Goal: Task Accomplishment & Management: Manage account settings

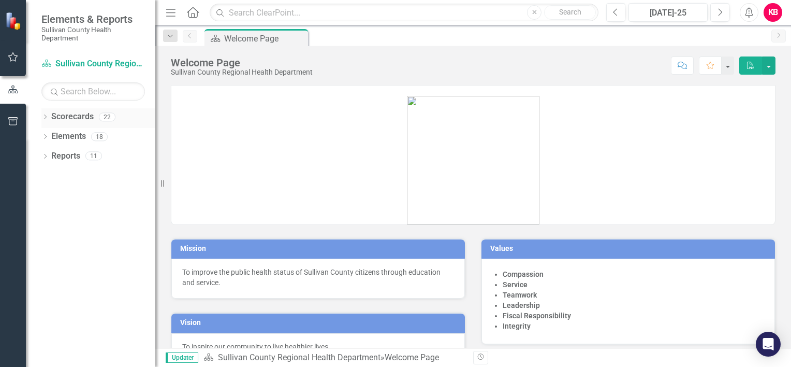
click at [44, 115] on icon "Dropdown" at bounding box center [44, 118] width 7 height 6
click at [59, 137] on link "Sullivan County Regional Health Department" at bounding box center [106, 136] width 98 height 12
click at [52, 136] on icon at bounding box center [51, 136] width 3 height 5
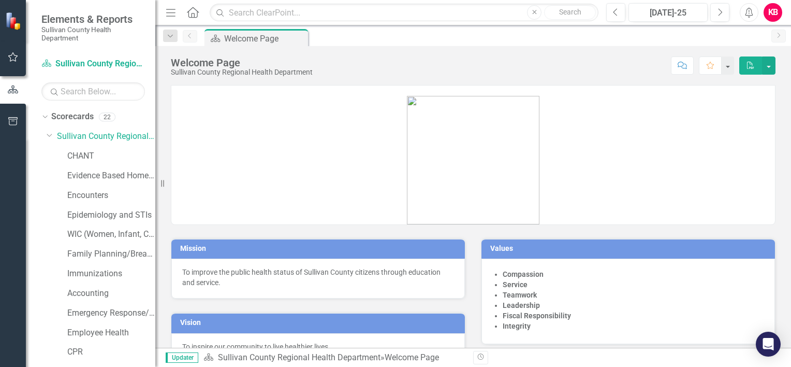
scroll to position [226, 0]
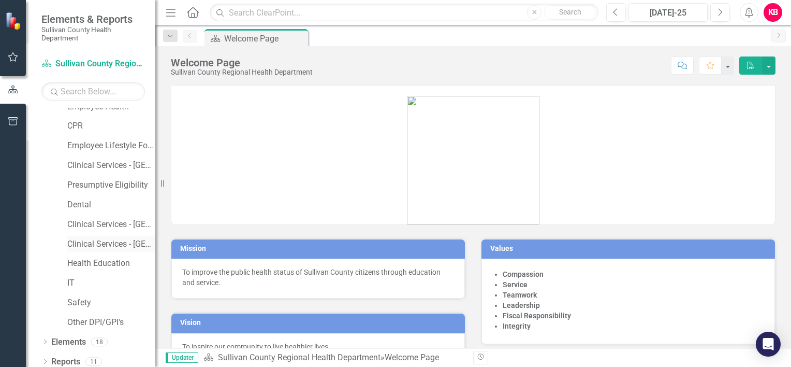
click at [109, 244] on link "Clinical Services - [GEOGRAPHIC_DATA]" at bounding box center [111, 244] width 88 height 12
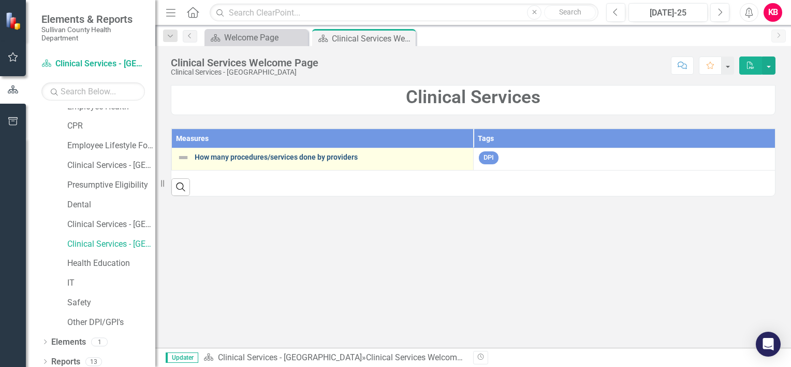
click at [303, 157] on link "How many procedures/services done by providers" at bounding box center [331, 157] width 273 height 8
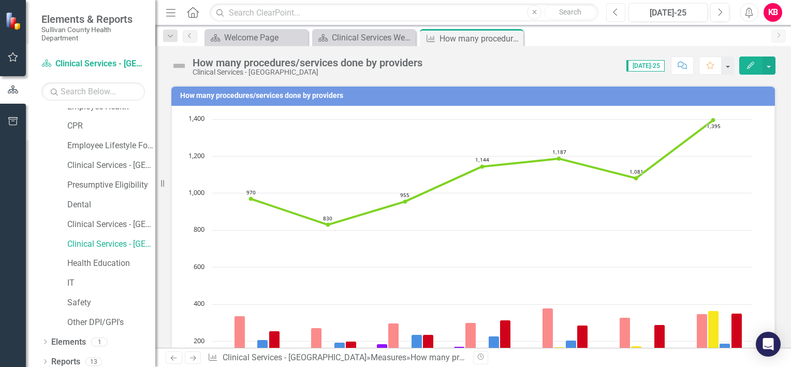
click at [616, 12] on icon "Previous" at bounding box center [616, 12] width 6 height 9
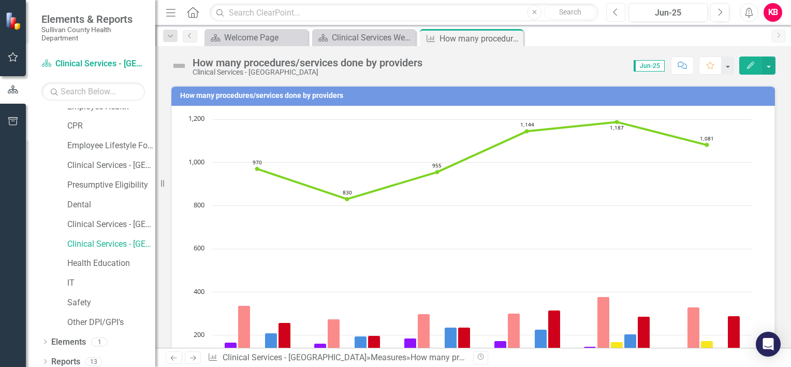
scroll to position [230, 0]
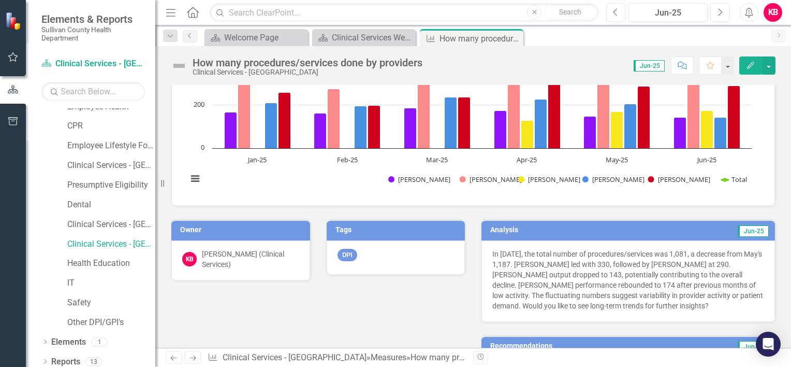
click at [615, 14] on icon "Previous" at bounding box center [616, 12] width 6 height 9
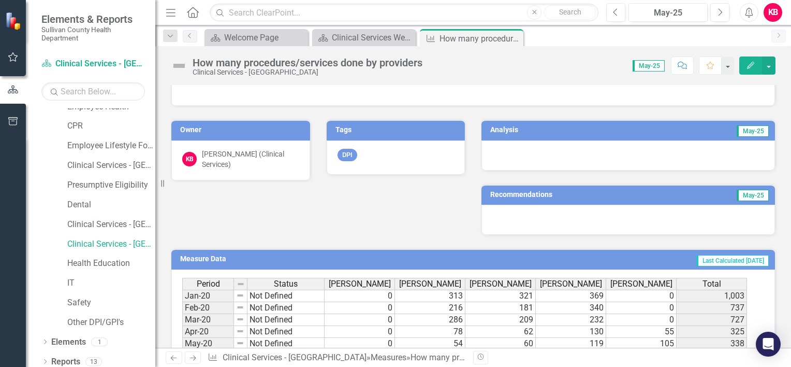
scroll to position [315, 0]
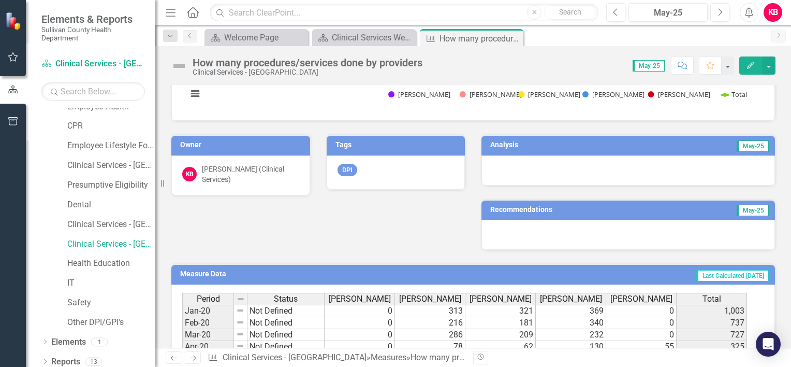
click at [502, 142] on h3 "Analysis" at bounding box center [554, 145] width 128 height 8
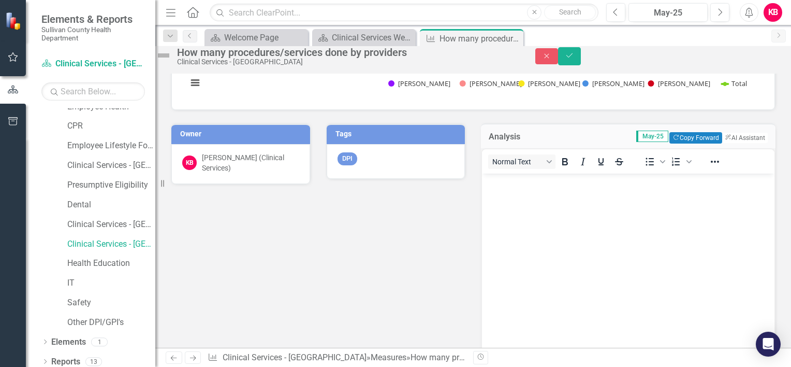
scroll to position [0, 0]
click at [733, 143] on button "ClearPoint AI AI Assistant" at bounding box center [744, 137] width 47 height 11
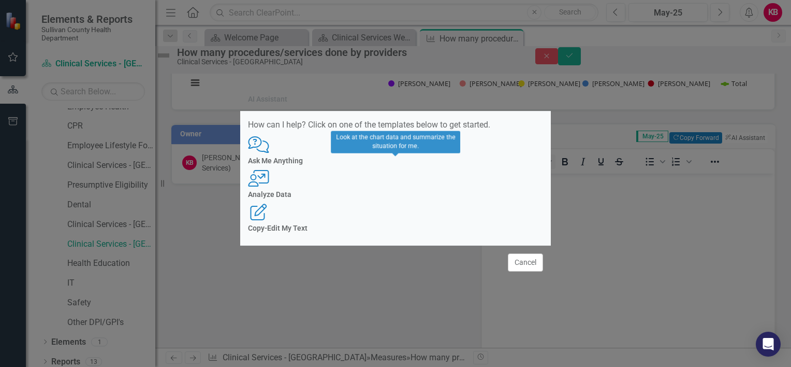
click at [397, 197] on h4 "Analyze Data" at bounding box center [395, 195] width 295 height 8
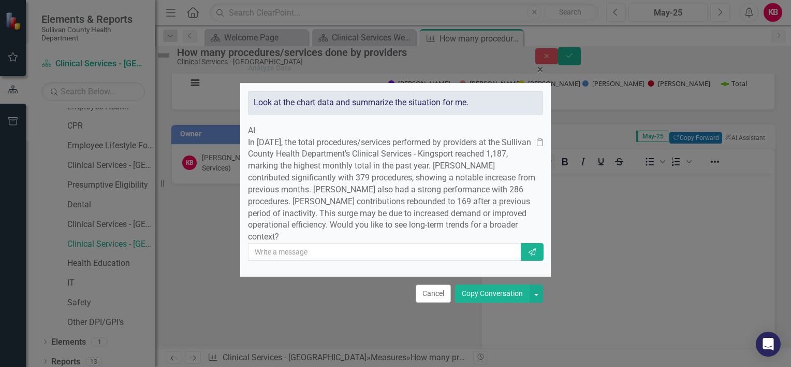
click at [487, 302] on button "Copy Conversation" at bounding box center [492, 293] width 75 height 18
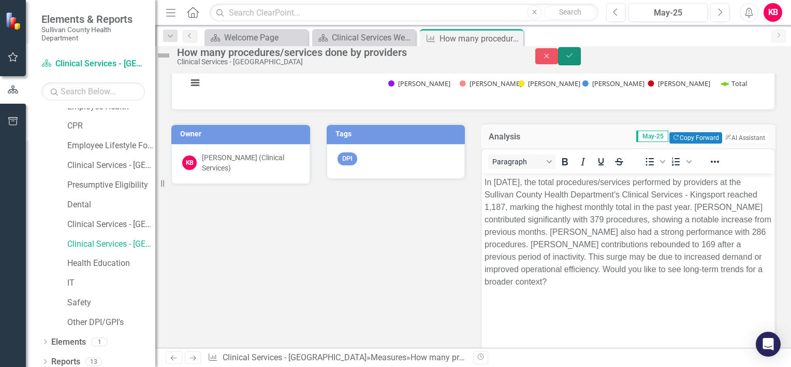
click at [581, 59] on button "Save" at bounding box center [569, 56] width 23 height 18
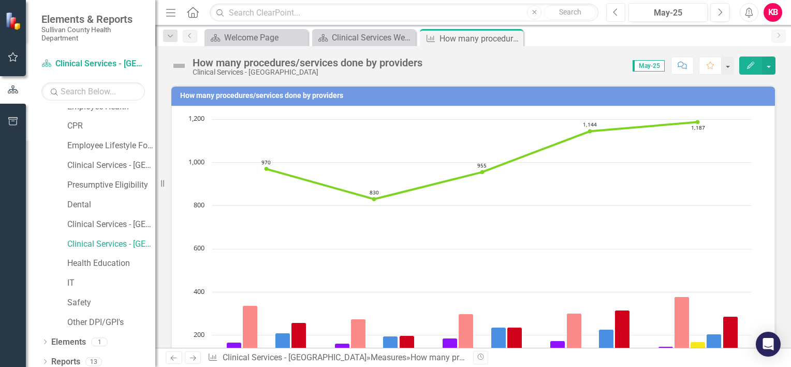
click at [617, 13] on icon "Previous" at bounding box center [616, 12] width 6 height 9
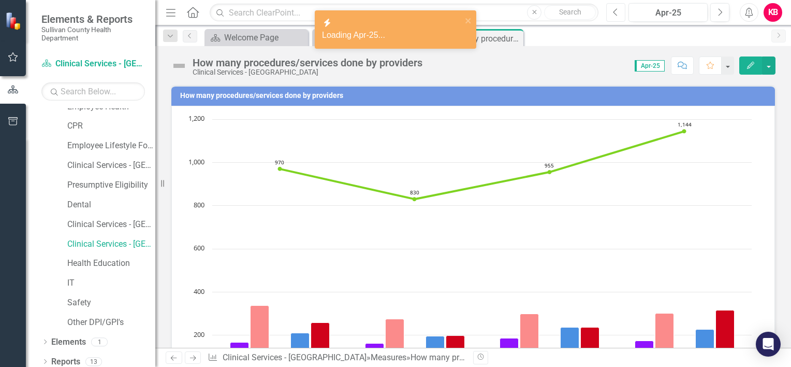
scroll to position [230, 0]
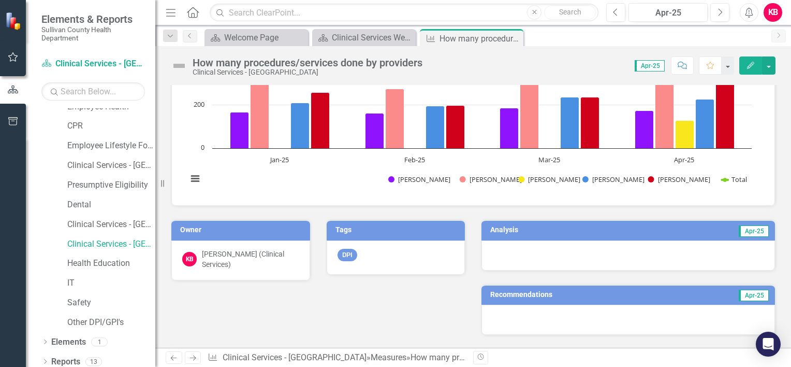
click at [688, 229] on td "Apr-25" at bounding box center [696, 231] width 147 height 16
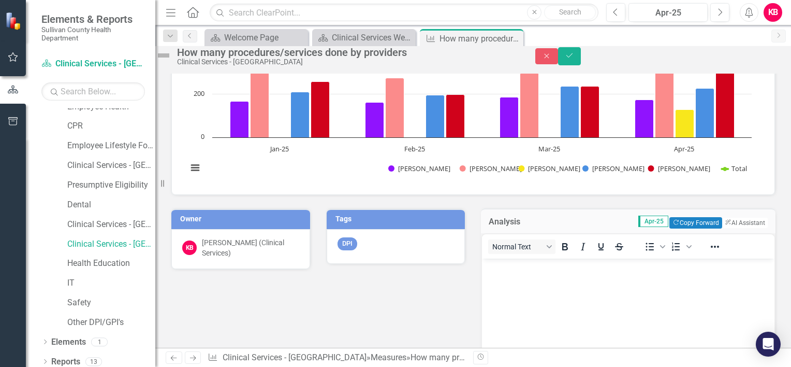
scroll to position [0, 0]
click at [723, 228] on button "ClearPoint AI AI Assistant" at bounding box center [744, 222] width 47 height 11
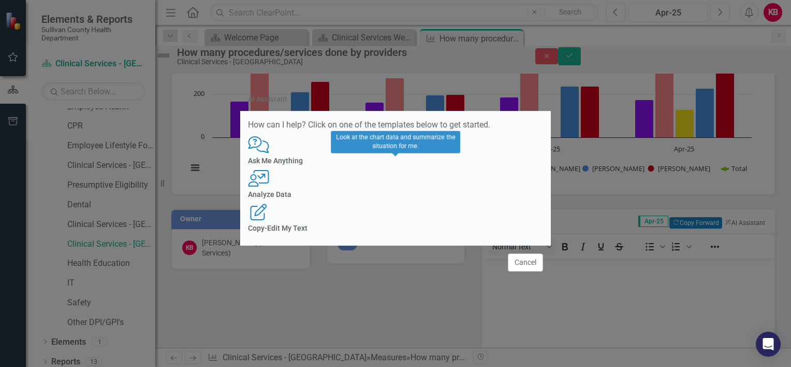
click at [398, 194] on h4 "Analyze Data" at bounding box center [395, 195] width 295 height 8
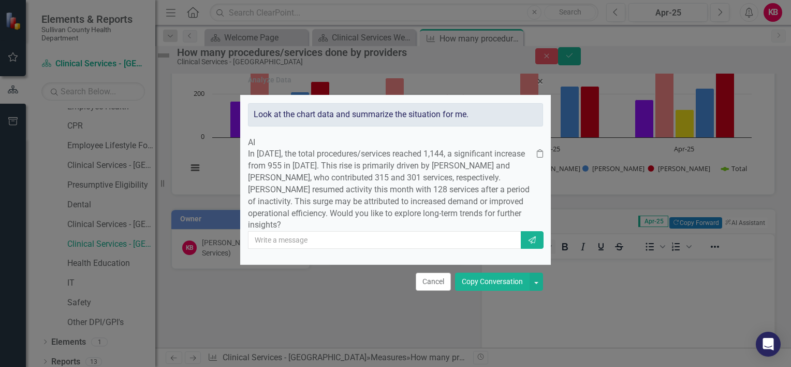
click at [484, 291] on button "Copy Conversation" at bounding box center [492, 281] width 75 height 18
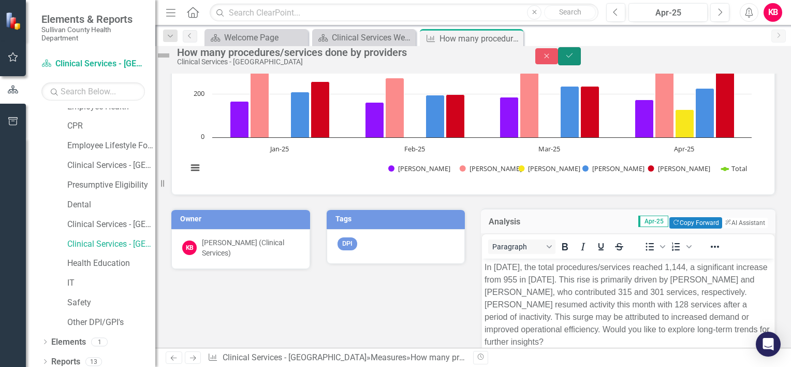
click at [574, 58] on icon "Save" at bounding box center [569, 55] width 9 height 7
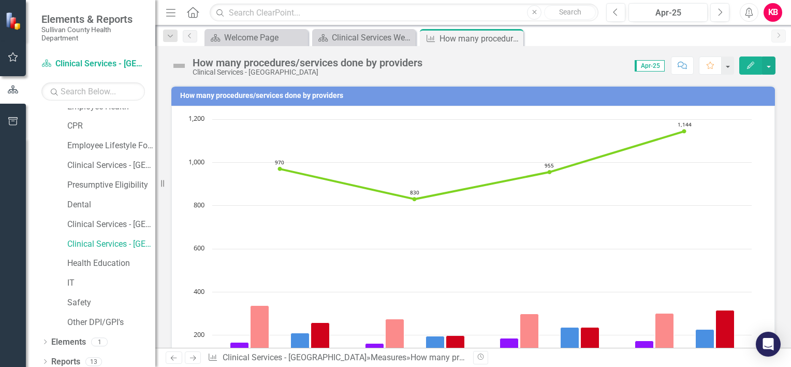
scroll to position [230, 0]
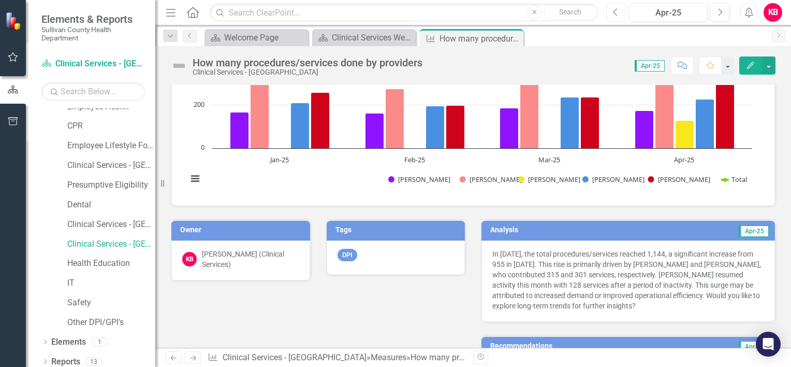
click at [615, 9] on icon "Previous" at bounding box center [616, 12] width 6 height 9
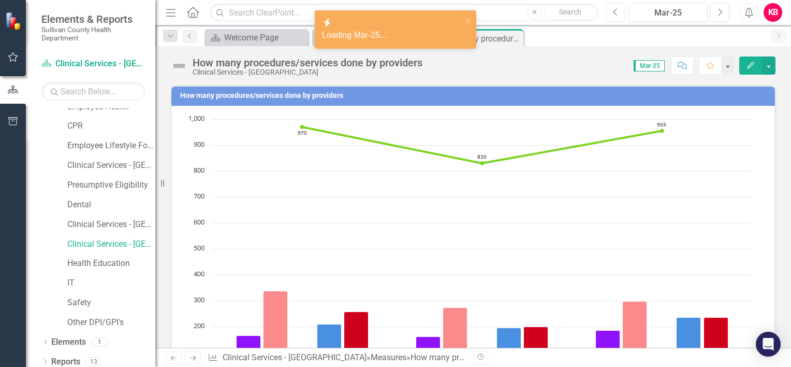
scroll to position [230, 0]
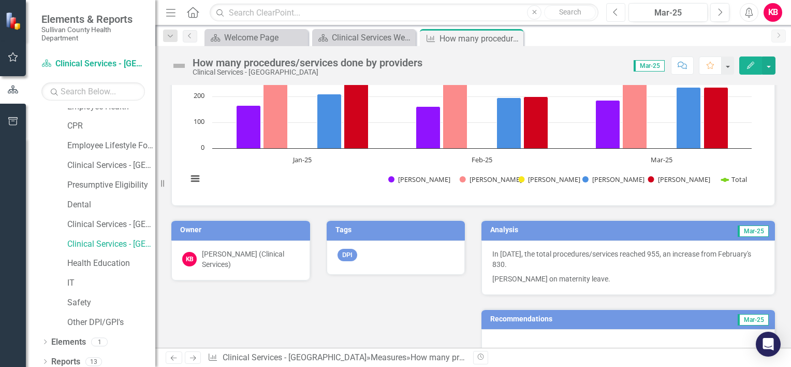
click at [615, 10] on icon "Previous" at bounding box center [616, 12] width 6 height 9
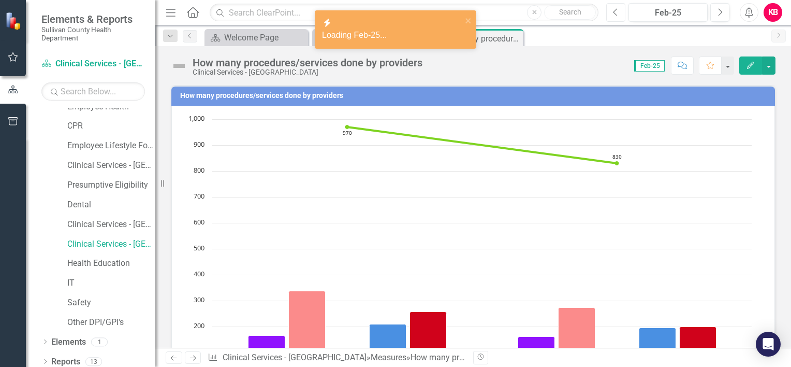
scroll to position [230, 0]
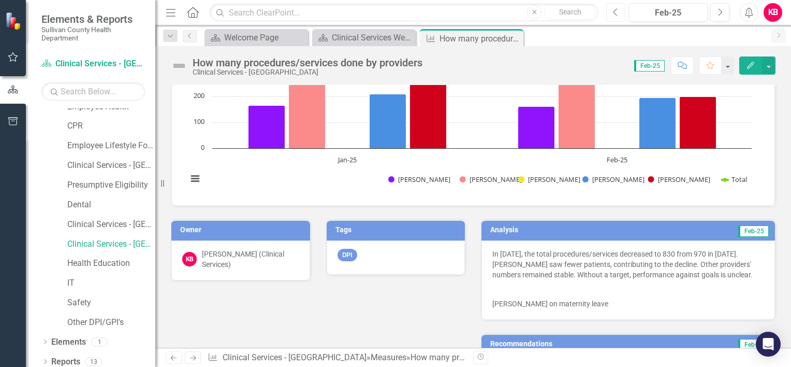
click at [616, 10] on icon "button" at bounding box center [616, 11] width 4 height 7
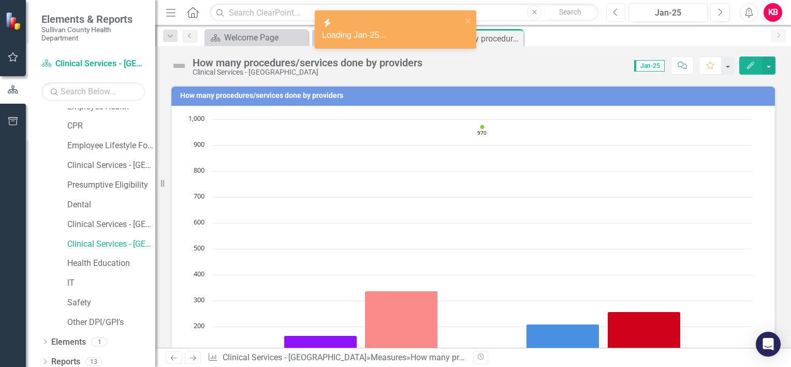
scroll to position [230, 0]
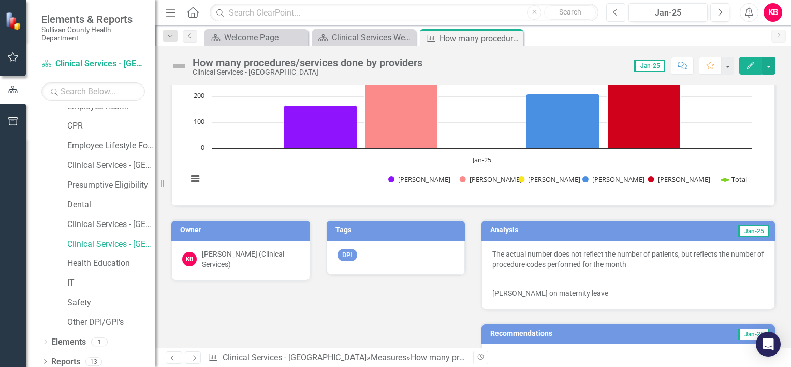
click at [616, 8] on icon "Previous" at bounding box center [616, 12] width 6 height 9
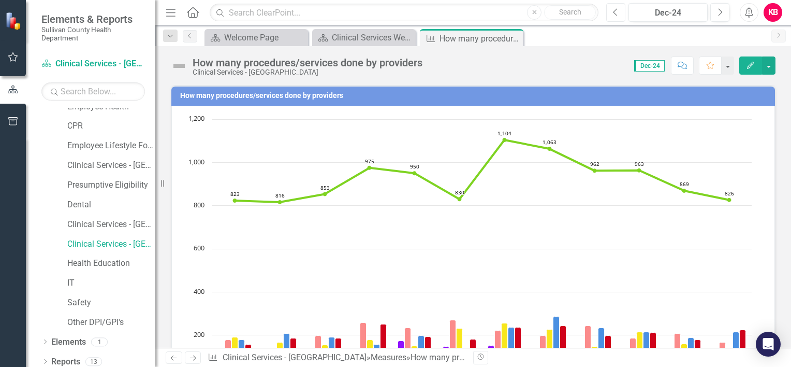
scroll to position [230, 0]
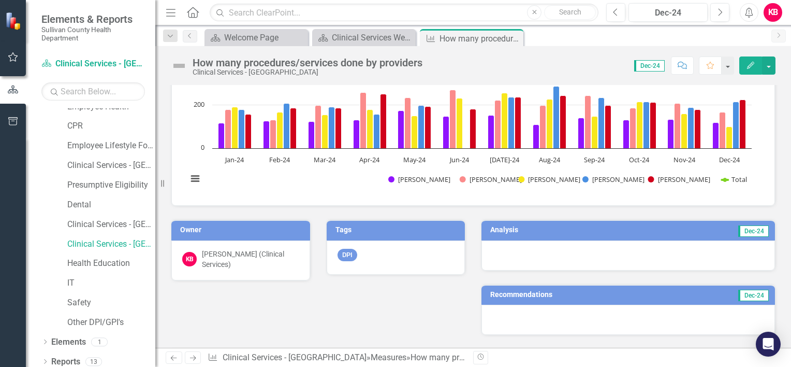
click at [659, 223] on td "Dec-24" at bounding box center [696, 231] width 148 height 16
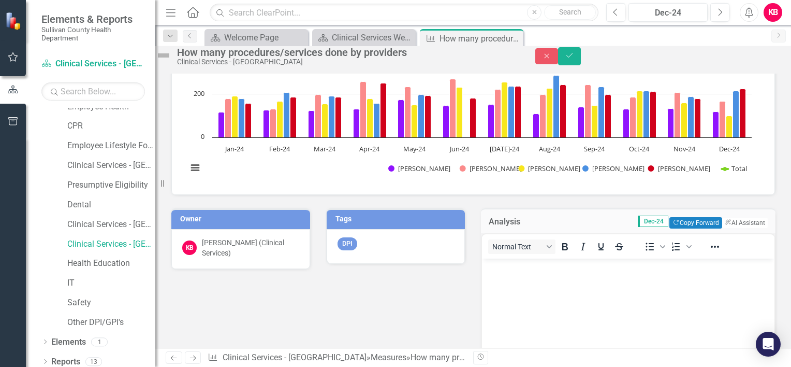
scroll to position [0, 0]
click at [727, 228] on button "ClearPoint AI AI Assistant" at bounding box center [744, 222] width 47 height 11
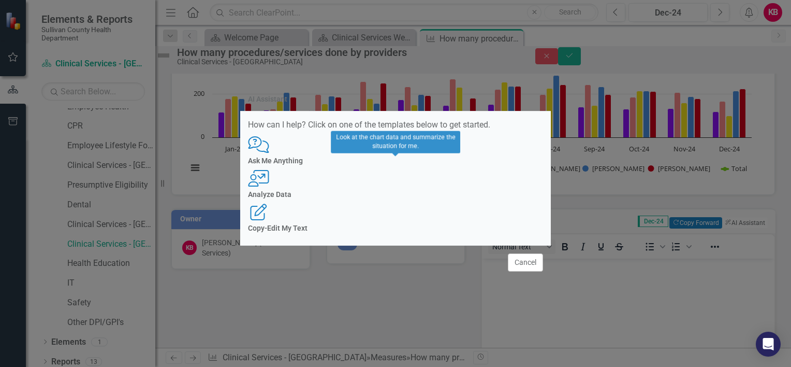
click at [269, 183] on icon "User with Chart" at bounding box center [258, 178] width 21 height 17
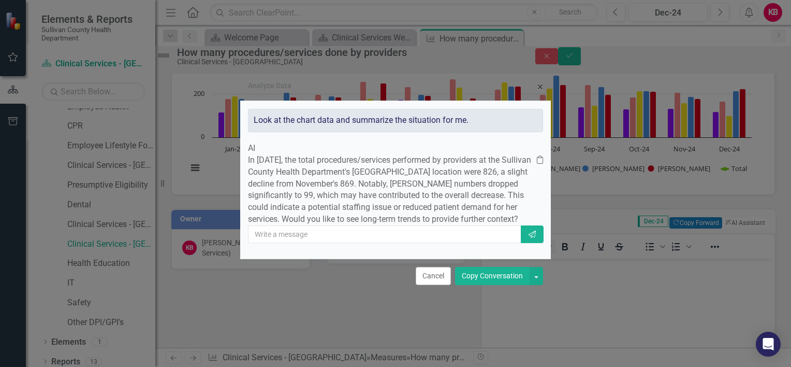
click at [470, 285] on button "Copy Conversation" at bounding box center [492, 276] width 75 height 18
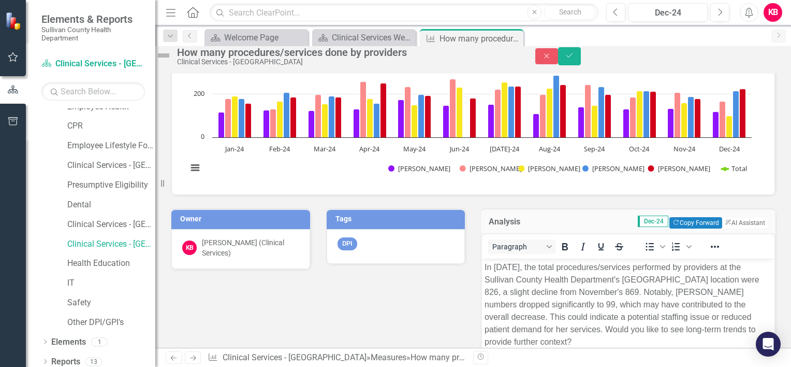
scroll to position [459, 0]
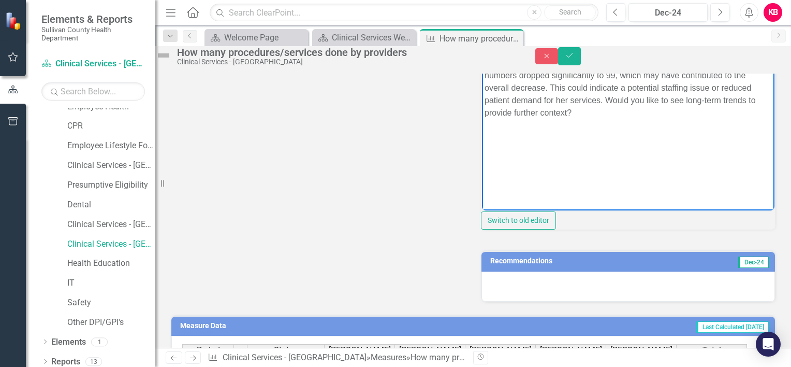
click at [699, 137] on body "In December 2024, the total procedures/services performed by providers at the S…" at bounding box center [628, 107] width 293 height 155
click at [581, 59] on button "Save" at bounding box center [569, 56] width 23 height 18
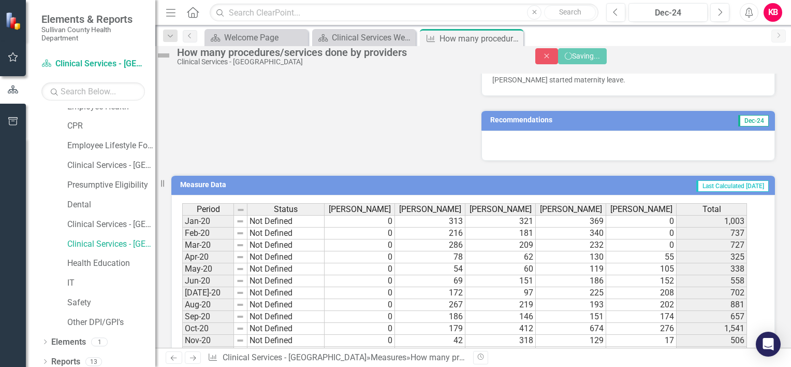
scroll to position [455, 0]
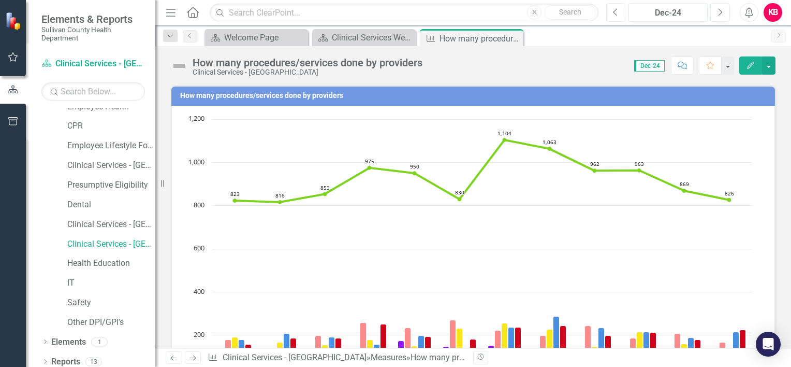
click at [615, 12] on icon "button" at bounding box center [616, 11] width 4 height 7
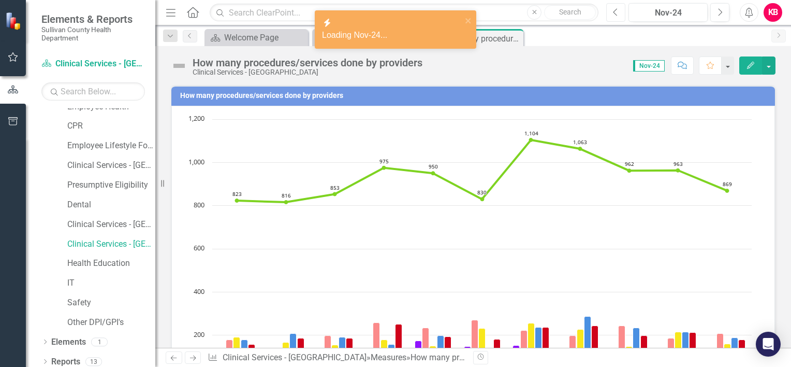
scroll to position [230, 0]
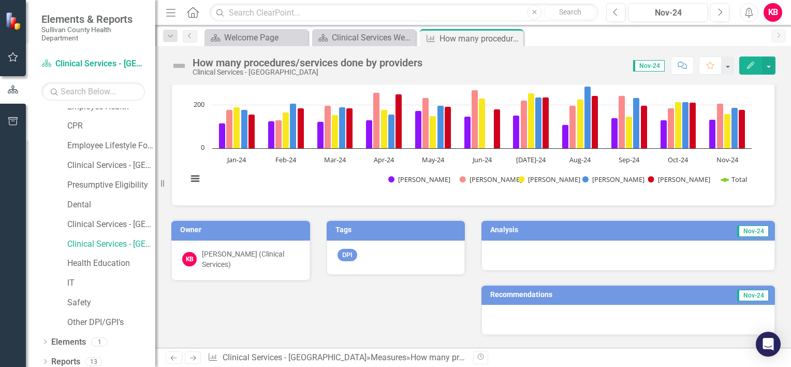
click at [611, 229] on h3 "Analysis" at bounding box center [554, 230] width 129 height 8
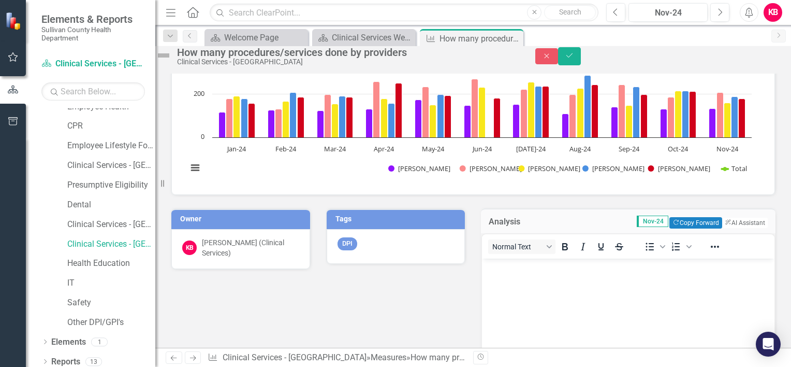
scroll to position [0, 0]
click at [728, 228] on button "ClearPoint AI AI Assistant" at bounding box center [744, 222] width 47 height 11
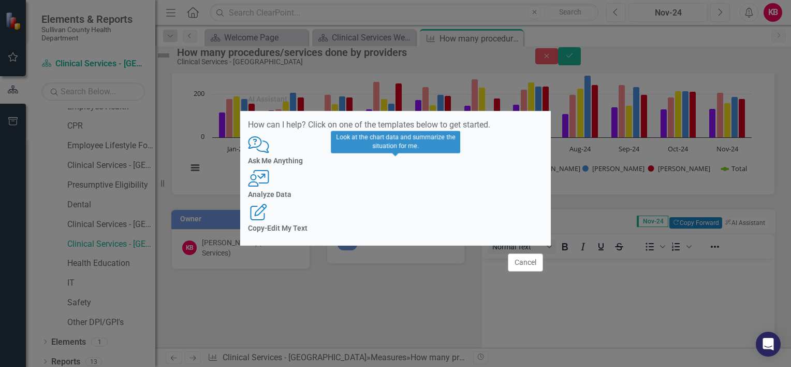
click at [390, 191] on div "Analyze Data" at bounding box center [395, 195] width 295 height 8
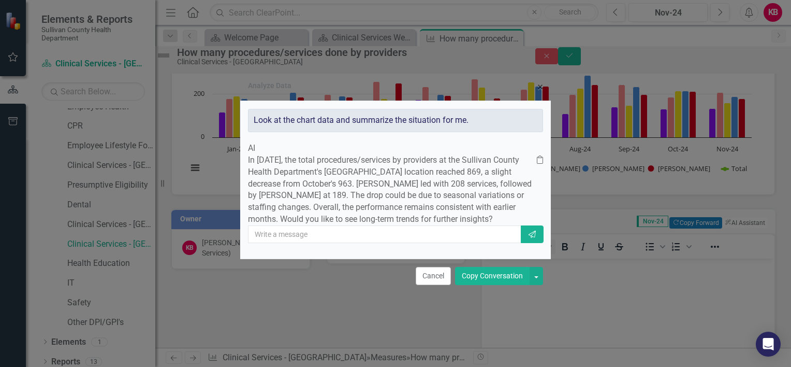
click at [474, 284] on button "Copy Conversation" at bounding box center [492, 276] width 75 height 18
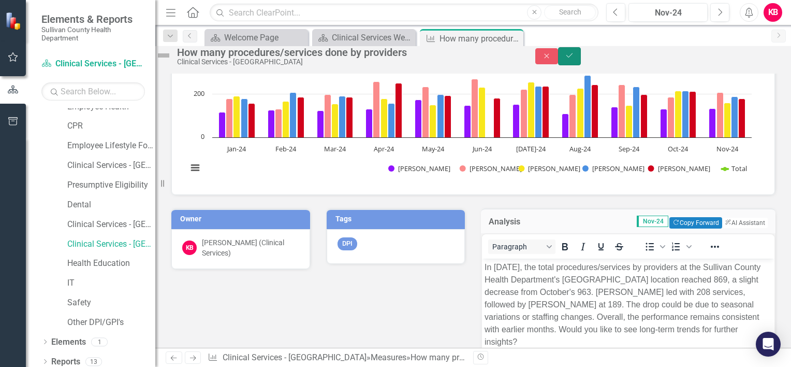
click at [581, 57] on button "Save" at bounding box center [569, 56] width 23 height 18
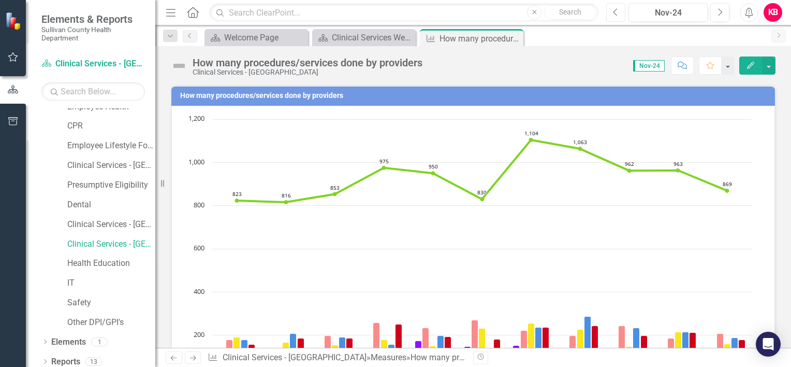
click at [612, 12] on button "Previous" at bounding box center [615, 12] width 19 height 19
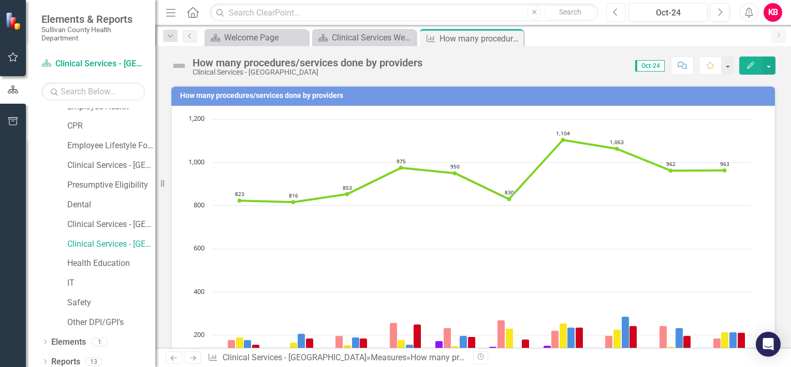
scroll to position [230, 0]
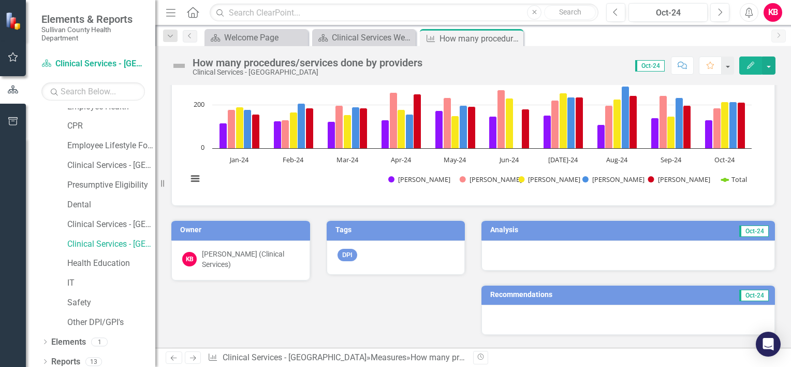
click at [640, 228] on td "Oct-24" at bounding box center [697, 231] width 146 height 16
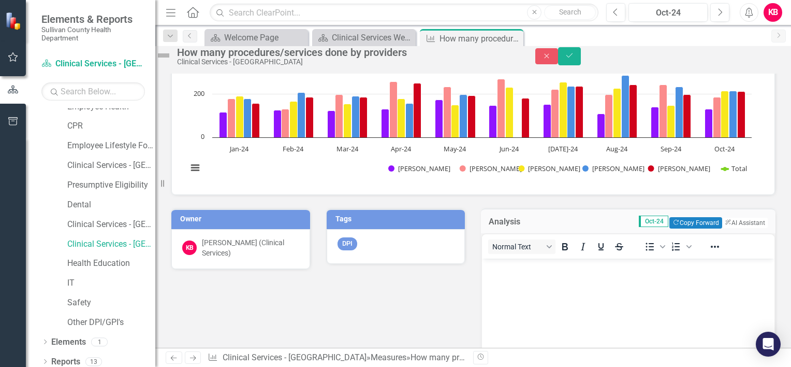
scroll to position [0, 0]
click at [727, 228] on button "ClearPoint AI AI Assistant" at bounding box center [744, 222] width 47 height 11
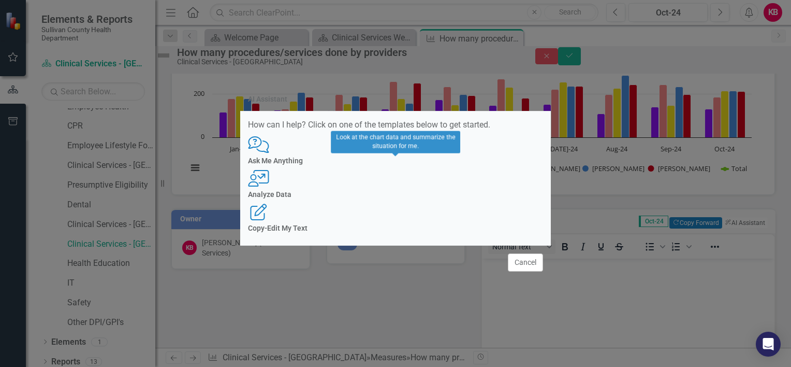
click at [269, 183] on icon at bounding box center [258, 178] width 21 height 17
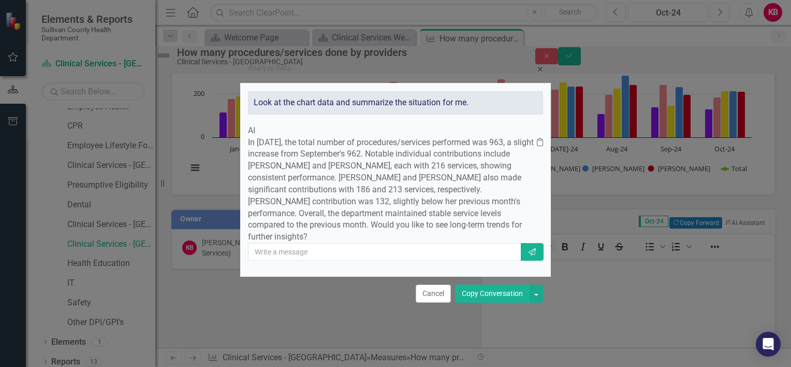
click at [498, 302] on button "Copy Conversation" at bounding box center [492, 293] width 75 height 18
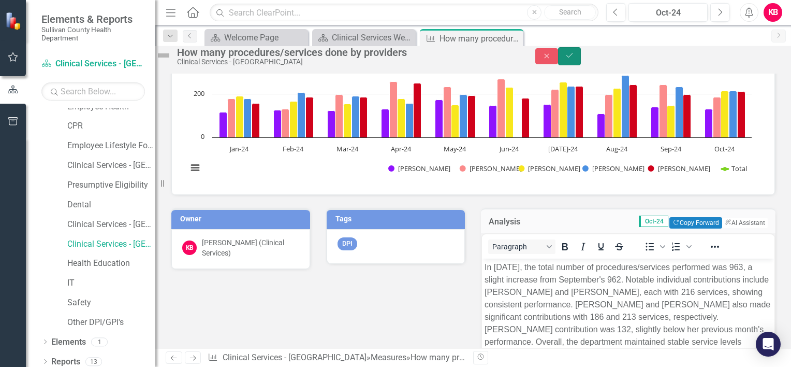
click at [574, 59] on icon "Save" at bounding box center [569, 55] width 9 height 7
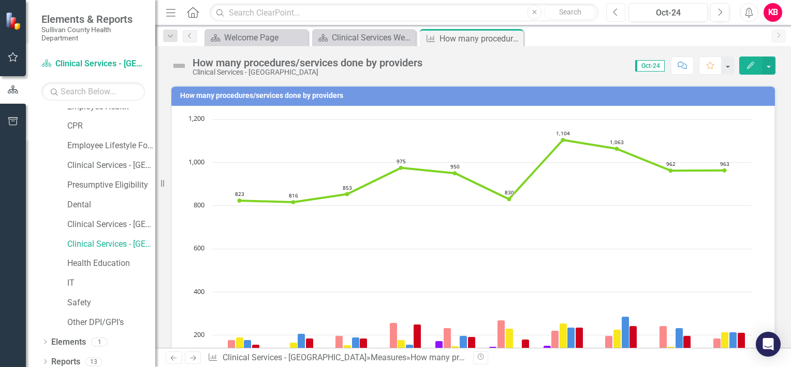
click at [618, 14] on icon "Previous" at bounding box center [616, 12] width 6 height 9
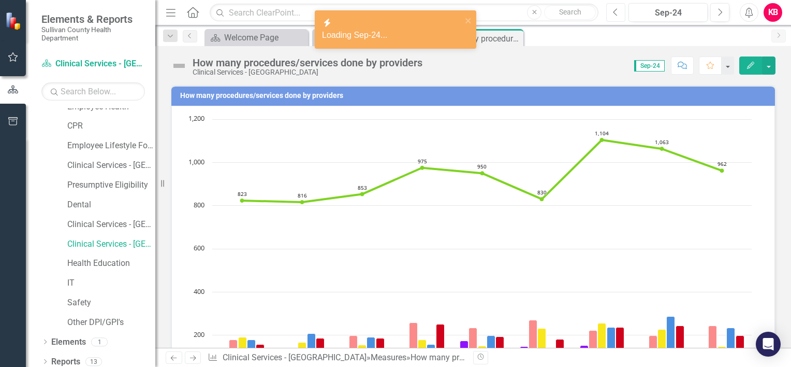
scroll to position [230, 0]
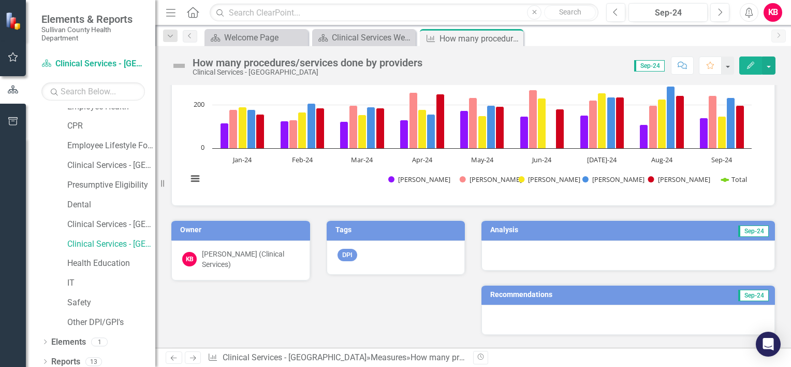
click at [613, 231] on h3 "Analysis" at bounding box center [556, 230] width 132 height 8
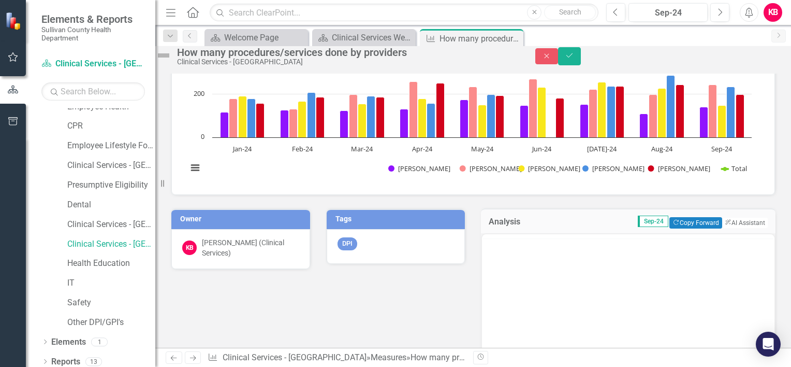
scroll to position [0, 0]
click at [722, 228] on button "ClearPoint AI AI Assistant" at bounding box center [744, 222] width 47 height 11
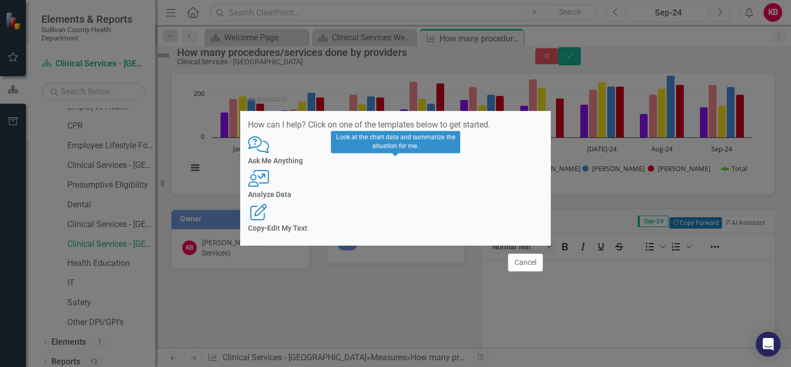
click at [269, 183] on icon "User with Chart" at bounding box center [258, 178] width 21 height 17
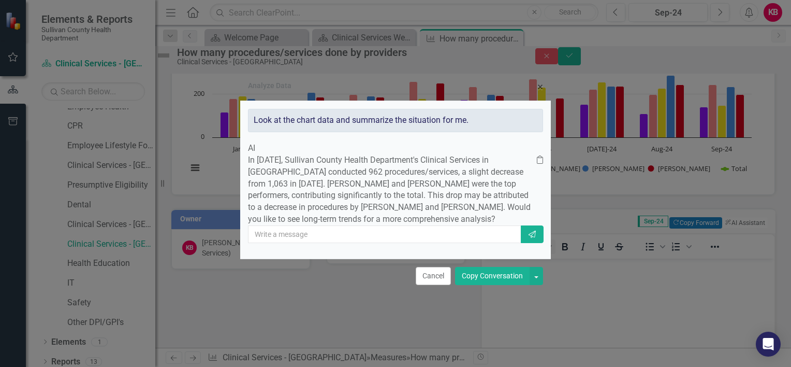
click at [483, 284] on button "Copy Conversation" at bounding box center [492, 276] width 75 height 18
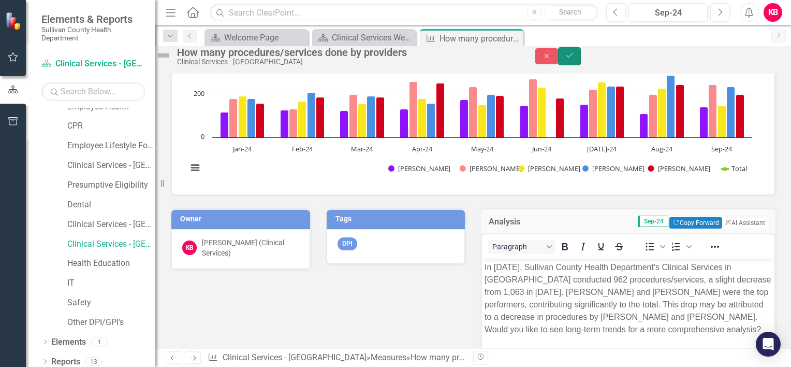
click at [574, 59] on icon "Save" at bounding box center [569, 55] width 9 height 7
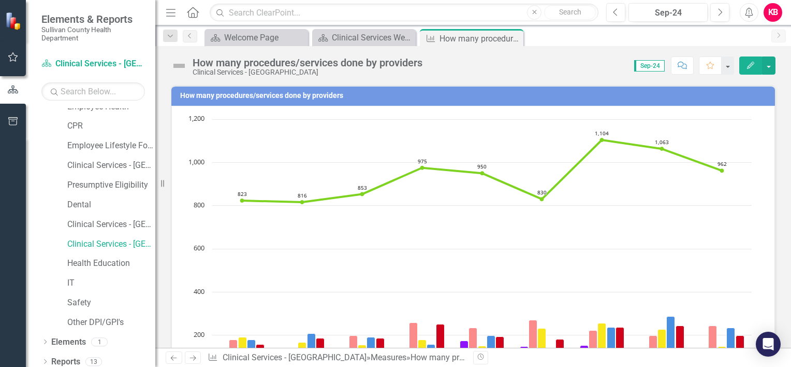
scroll to position [230, 0]
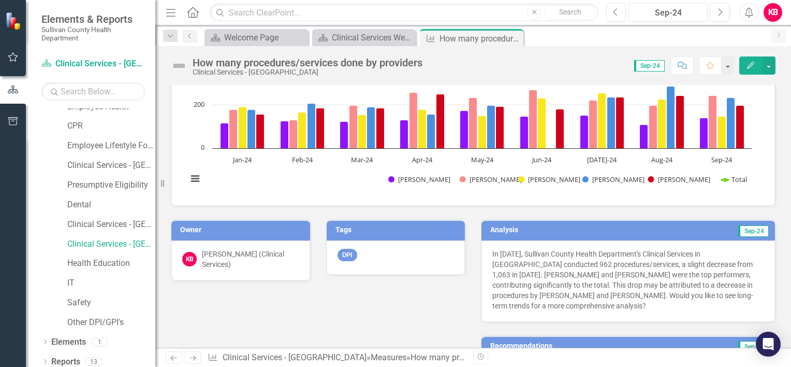
click at [757, 211] on div "Analysis Sep-24 In [DATE], Sullivan County Health Department's Clinical Service…" at bounding box center [628, 263] width 310 height 115
click at [616, 13] on icon "Previous" at bounding box center [616, 12] width 6 height 9
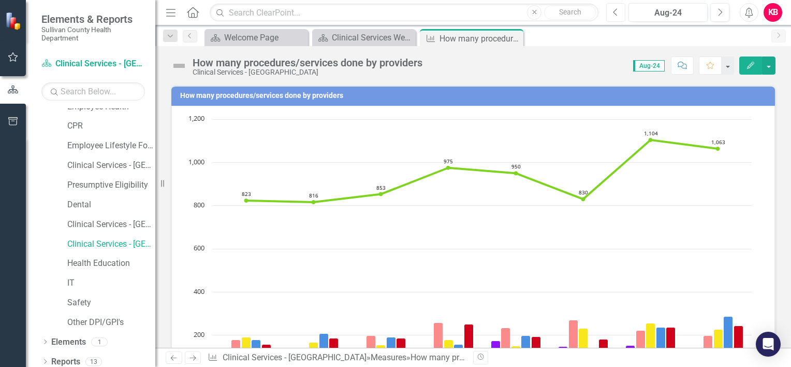
scroll to position [230, 0]
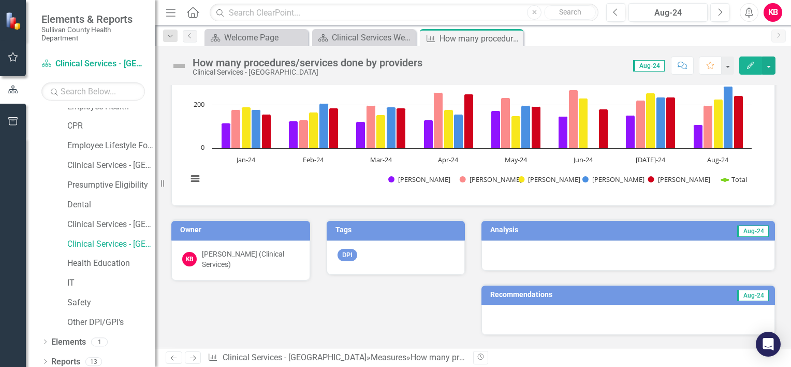
click at [584, 231] on h3 "Analysis" at bounding box center [554, 230] width 129 height 8
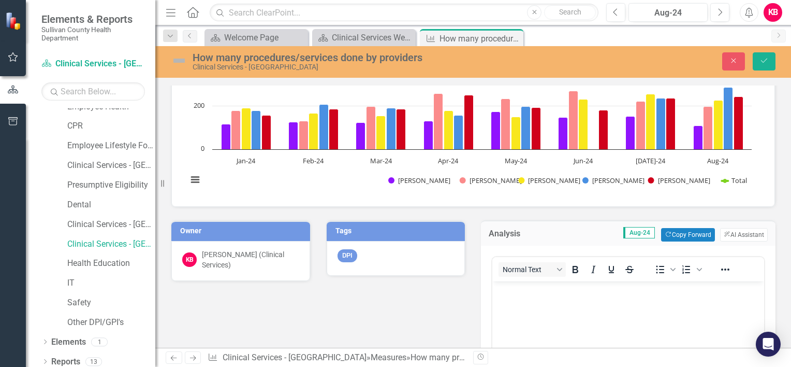
scroll to position [0, 0]
click at [724, 231] on icon "ClearPoint AI" at bounding box center [727, 234] width 7 height 6
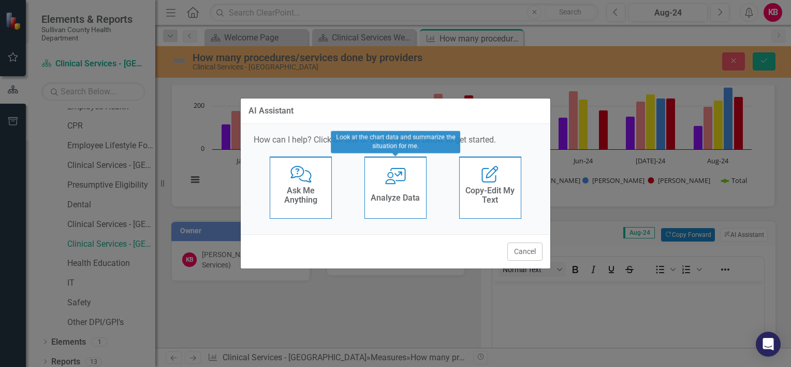
click at [398, 205] on div "Analyze Data" at bounding box center [395, 199] width 49 height 17
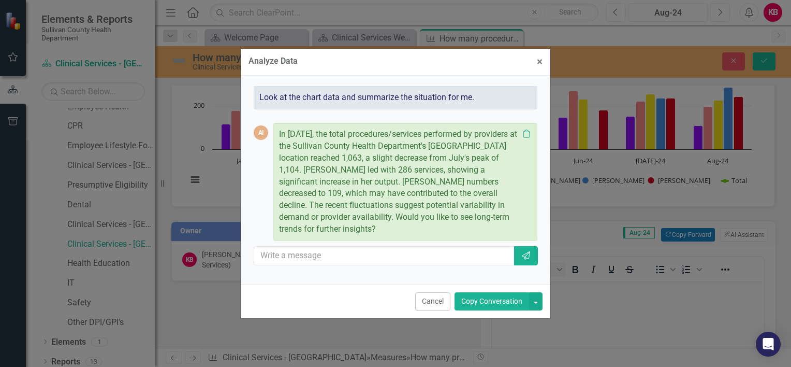
click at [489, 297] on button "Copy Conversation" at bounding box center [492, 301] width 75 height 18
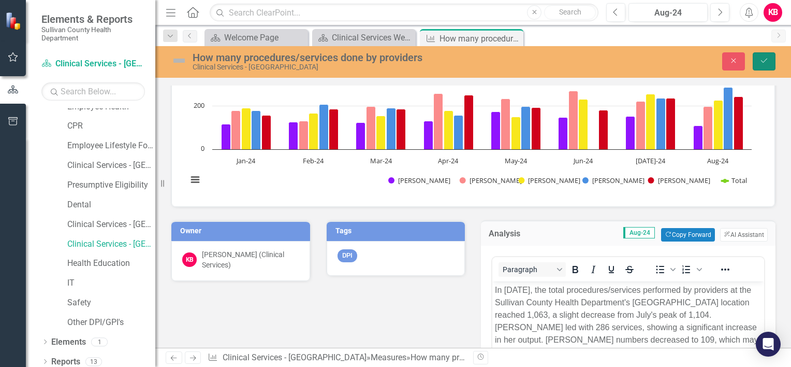
click at [760, 59] on icon "Save" at bounding box center [764, 60] width 9 height 7
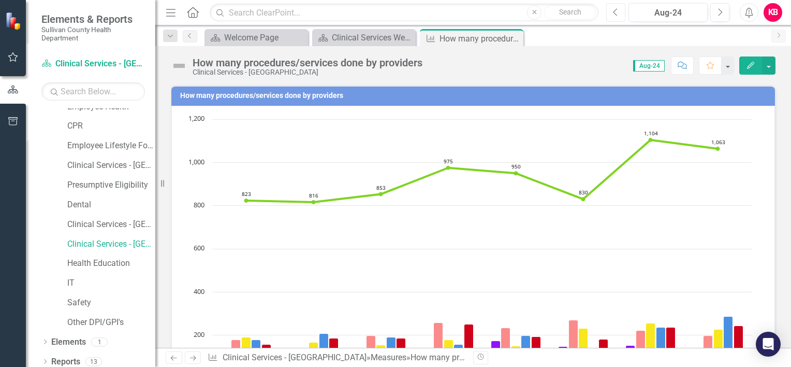
click at [615, 12] on icon "Previous" at bounding box center [616, 12] width 6 height 9
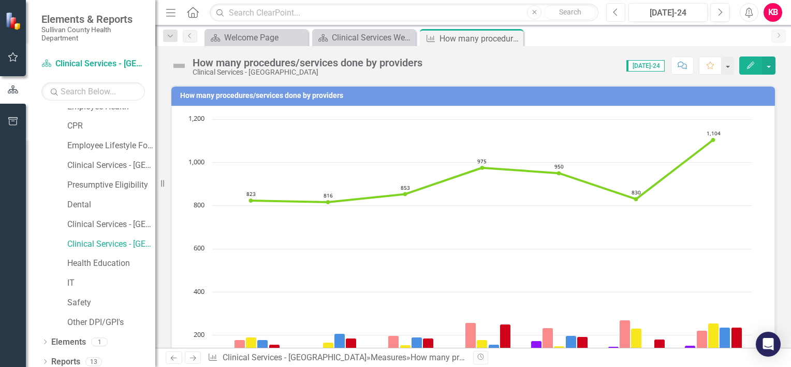
scroll to position [230, 0]
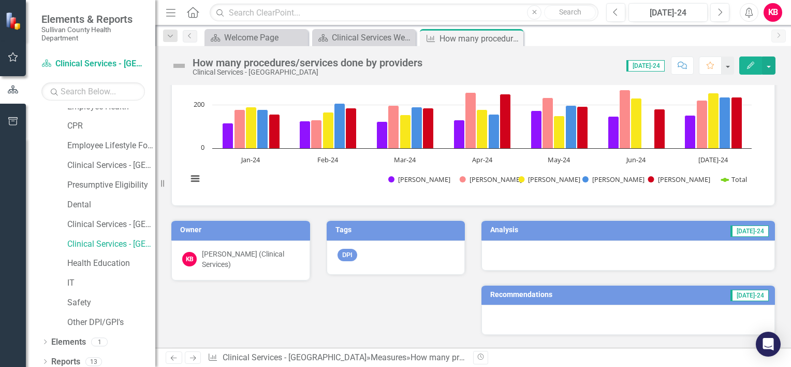
click at [640, 230] on td "[DATE]-24" at bounding box center [688, 231] width 164 height 16
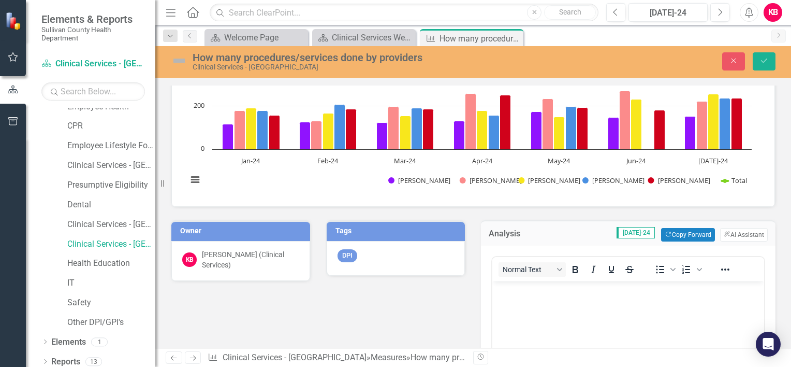
scroll to position [0, 0]
click at [730, 233] on button "ClearPoint AI AI Assistant" at bounding box center [744, 234] width 48 height 13
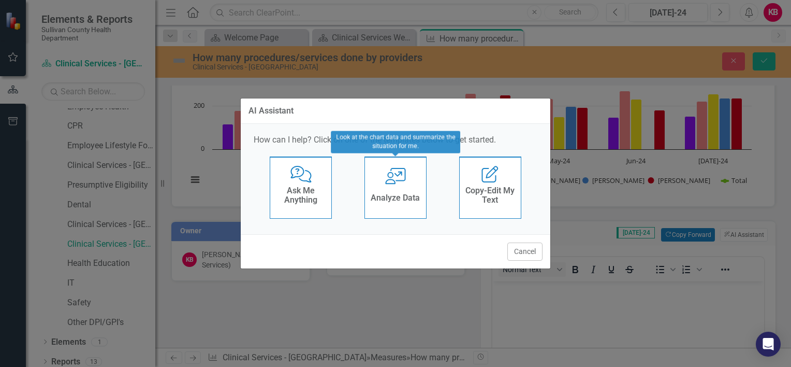
click at [398, 177] on icon "User with Chart" at bounding box center [395, 176] width 21 height 17
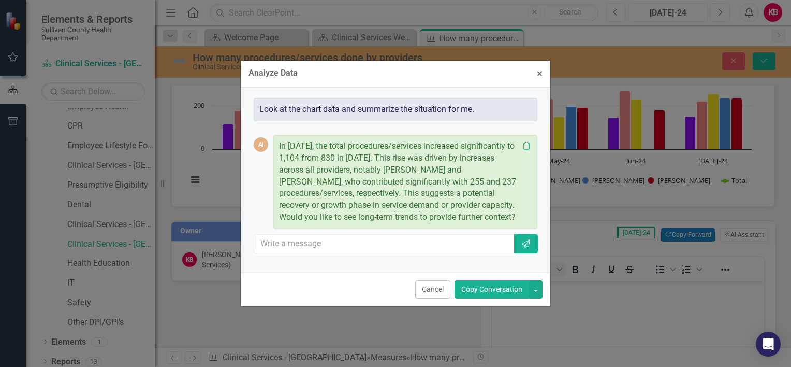
click at [499, 287] on button "Copy Conversation" at bounding box center [492, 289] width 75 height 18
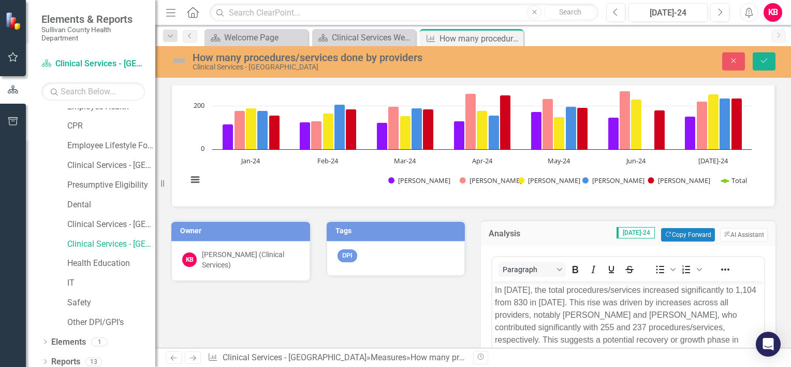
click at [783, 307] on div "How many procedures/services done by providers Chart Combination chart with 6 d…" at bounding box center [473, 353] width 636 height 1020
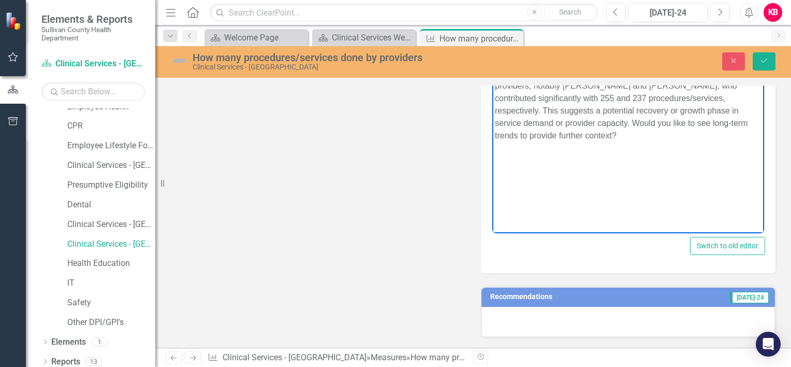
click at [619, 135] on p "In July 2024, the total procedures/services increased significantly to 1,104 fr…" at bounding box center [628, 97] width 267 height 87
click at [767, 60] on icon "Save" at bounding box center [764, 60] width 9 height 7
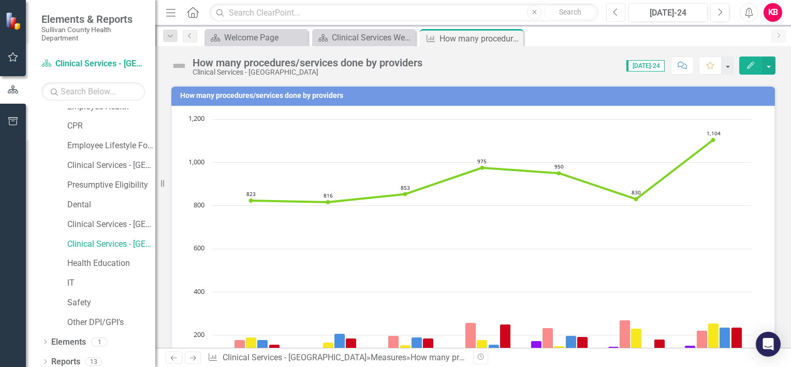
click at [617, 13] on icon "Previous" at bounding box center [616, 12] width 6 height 9
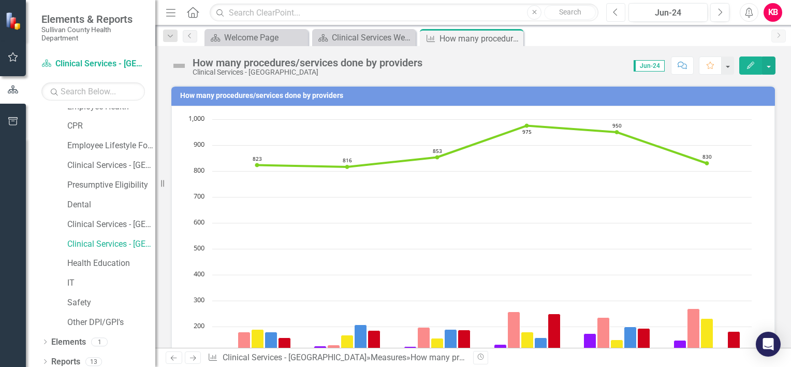
scroll to position [230, 0]
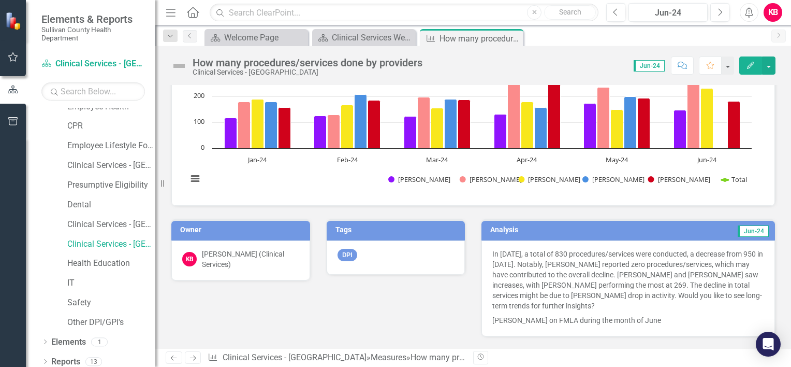
click at [615, 303] on p "In June 2024, a total of 830 procedures/services were conducted, a decrease fro…" at bounding box center [628, 281] width 272 height 64
drag, startPoint x: 615, startPoint y: 303, endPoint x: 610, endPoint y: 304, distance: 5.3
click at [610, 304] on p "In June 2024, a total of 830 procedures/services were conducted, a decrease fro…" at bounding box center [628, 281] width 272 height 64
click at [614, 10] on icon "Previous" at bounding box center [616, 12] width 6 height 9
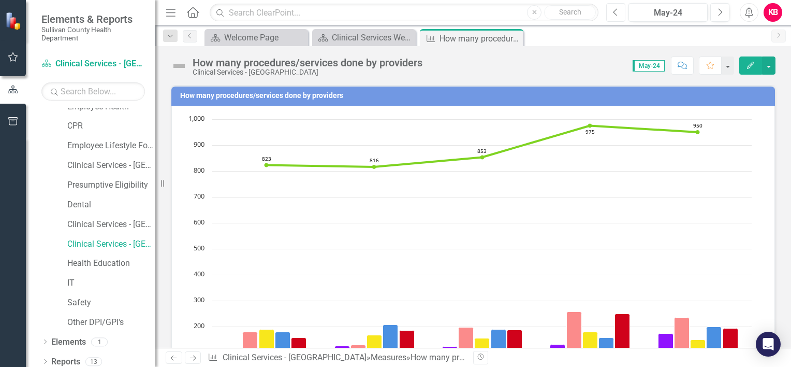
scroll to position [230, 0]
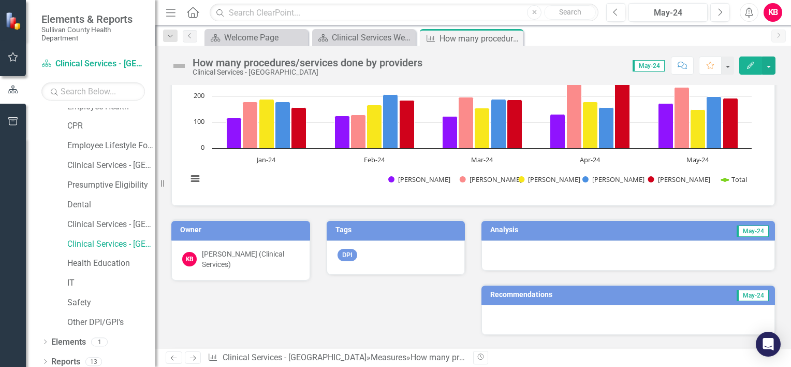
click at [618, 226] on td "May-24" at bounding box center [694, 231] width 152 height 16
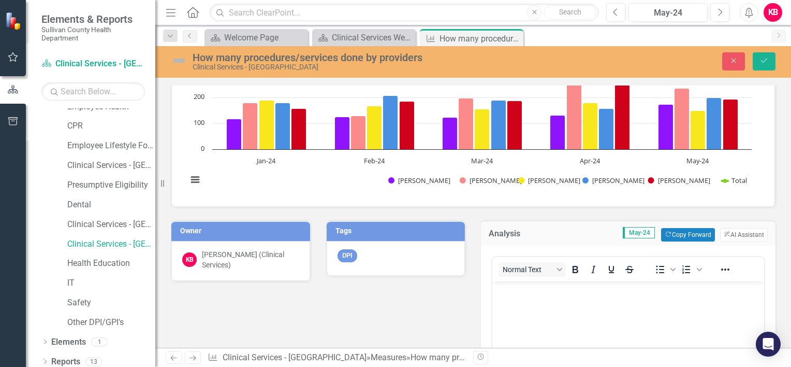
scroll to position [0, 0]
click at [724, 231] on icon "ClearPoint AI" at bounding box center [727, 234] width 7 height 6
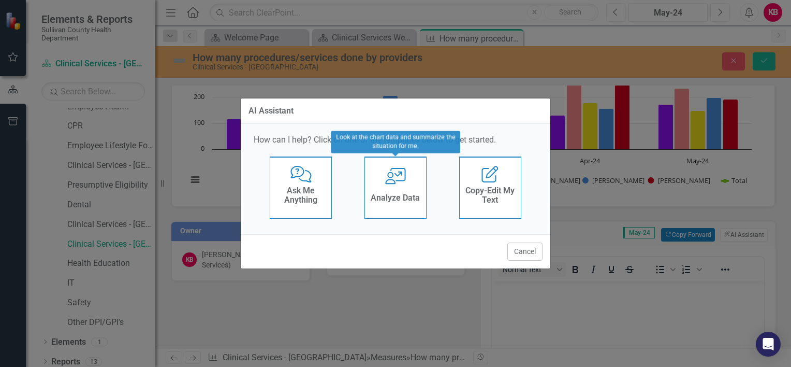
click at [401, 186] on div "User with Chart Analyze Data" at bounding box center [396, 187] width 62 height 62
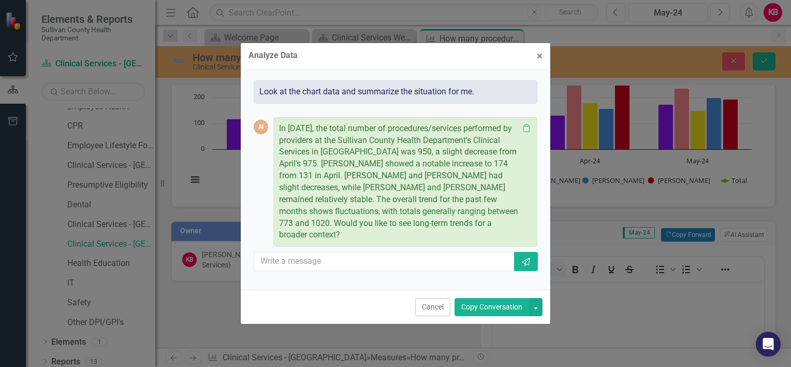
click at [477, 298] on button "Copy Conversation" at bounding box center [492, 307] width 75 height 18
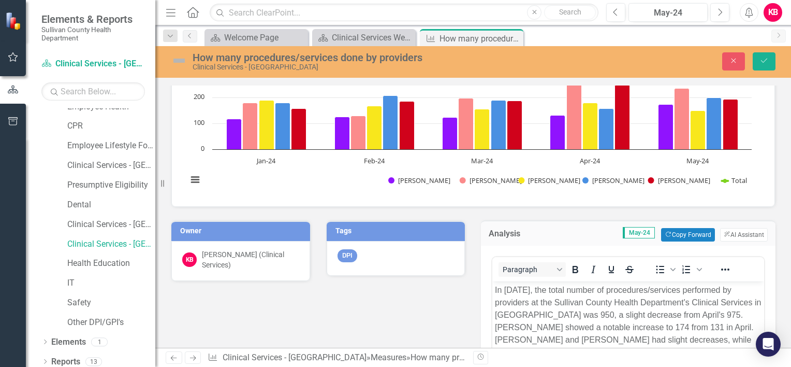
scroll to position [459, 0]
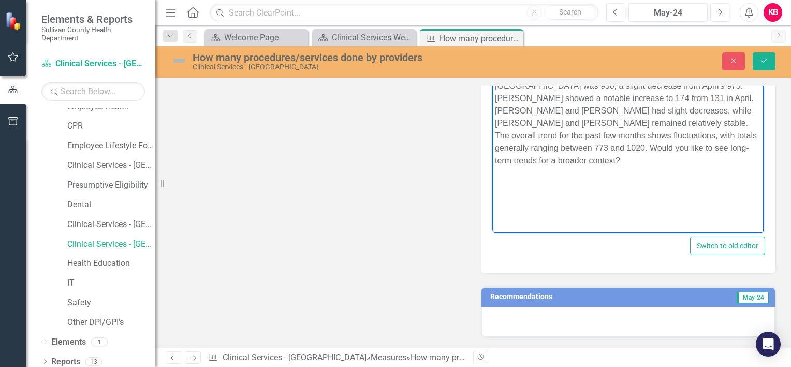
click at [562, 159] on p "In May 2024, the total number of procedures/services performed by providers at …" at bounding box center [628, 110] width 267 height 112
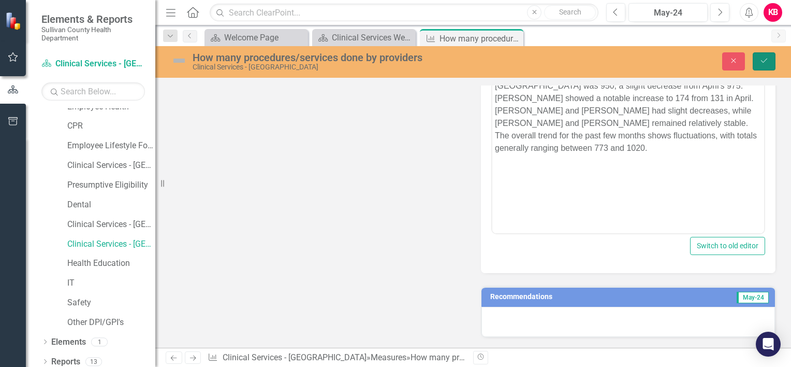
click at [765, 60] on icon "Save" at bounding box center [764, 60] width 9 height 7
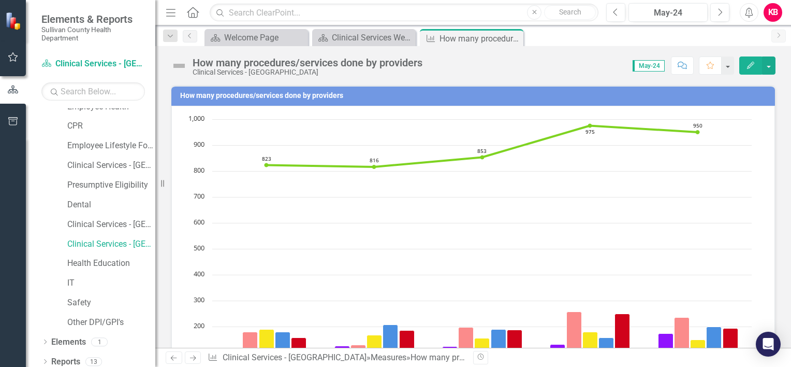
scroll to position [230, 0]
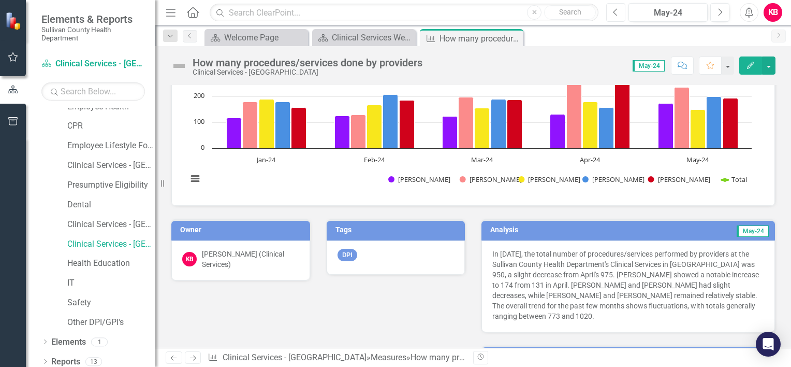
click at [615, 10] on icon "Previous" at bounding box center [616, 12] width 6 height 9
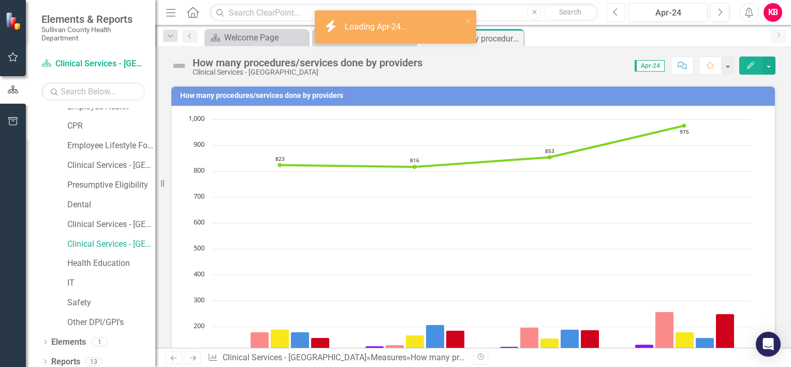
scroll to position [230, 0]
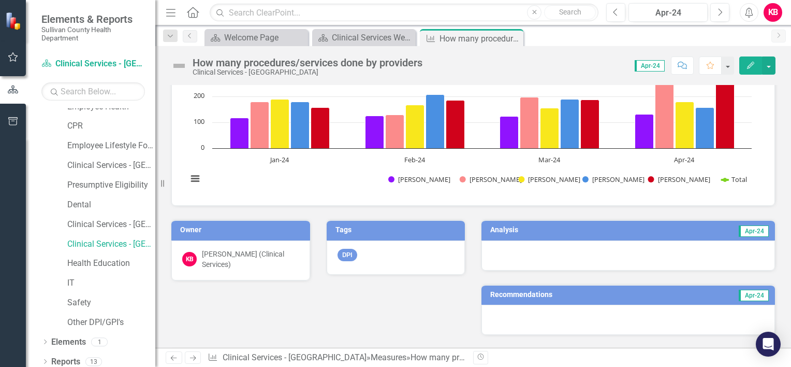
click at [659, 232] on td "Apr-24" at bounding box center [696, 231] width 147 height 16
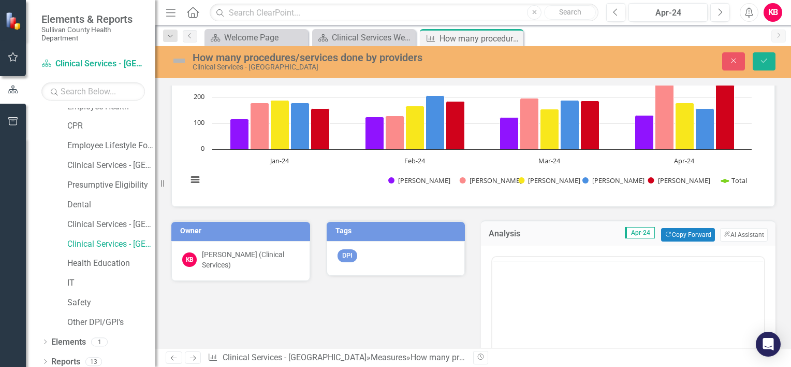
scroll to position [0, 0]
click at [725, 230] on button "ClearPoint AI AI Assistant" at bounding box center [744, 234] width 48 height 13
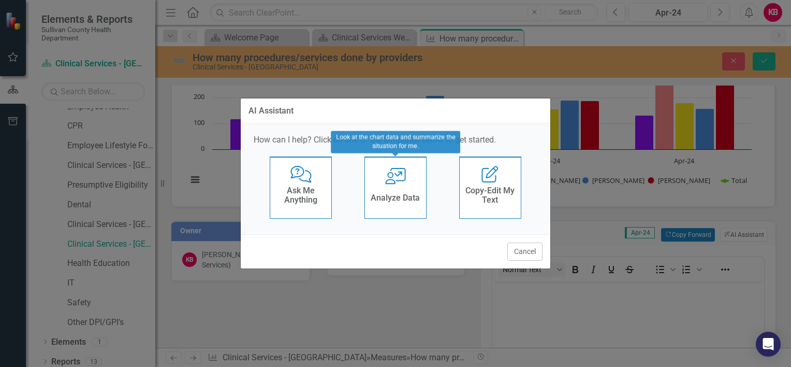
click at [396, 184] on div "User with Chart Analyze Data" at bounding box center [396, 187] width 62 height 62
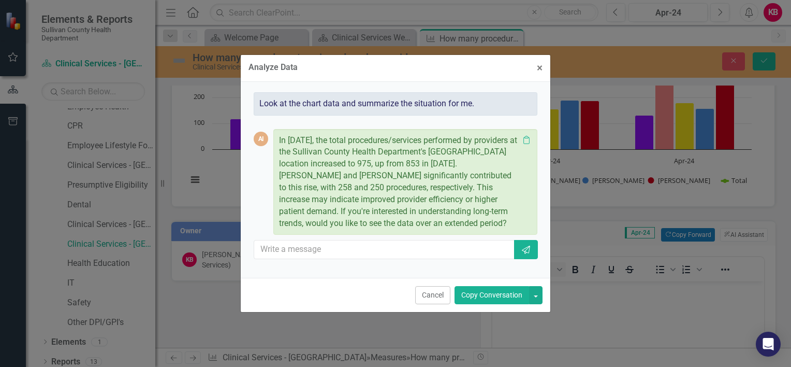
click at [489, 293] on button "Copy Conversation" at bounding box center [492, 295] width 75 height 18
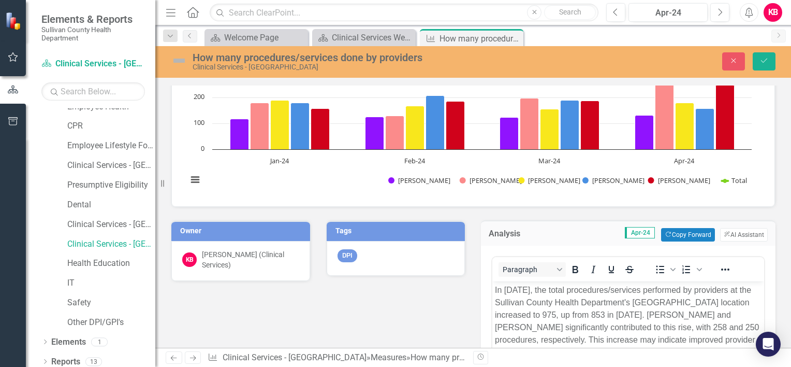
scroll to position [459, 0]
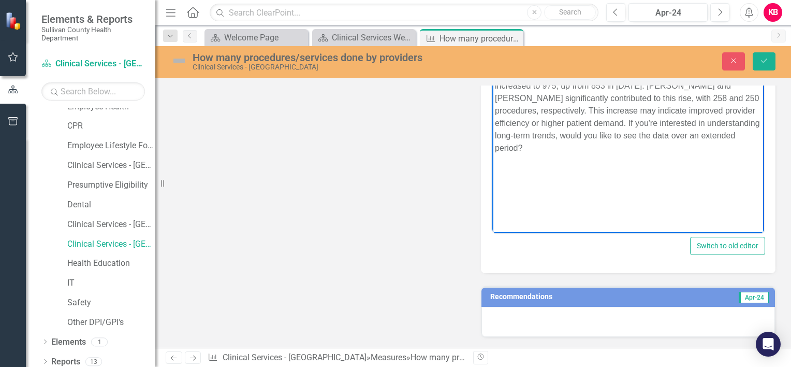
click at [734, 134] on p "In April 2024, the total procedures/services performed by providers at the Sull…" at bounding box center [628, 103] width 267 height 99
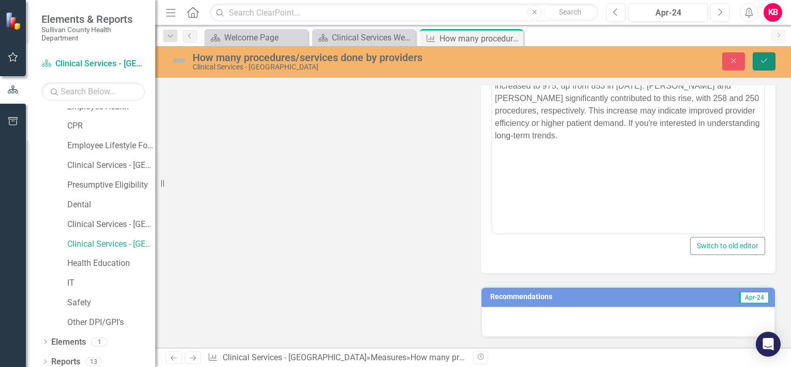
click at [762, 59] on icon "Save" at bounding box center [764, 60] width 9 height 7
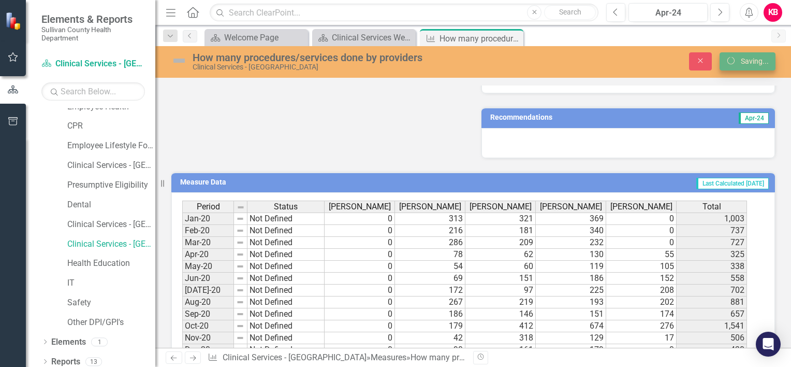
scroll to position [455, 0]
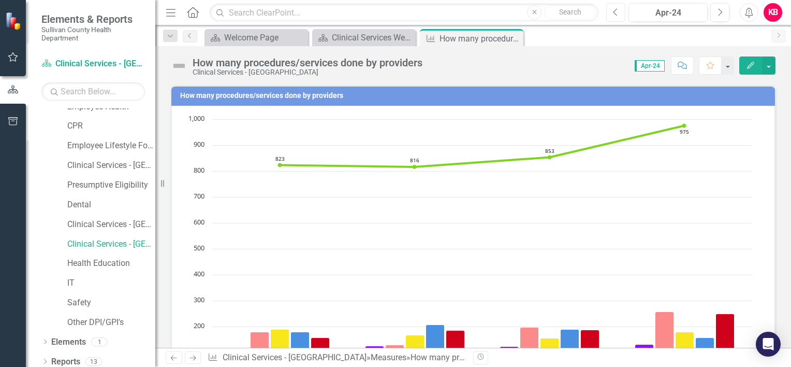
click at [618, 13] on icon "Previous" at bounding box center [616, 12] width 6 height 9
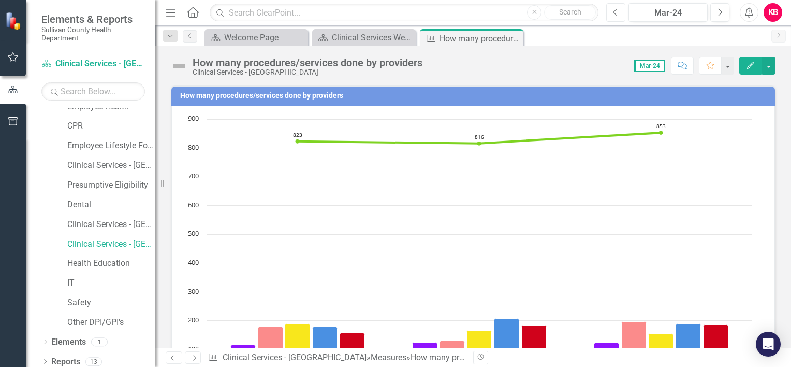
scroll to position [230, 0]
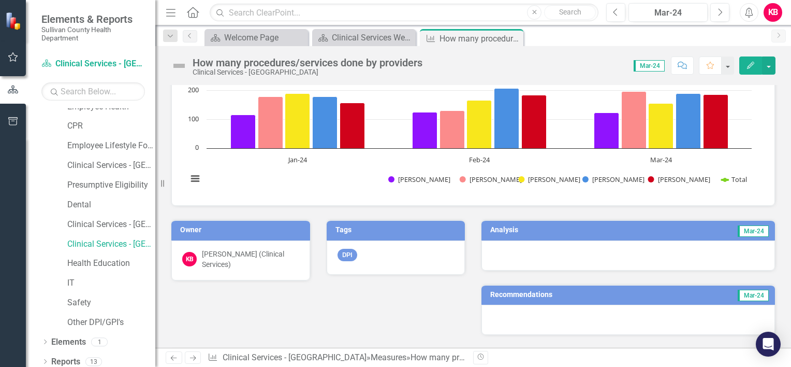
click at [623, 227] on td "Mar-24" at bounding box center [695, 231] width 150 height 16
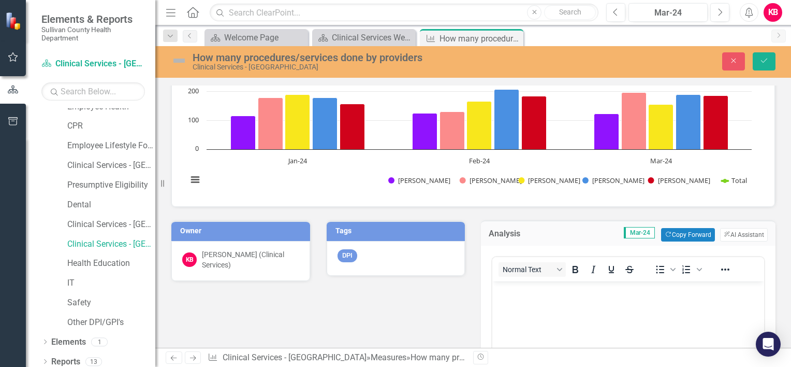
scroll to position [0, 0]
click at [721, 229] on button "ClearPoint AI AI Assistant" at bounding box center [744, 234] width 48 height 13
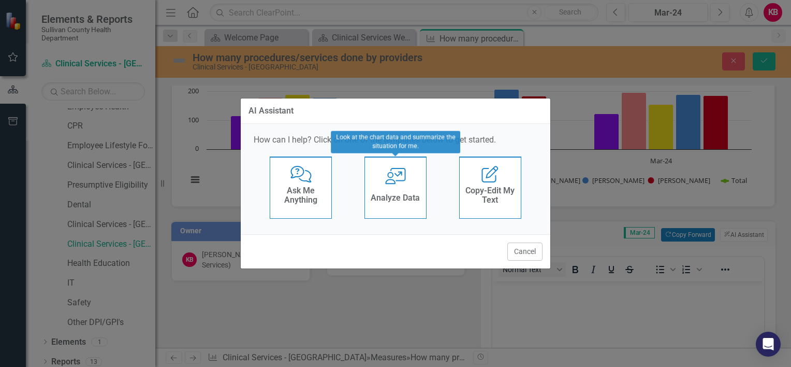
click at [400, 180] on icon "User with Chart" at bounding box center [395, 176] width 21 height 17
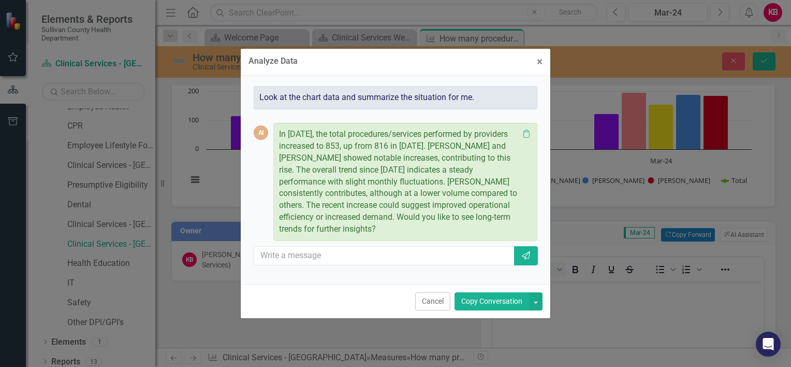
click at [472, 297] on button "Copy Conversation" at bounding box center [492, 301] width 75 height 18
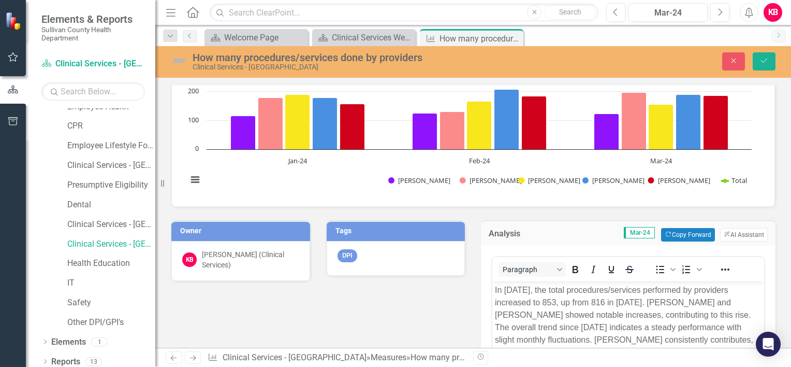
scroll to position [459, 0]
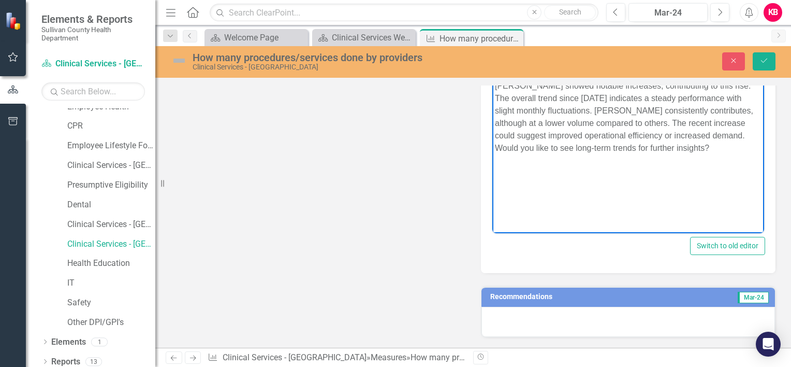
click at [746, 148] on p "In March 2024, the total procedures/services performed by providers increased t…" at bounding box center [628, 103] width 267 height 99
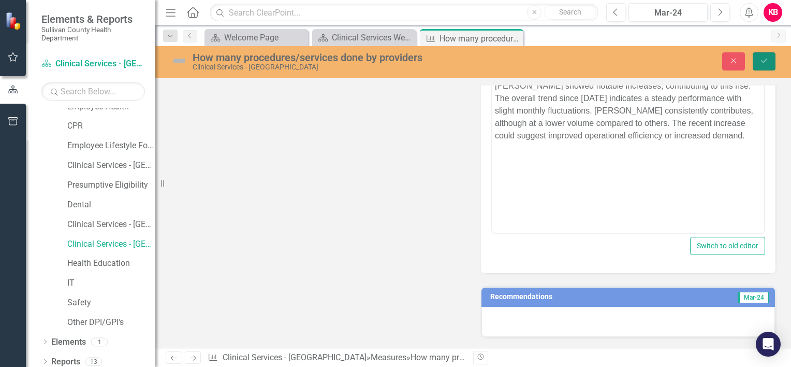
click at [762, 59] on icon "Save" at bounding box center [764, 60] width 9 height 7
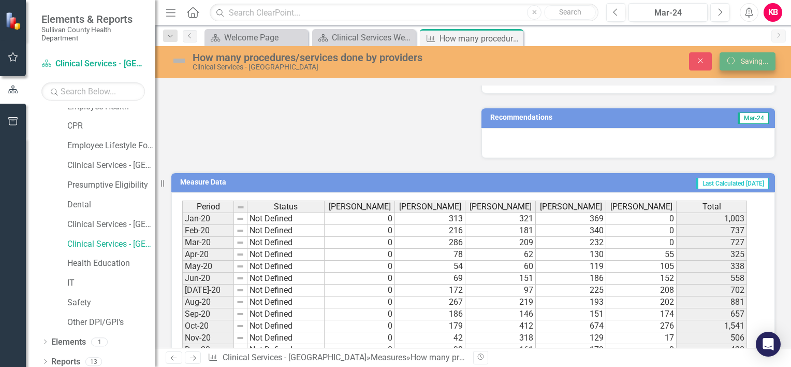
scroll to position [455, 0]
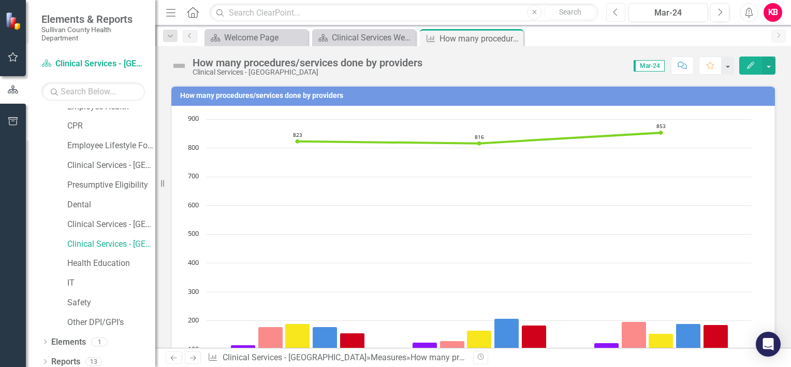
click at [615, 11] on icon "button" at bounding box center [616, 11] width 4 height 7
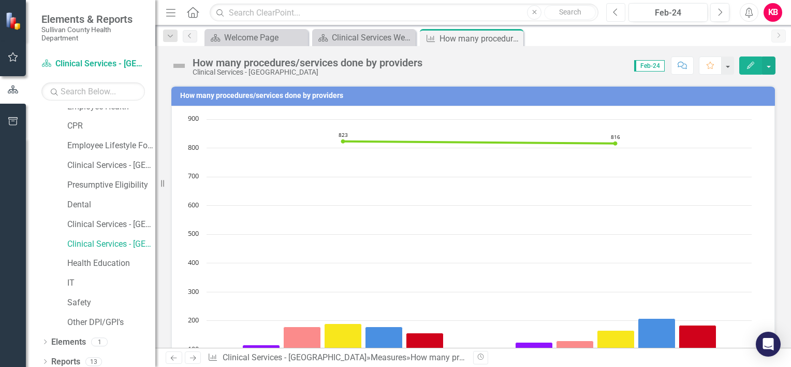
scroll to position [230, 0]
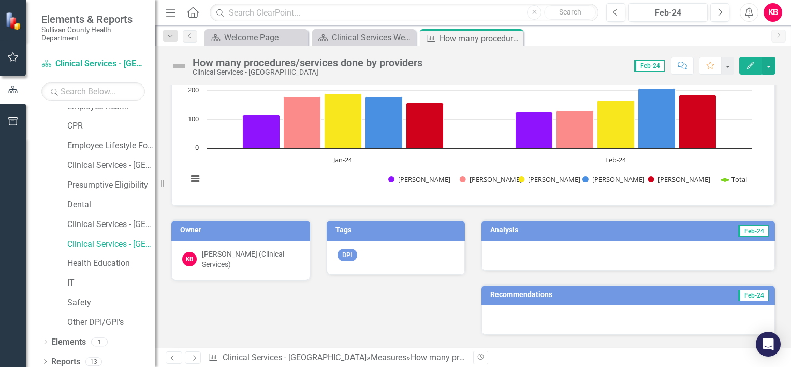
click at [671, 229] on td "Feb-24" at bounding box center [696, 231] width 148 height 16
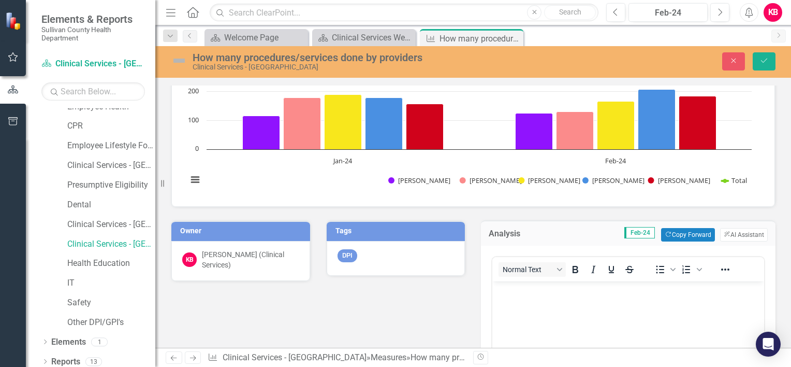
scroll to position [0, 0]
click at [720, 230] on button "ClearPoint AI AI Assistant" at bounding box center [744, 234] width 48 height 13
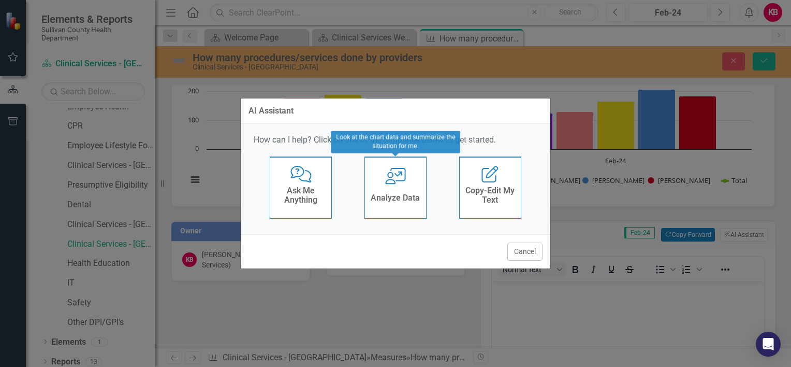
click at [396, 184] on div "User with Chart Analyze Data" at bounding box center [396, 187] width 62 height 62
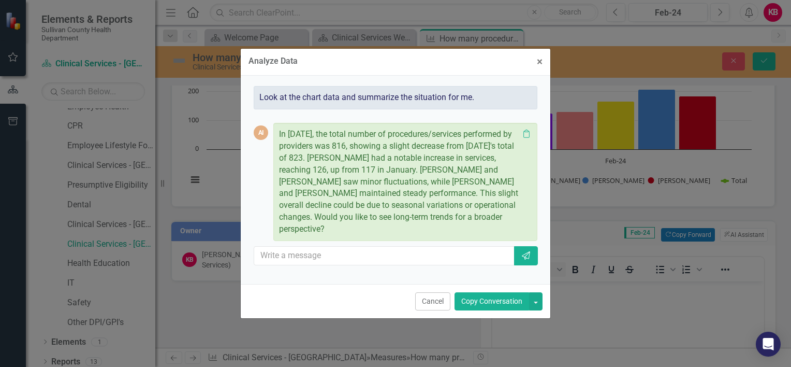
click at [499, 298] on button "Copy Conversation" at bounding box center [492, 301] width 75 height 18
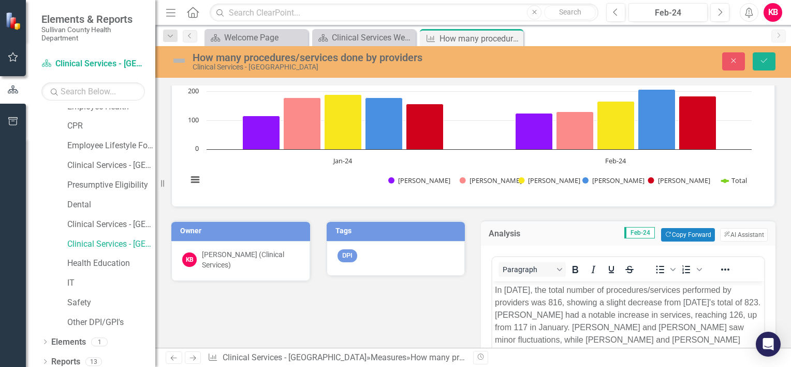
click at [782, 267] on div "How many procedures/services done by providers Chart Combination chart with 6 d…" at bounding box center [473, 353] width 636 height 1020
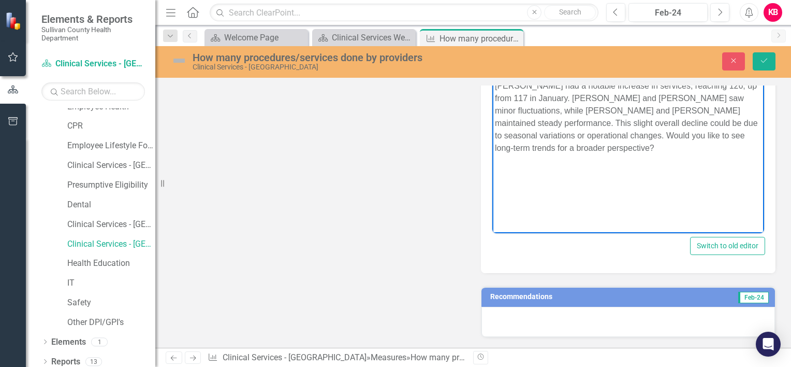
click at [657, 150] on p "In February 2024, the total number of procedures/services performed by provider…" at bounding box center [628, 103] width 267 height 99
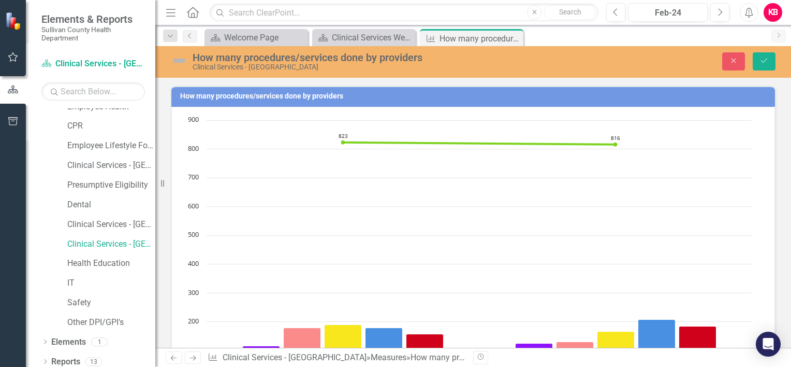
scroll to position [459, 0]
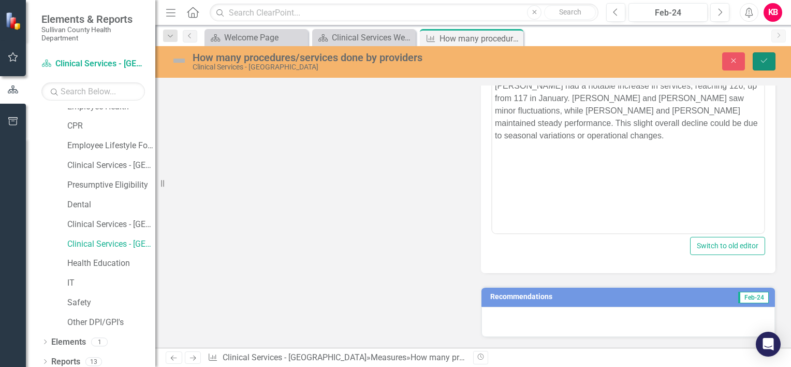
click at [762, 60] on icon "Save" at bounding box center [764, 60] width 9 height 7
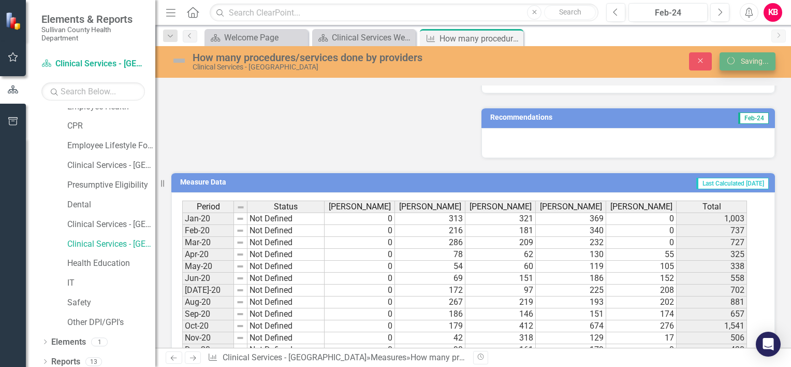
scroll to position [455, 0]
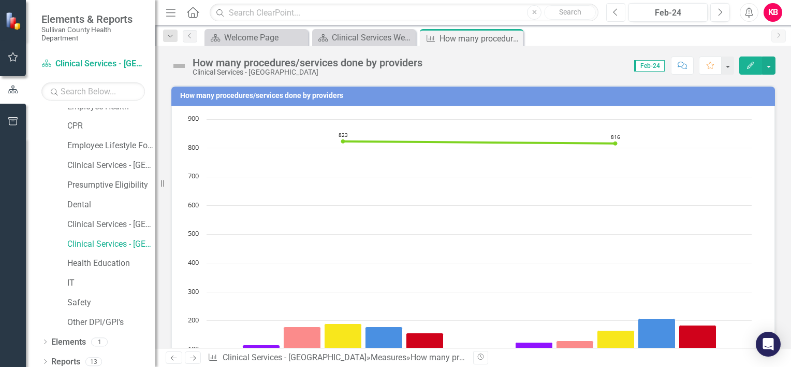
click at [616, 11] on icon "Previous" at bounding box center [616, 12] width 6 height 9
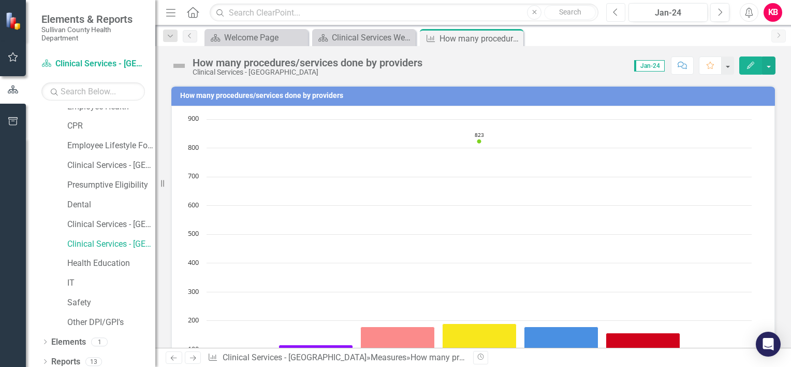
scroll to position [230, 0]
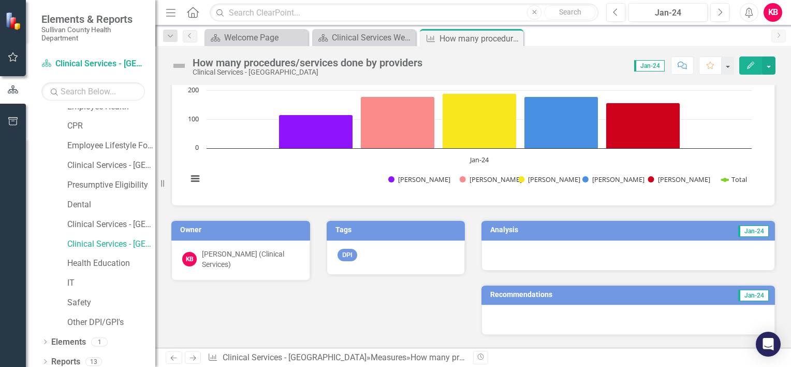
click at [650, 234] on td "Jan-24" at bounding box center [696, 231] width 148 height 16
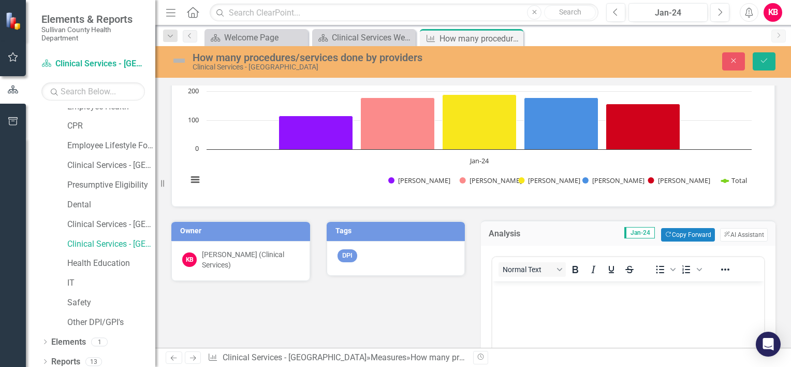
scroll to position [0, 0]
click at [724, 231] on icon "button" at bounding box center [727, 234] width 6 height 6
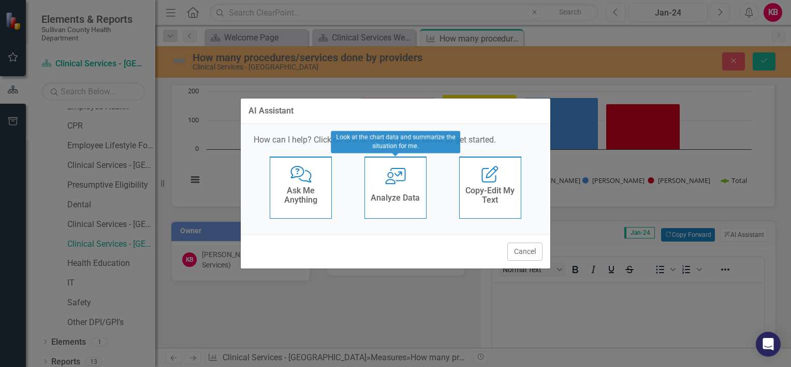
click at [396, 189] on div "User with Chart Analyze Data" at bounding box center [396, 187] width 62 height 62
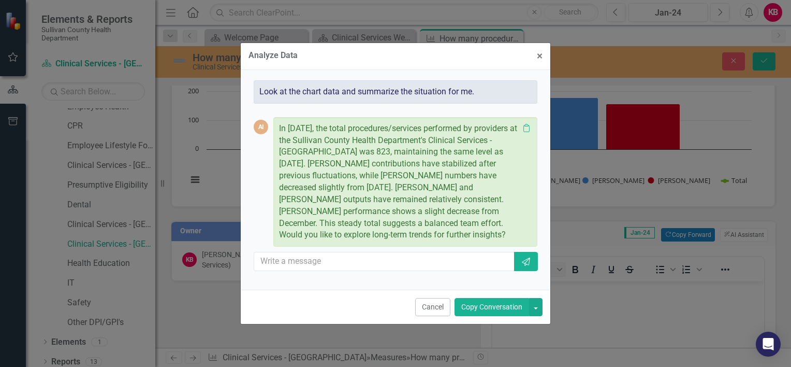
click at [479, 303] on button "Copy Conversation" at bounding box center [492, 307] width 75 height 18
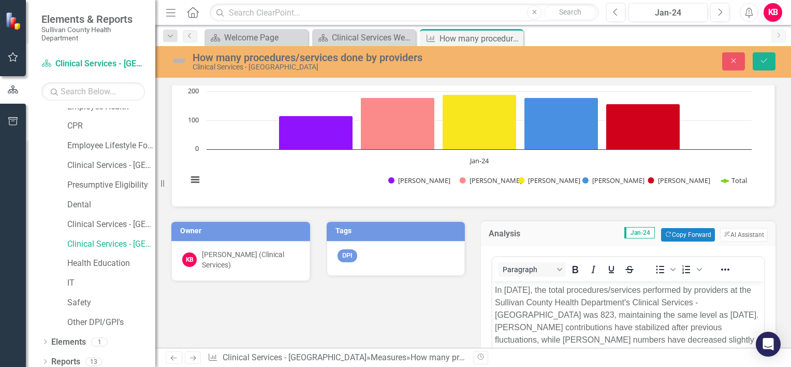
scroll to position [459, 0]
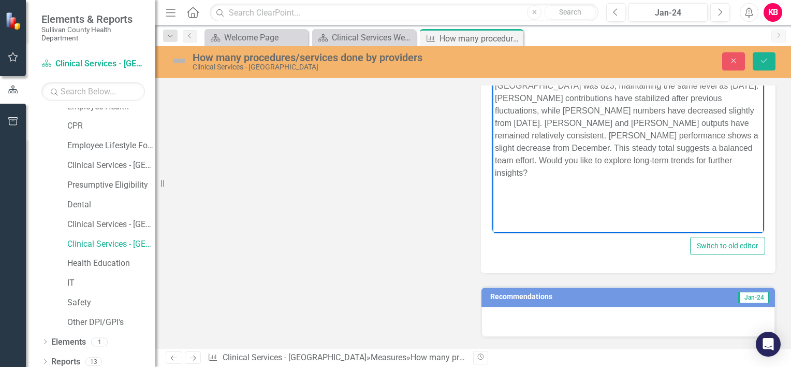
click at [535, 177] on p "In January 2024, the total procedures/services performed by providers at the Su…" at bounding box center [628, 116] width 267 height 124
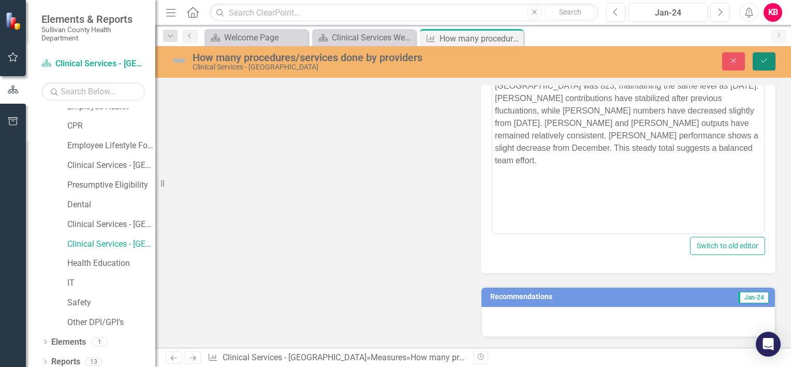
click at [758, 60] on button "Save" at bounding box center [764, 61] width 23 height 18
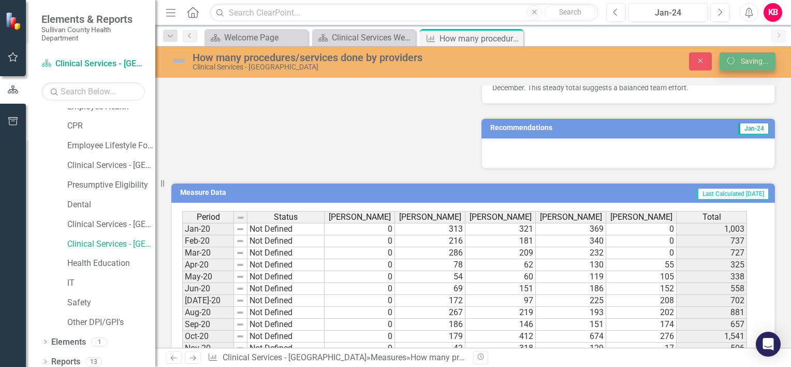
scroll to position [455, 0]
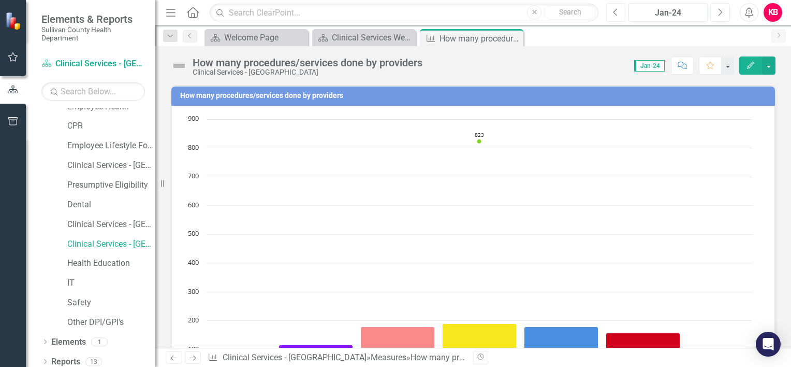
click at [615, 12] on icon "Previous" at bounding box center [616, 12] width 6 height 9
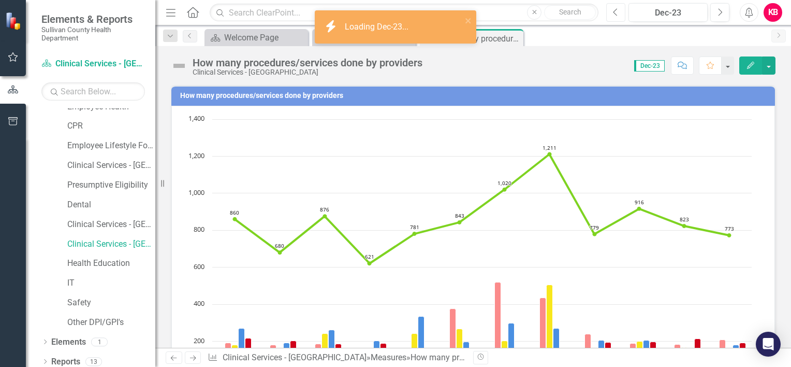
scroll to position [230, 0]
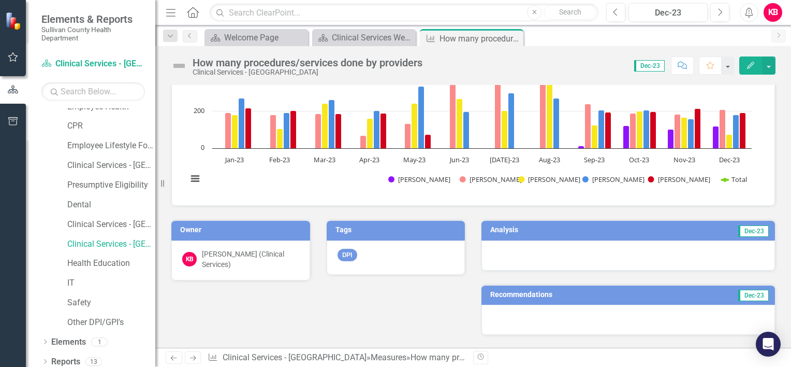
click at [622, 229] on td "Dec-23" at bounding box center [696, 231] width 148 height 16
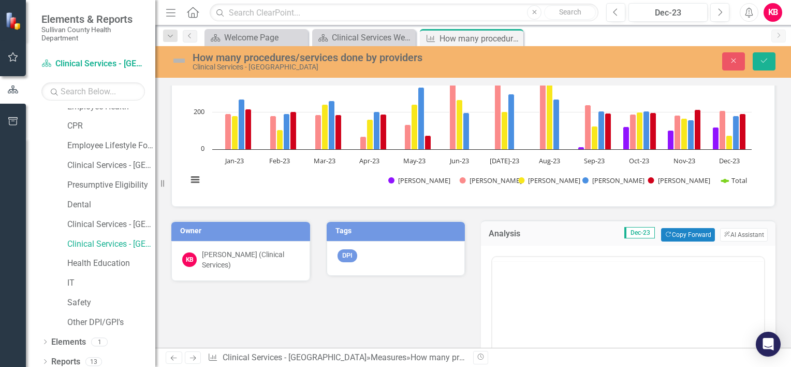
scroll to position [0, 0]
click at [727, 232] on button "ClearPoint AI AI Assistant" at bounding box center [744, 234] width 48 height 13
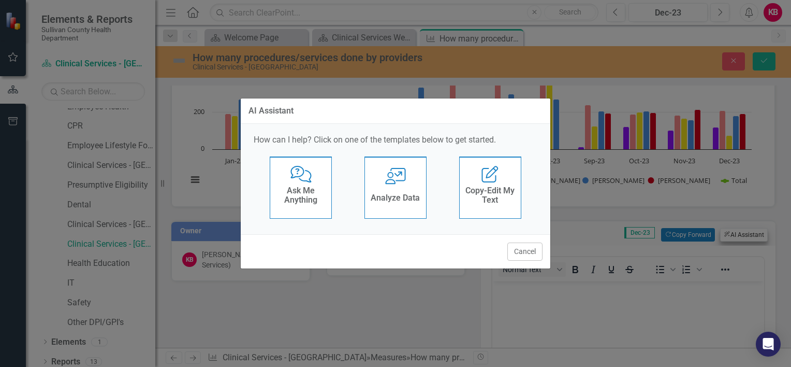
click at [727, 232] on div "AI Assistant How can I help? Click on one of the templates below to get started…" at bounding box center [395, 183] width 791 height 367
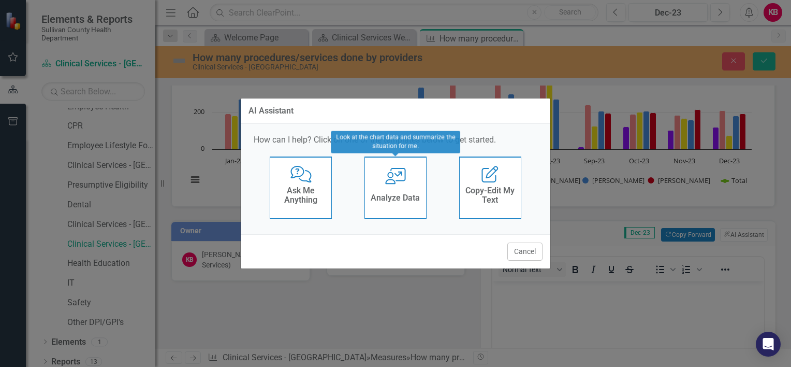
click at [396, 188] on div "User with Chart Analyze Data" at bounding box center [396, 187] width 62 height 62
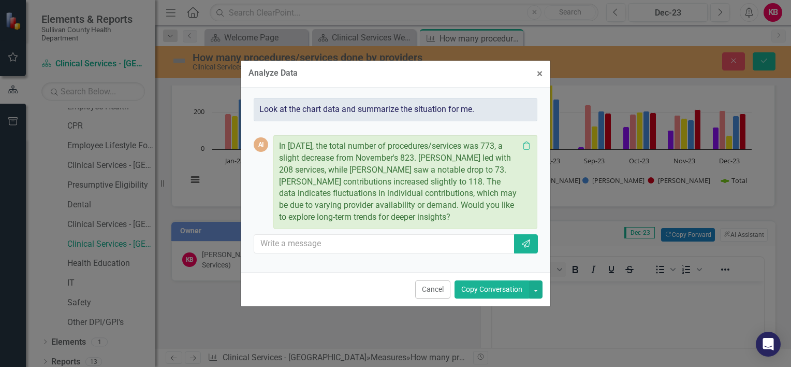
click at [493, 287] on button "Copy Conversation" at bounding box center [492, 289] width 75 height 18
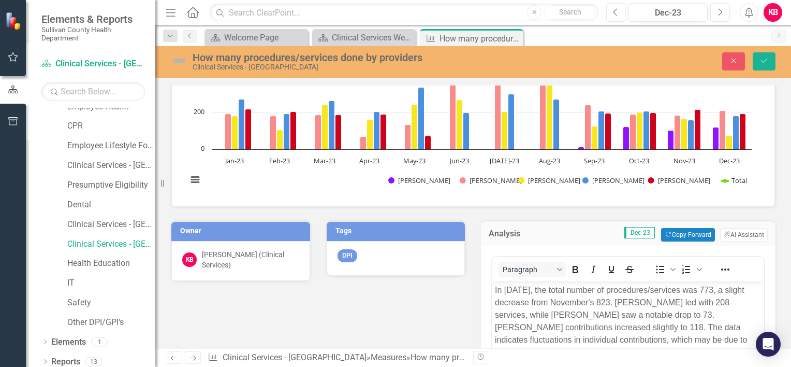
scroll to position [459, 0]
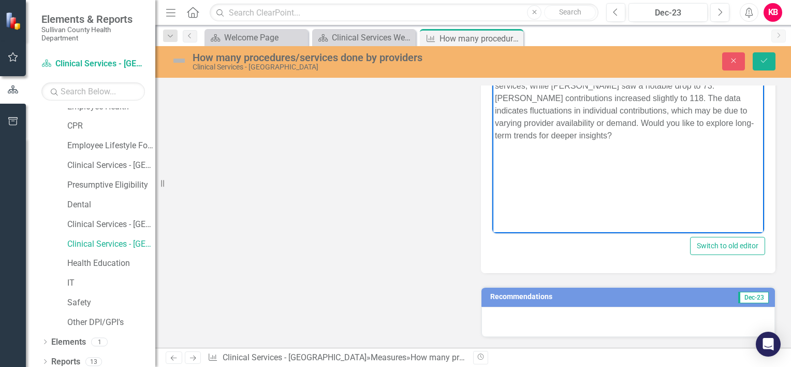
click at [603, 140] on p "In December 2023, the total number of procedures/services was 773, a slight dec…" at bounding box center [628, 97] width 267 height 87
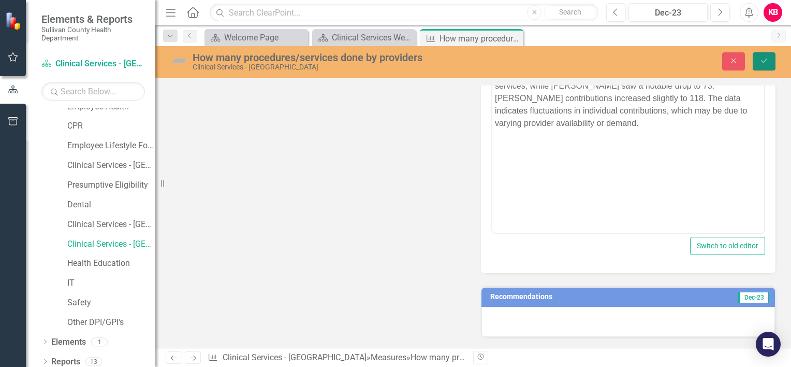
click at [764, 58] on icon "Save" at bounding box center [764, 60] width 9 height 7
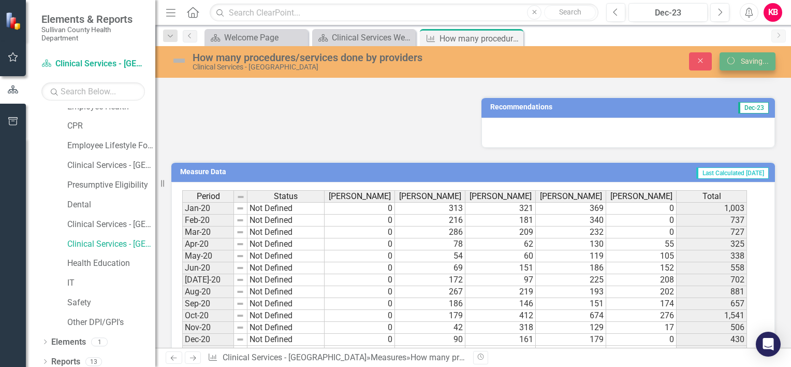
scroll to position [455, 0]
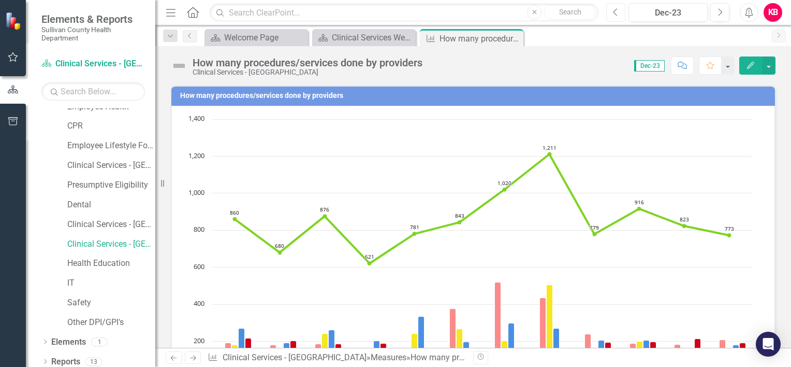
click at [617, 9] on icon "Previous" at bounding box center [616, 12] width 6 height 9
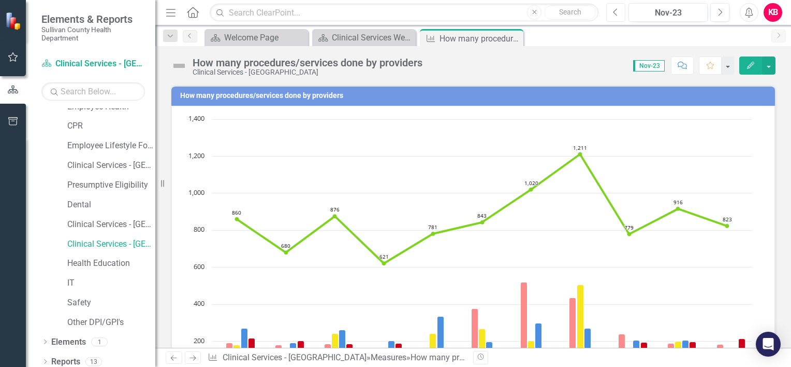
scroll to position [230, 0]
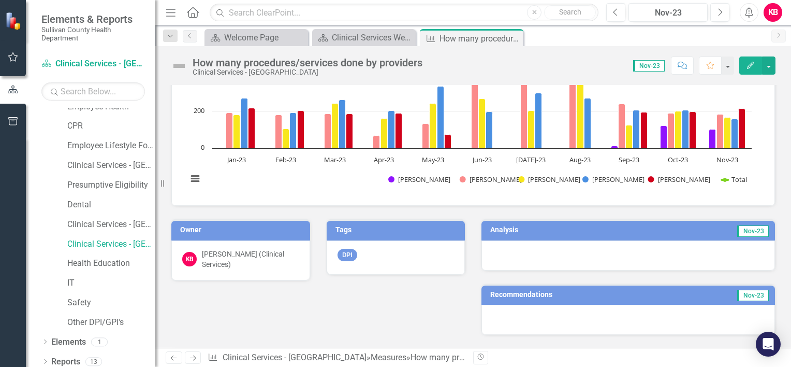
click at [635, 232] on td "Nov-23" at bounding box center [694, 231] width 151 height 16
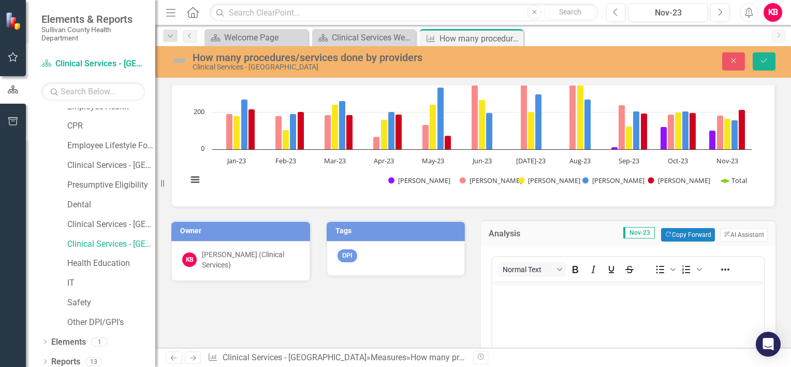
scroll to position [0, 0]
click at [721, 228] on button "ClearPoint AI AI Assistant" at bounding box center [744, 234] width 48 height 13
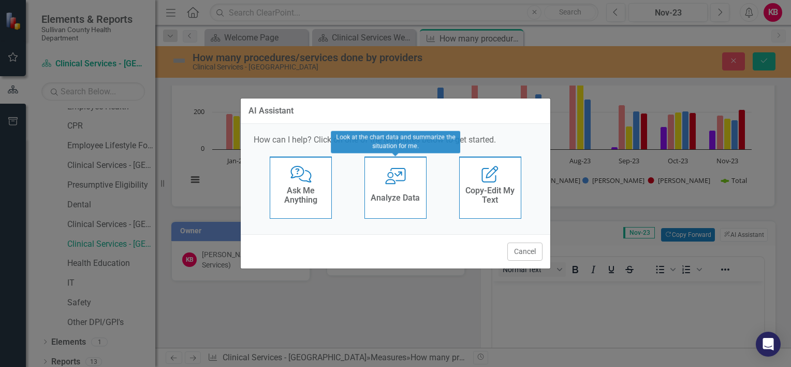
click at [404, 190] on div "User with Chart Analyze Data" at bounding box center [396, 187] width 62 height 62
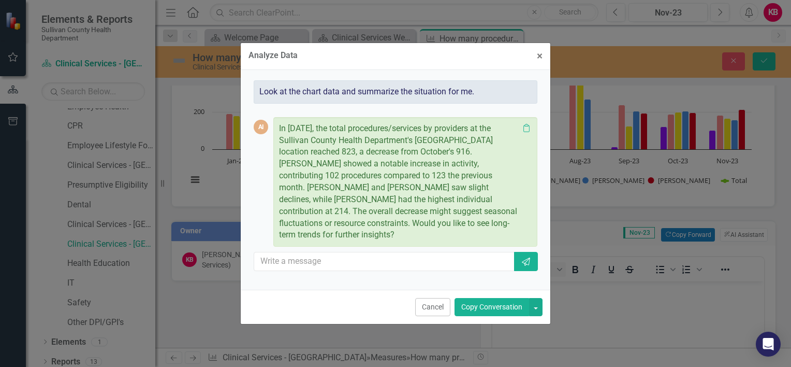
click at [480, 304] on button "Copy Conversation" at bounding box center [492, 307] width 75 height 18
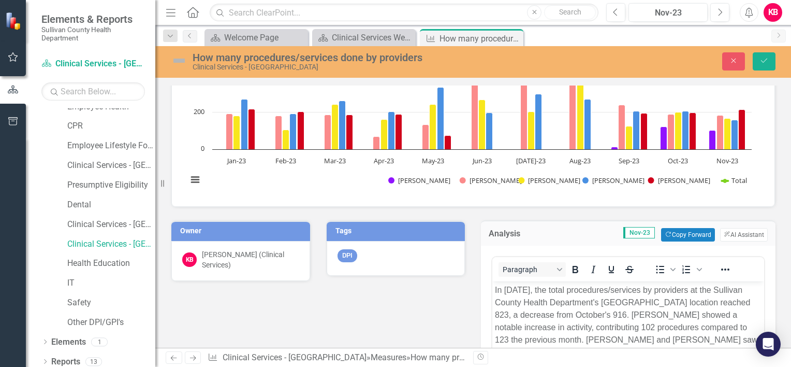
click at [783, 287] on div "How many procedures/services done by providers Chart Combination chart with 6 d…" at bounding box center [473, 353] width 636 height 1020
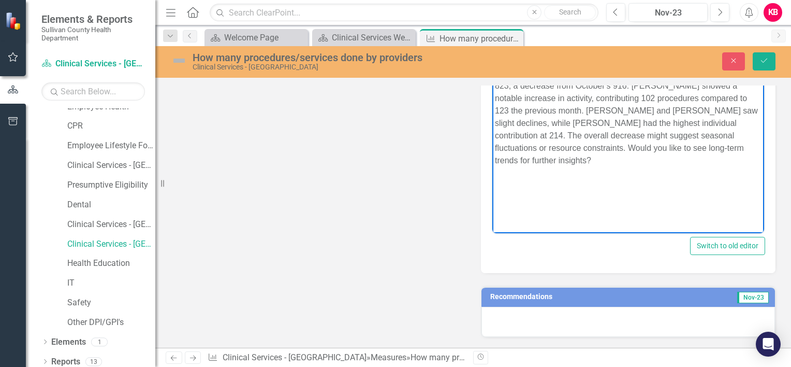
click at [757, 149] on p "In November 2023, the total procedures/services by providers at the Sullivan Co…" at bounding box center [628, 110] width 267 height 112
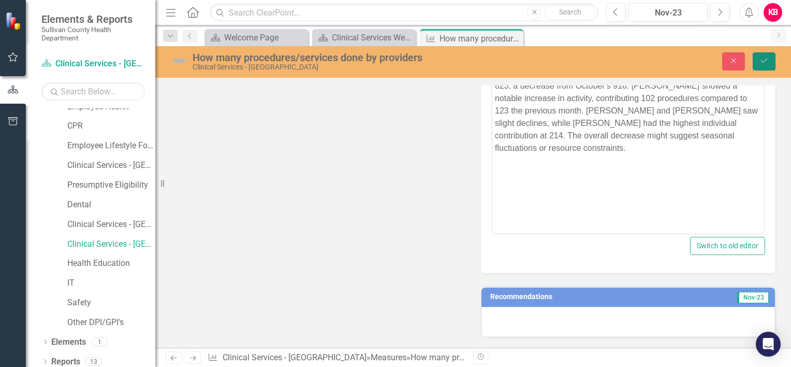
click at [760, 61] on icon "Save" at bounding box center [764, 60] width 9 height 7
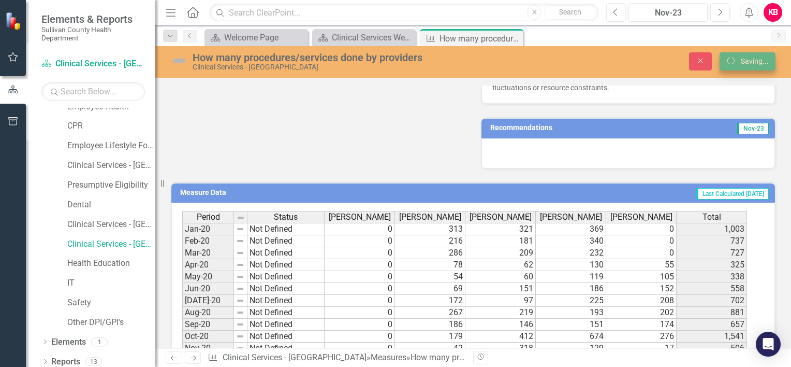
scroll to position [455, 0]
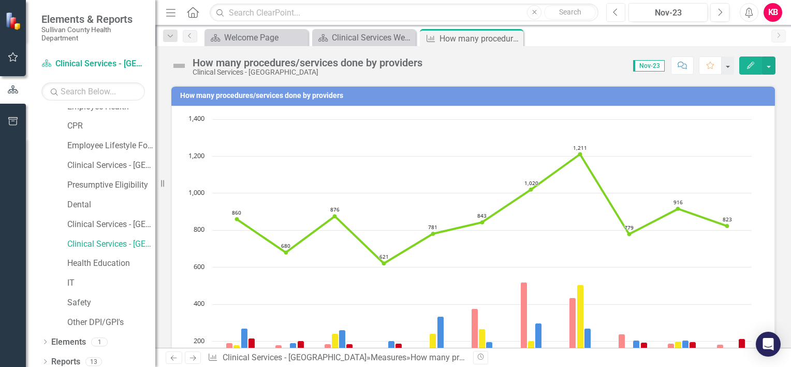
click at [616, 11] on icon "Previous" at bounding box center [616, 12] width 6 height 9
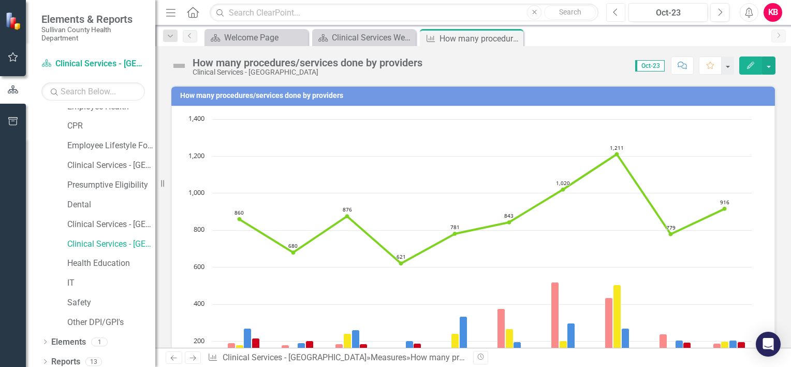
scroll to position [230, 0]
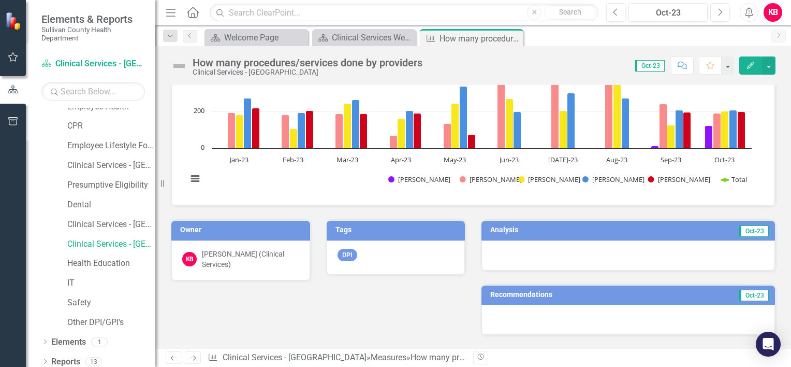
click at [611, 226] on h3 "Analysis" at bounding box center [557, 230] width 134 height 8
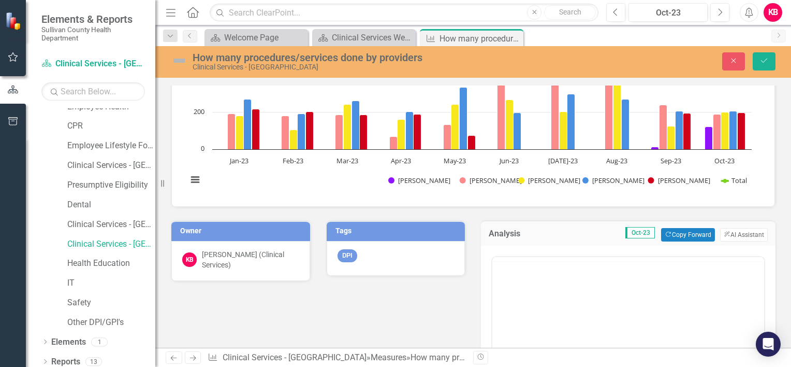
scroll to position [0, 0]
click at [725, 232] on button "ClearPoint AI AI Assistant" at bounding box center [744, 234] width 48 height 13
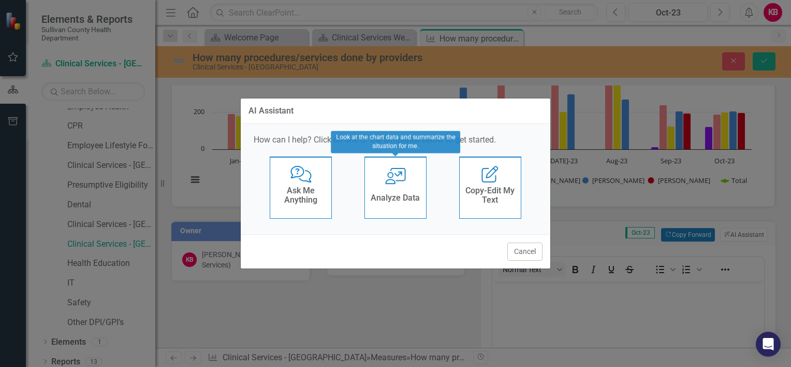
click at [408, 186] on div "User with Chart Analyze Data" at bounding box center [396, 187] width 62 height 62
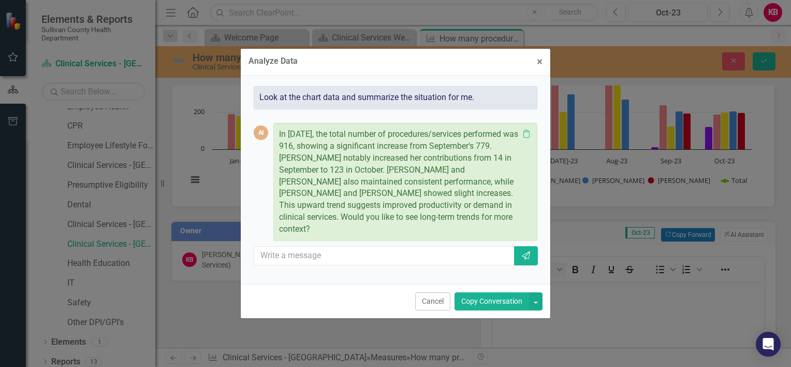
click at [484, 298] on button "Copy Conversation" at bounding box center [492, 301] width 75 height 18
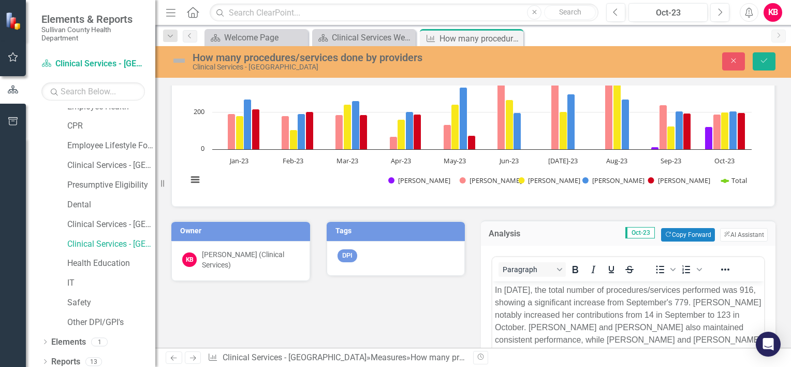
scroll to position [459, 0]
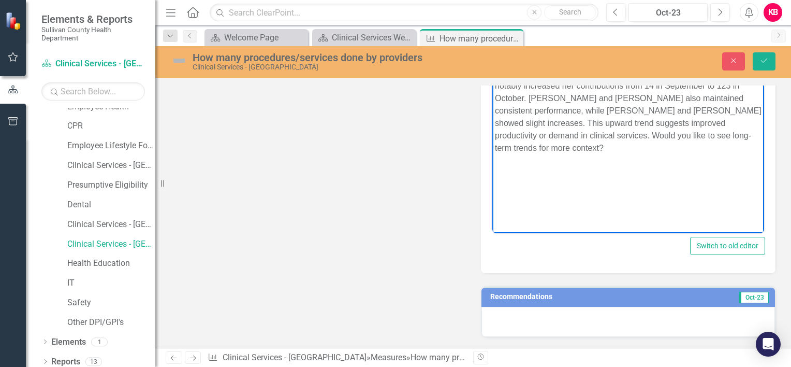
click at [610, 149] on p "In October 2023, the total number of procedures/services performed was 916, sho…" at bounding box center [628, 103] width 267 height 99
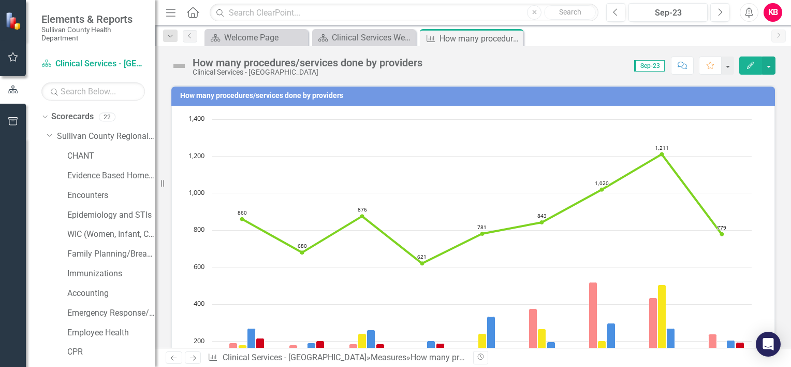
scroll to position [230, 0]
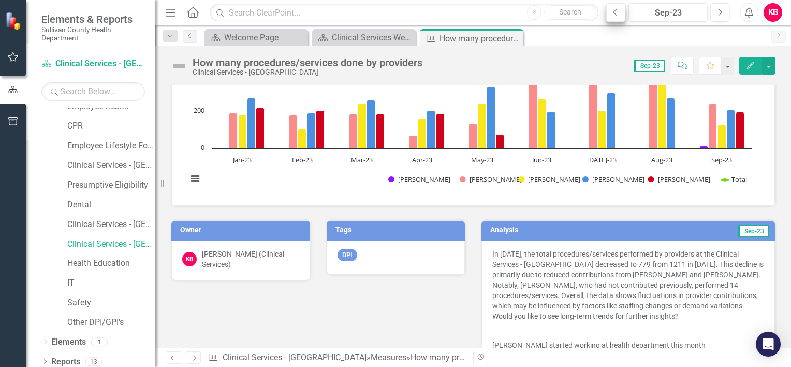
drag, startPoint x: 0, startPoint y: 0, endPoint x: 616, endPoint y: 11, distance: 616.3
click at [616, 11] on icon "Previous" at bounding box center [616, 12] width 6 height 9
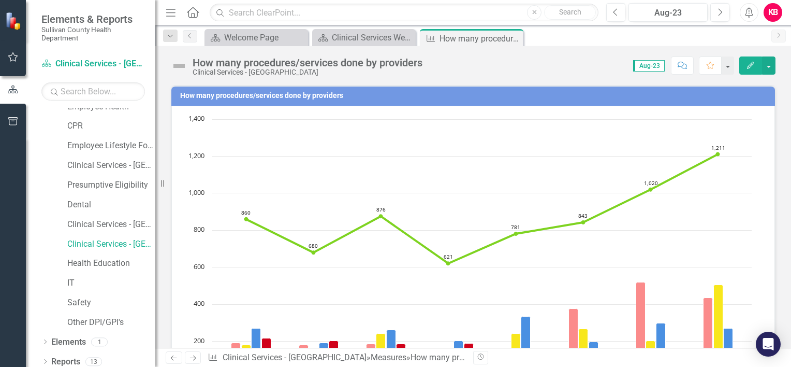
scroll to position [230, 0]
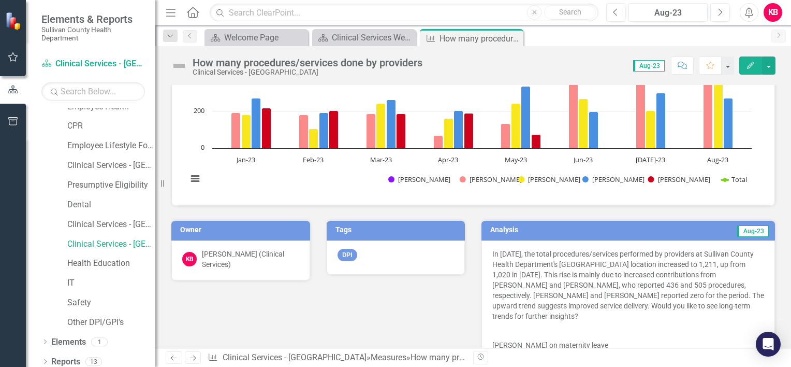
click at [747, 68] on button "Edit" at bounding box center [750, 65] width 23 height 18
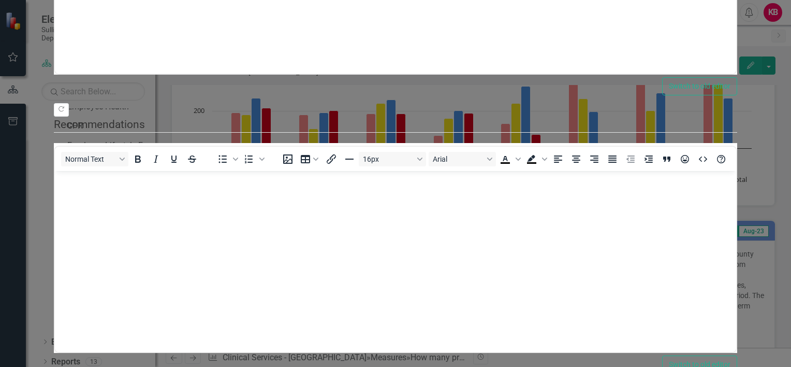
scroll to position [0, 0]
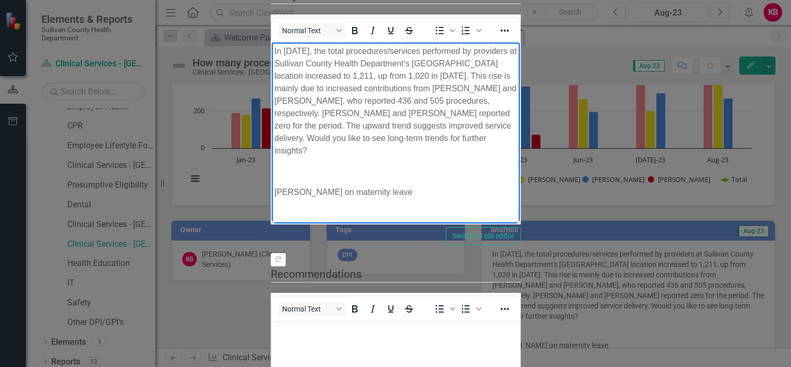
click at [517, 88] on p "In August 2023, the total procedures/services performed by providers at Sulliva…" at bounding box center [395, 101] width 243 height 112
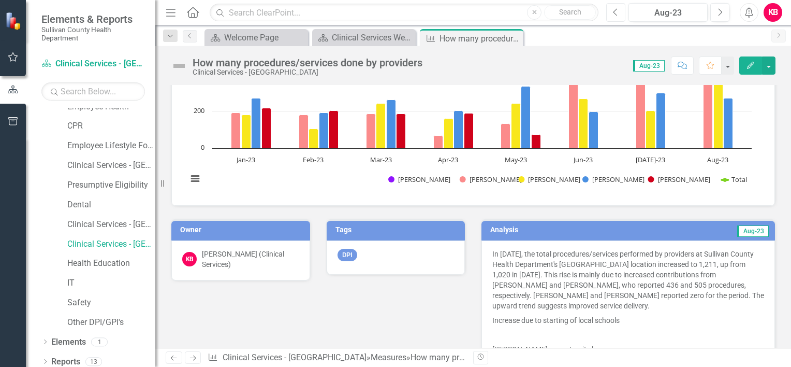
click at [614, 11] on icon "button" at bounding box center [616, 11] width 4 height 7
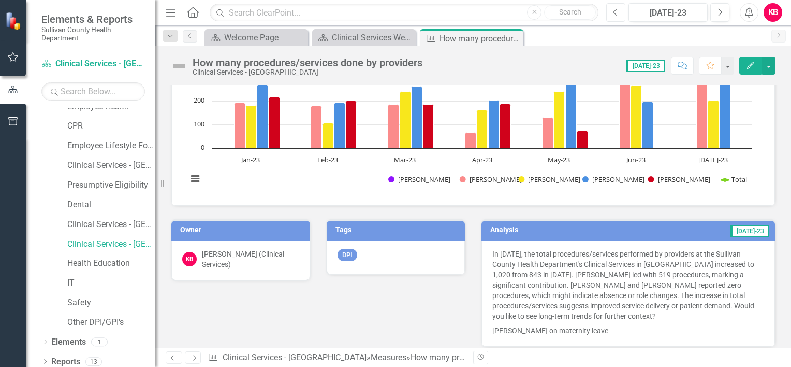
scroll to position [460, 0]
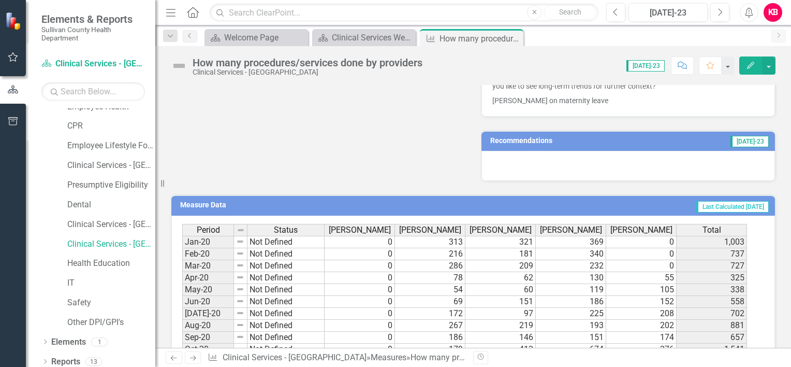
click at [750, 66] on icon "Edit" at bounding box center [750, 65] width 9 height 7
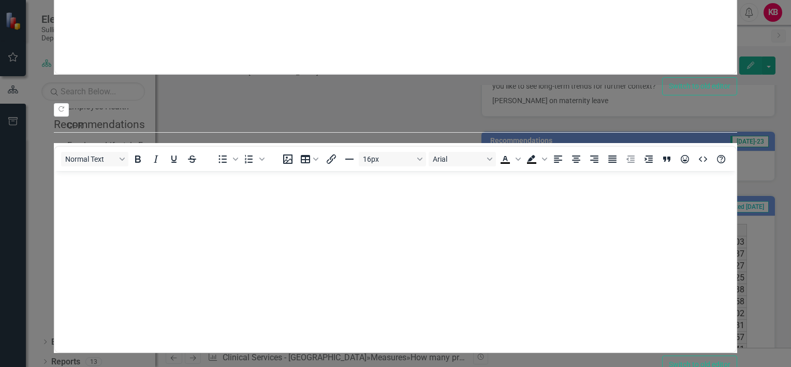
scroll to position [0, 0]
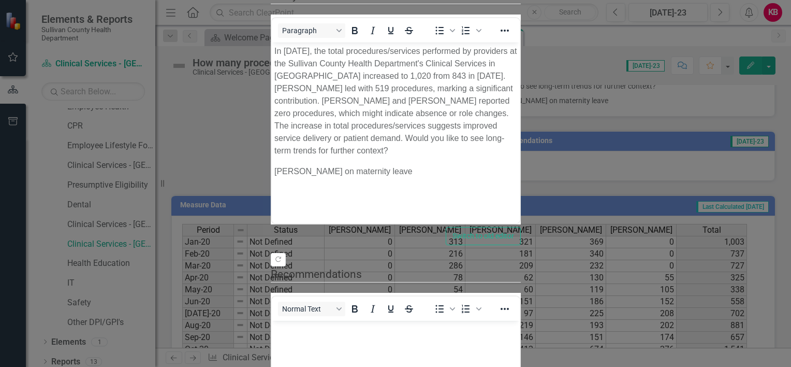
click at [412, 165] on p "Ashley McKamey on maternity leave" at bounding box center [395, 171] width 243 height 12
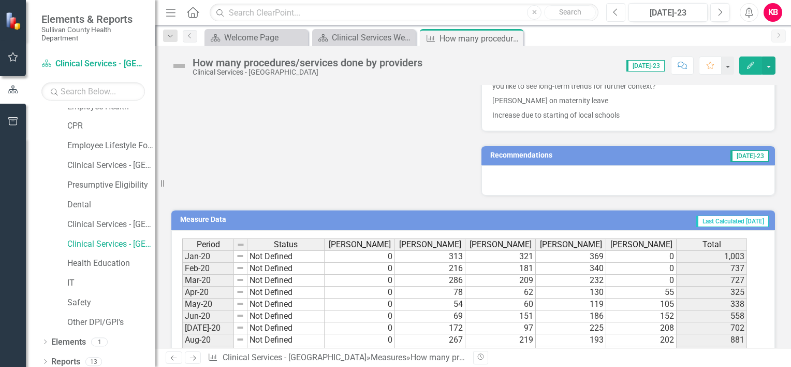
click at [617, 12] on icon "Previous" at bounding box center [616, 12] width 6 height 9
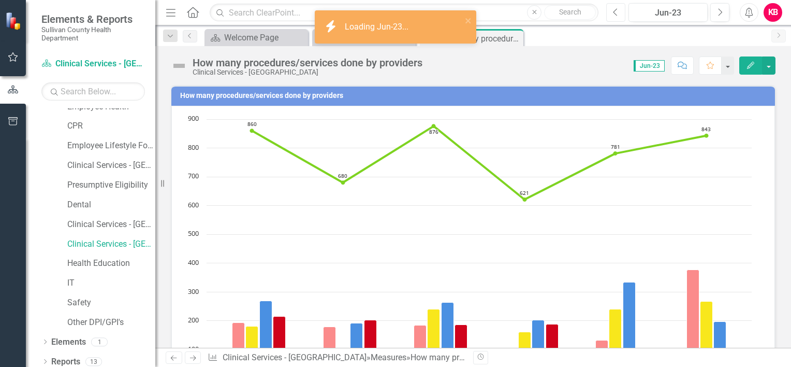
scroll to position [230, 0]
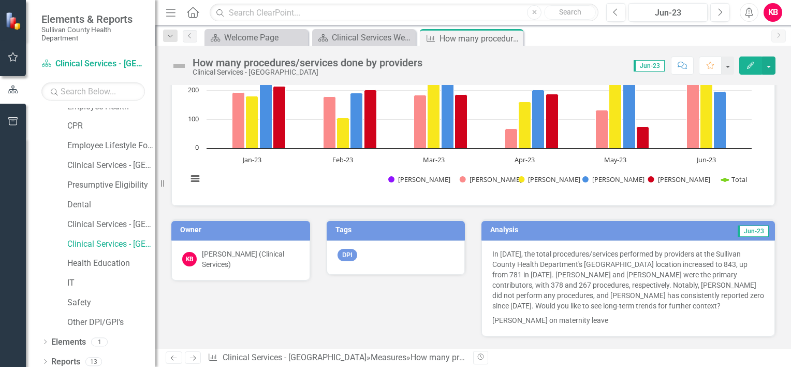
click at [748, 67] on icon "Edit" at bounding box center [750, 65] width 9 height 7
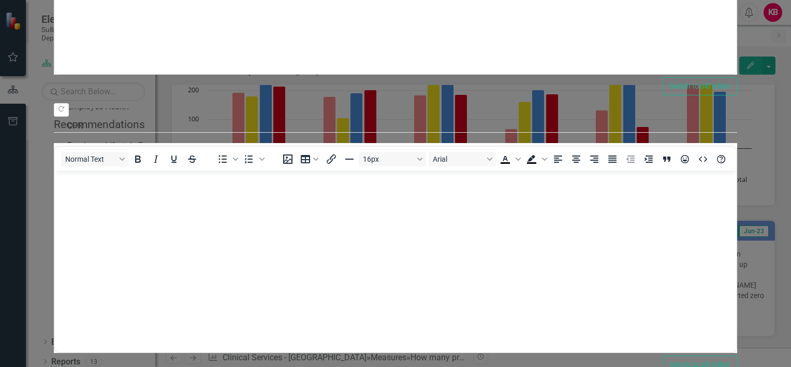
scroll to position [0, 0]
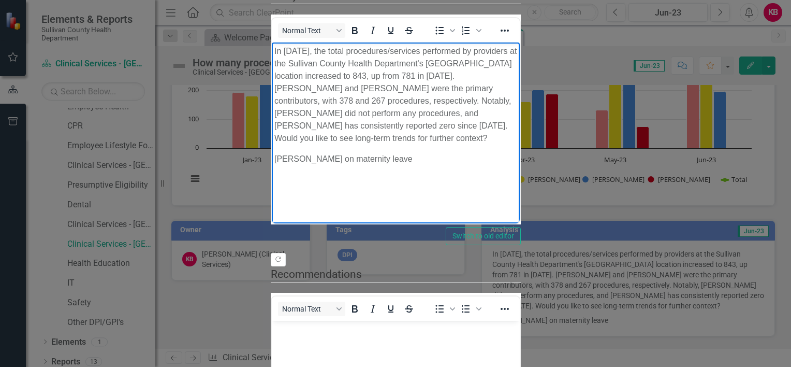
click at [411, 153] on p "Ashley McKamey on maternity leave" at bounding box center [395, 159] width 243 height 12
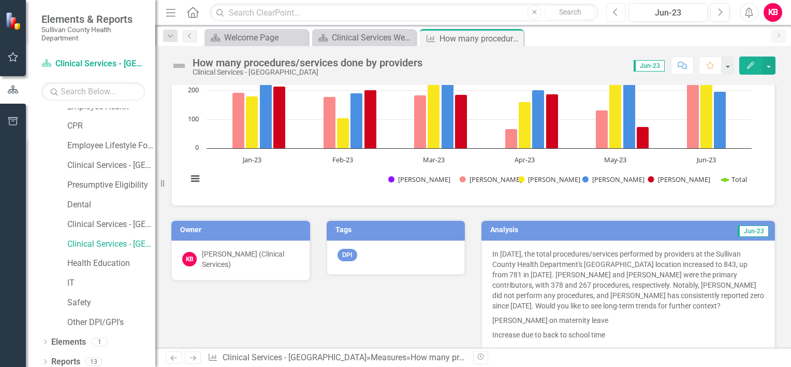
click at [614, 11] on icon "button" at bounding box center [616, 11] width 4 height 7
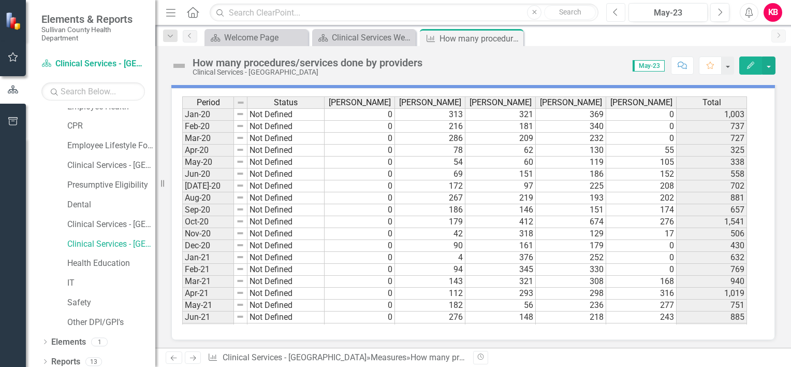
scroll to position [372, 0]
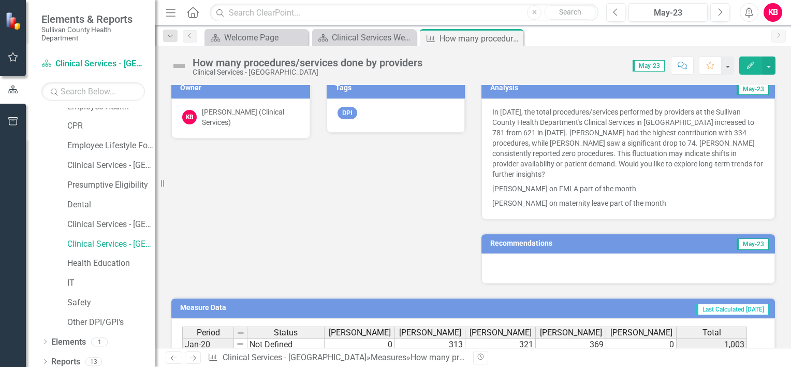
click at [557, 172] on p "In May 2023, the total procedures/services performed by providers at the Sulliv…" at bounding box center [628, 144] width 272 height 75
click at [748, 66] on icon "button" at bounding box center [750, 65] width 7 height 7
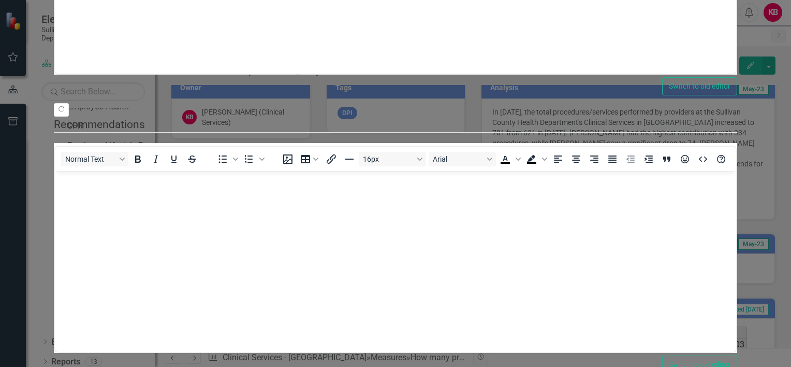
scroll to position [0, 0]
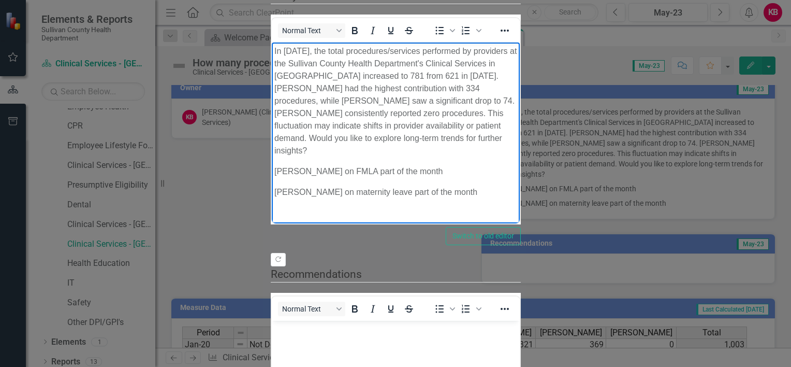
click at [517, 87] on p "In May 2023, the total procedures/services performed by providers at the Sulliv…" at bounding box center [395, 101] width 243 height 112
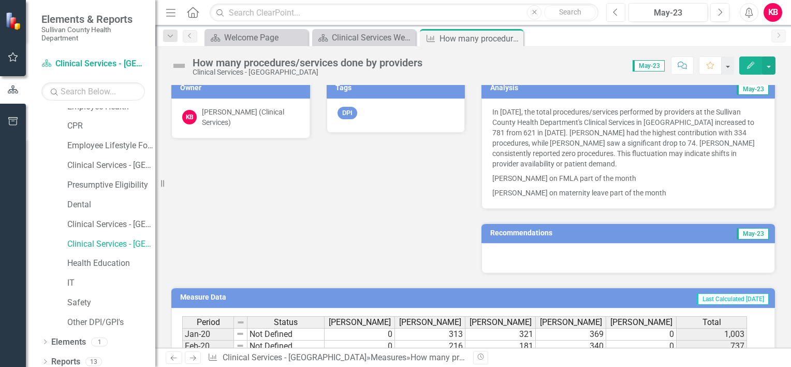
click at [617, 14] on icon "Previous" at bounding box center [616, 12] width 6 height 9
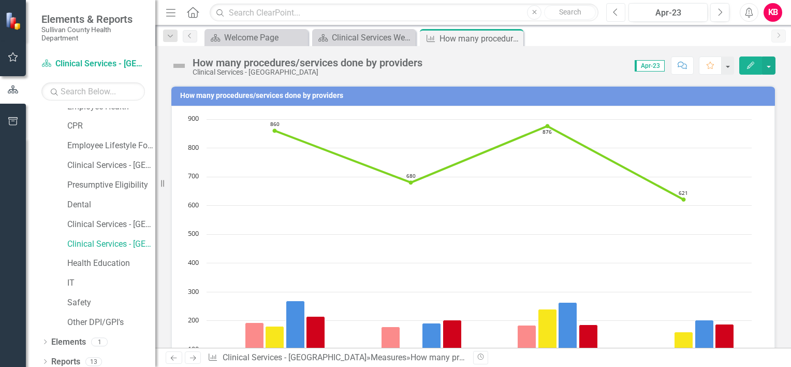
scroll to position [230, 0]
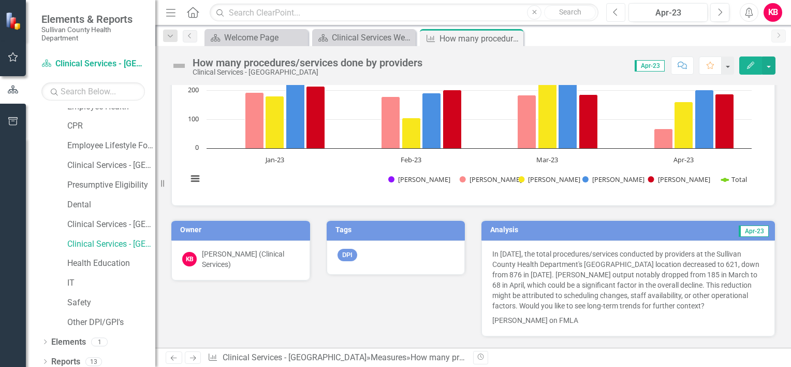
click at [613, 12] on icon "Previous" at bounding box center [616, 12] width 6 height 9
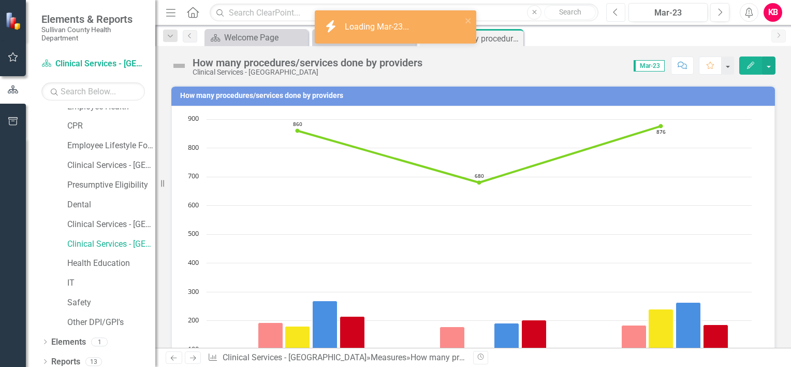
scroll to position [230, 0]
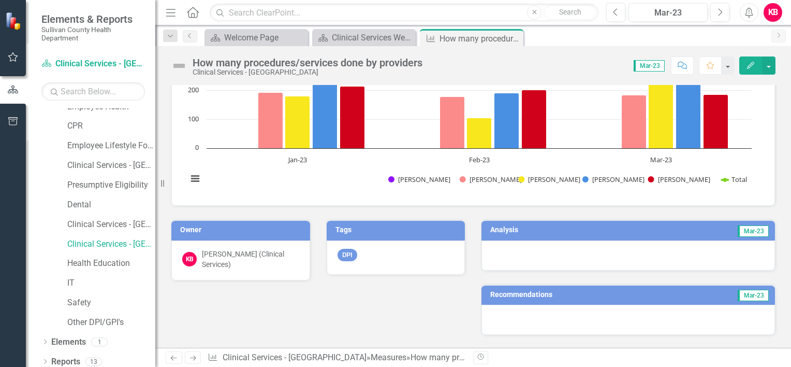
click at [650, 232] on td "Mar-23" at bounding box center [695, 231] width 150 height 16
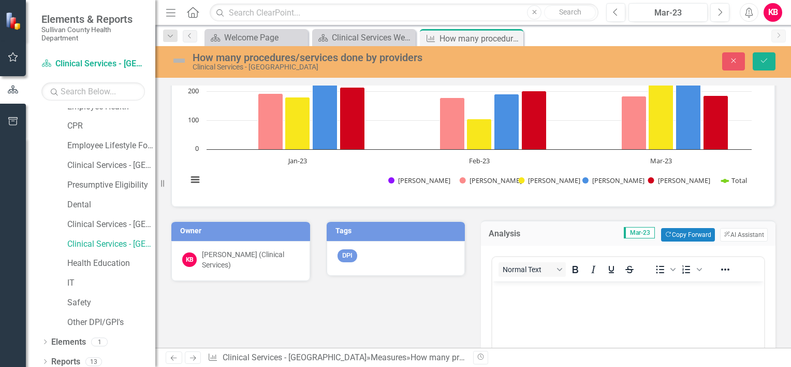
scroll to position [0, 0]
click at [727, 231] on button "ClearPoint AI AI Assistant" at bounding box center [744, 234] width 48 height 13
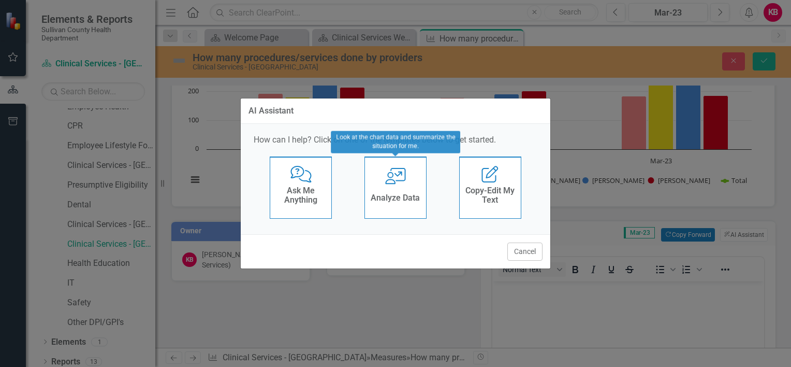
click at [391, 191] on div "Analyze Data" at bounding box center [395, 199] width 49 height 17
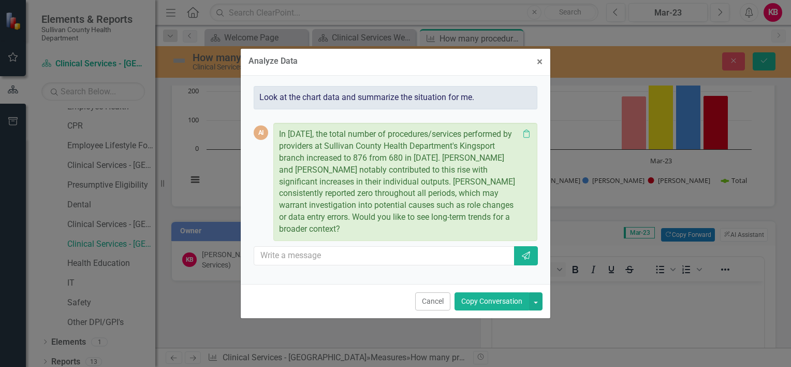
click at [387, 230] on p "In March 2023, the total number of procedures/services performed by providers a…" at bounding box center [399, 181] width 240 height 107
click at [478, 300] on button "Copy Conversation" at bounding box center [492, 301] width 75 height 18
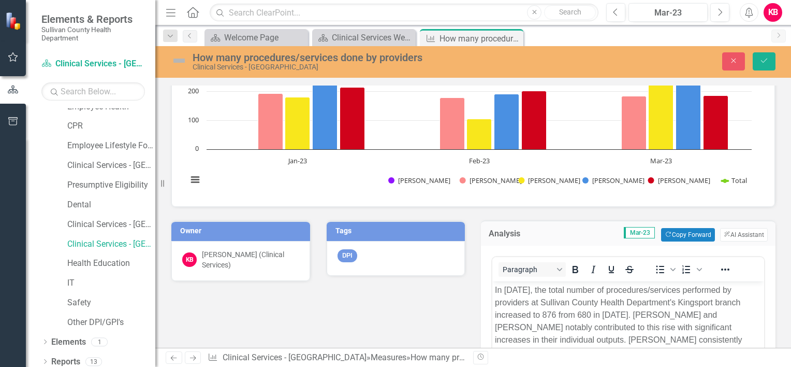
scroll to position [459, 0]
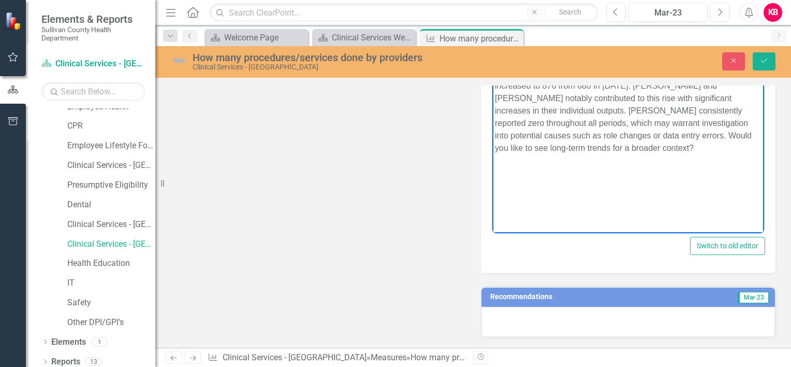
click at [650, 149] on p "In March 2023, the total number of procedures/services performed by providers a…" at bounding box center [628, 103] width 267 height 99
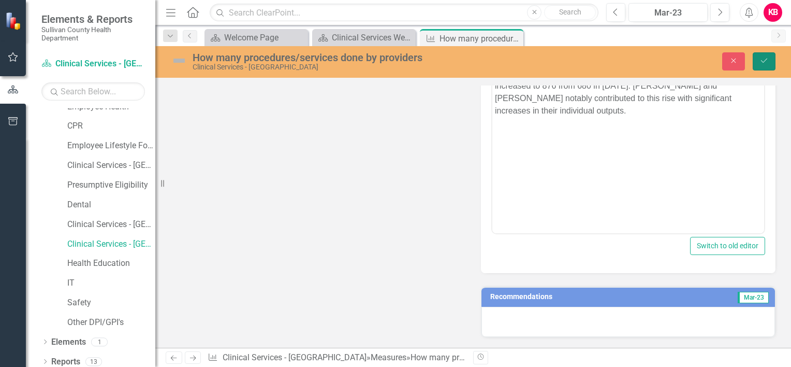
click at [760, 60] on icon "Save" at bounding box center [764, 60] width 9 height 7
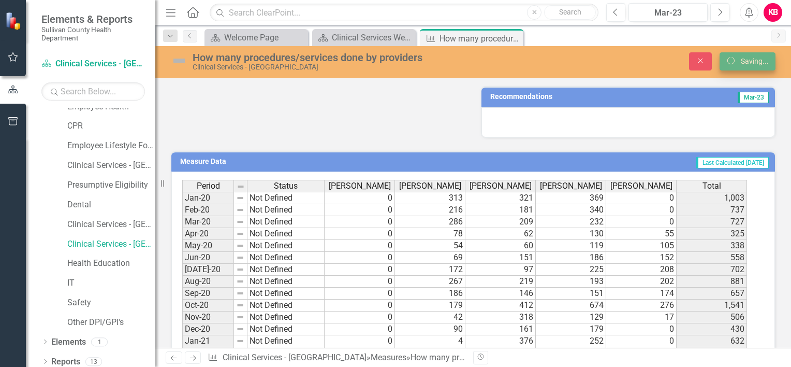
scroll to position [0, 0]
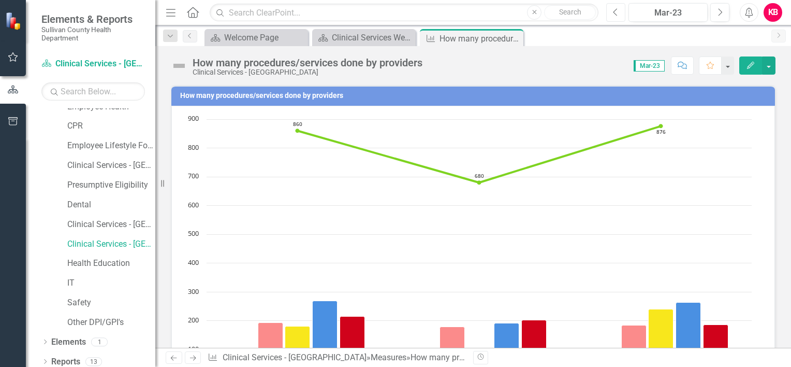
click at [617, 11] on icon "Previous" at bounding box center [616, 12] width 6 height 9
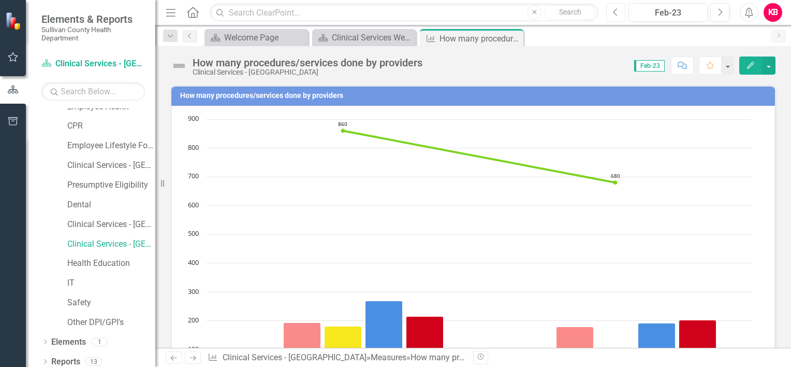
scroll to position [230, 0]
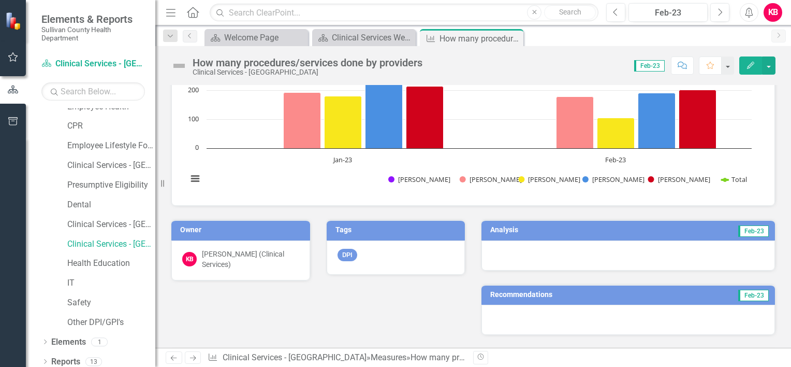
click at [689, 225] on td "Feb-23" at bounding box center [696, 231] width 148 height 16
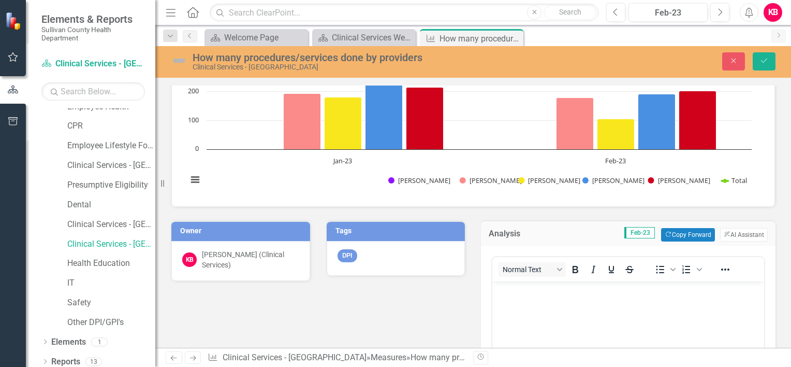
scroll to position [0, 0]
click at [729, 231] on button "ClearPoint AI AI Assistant" at bounding box center [744, 234] width 48 height 13
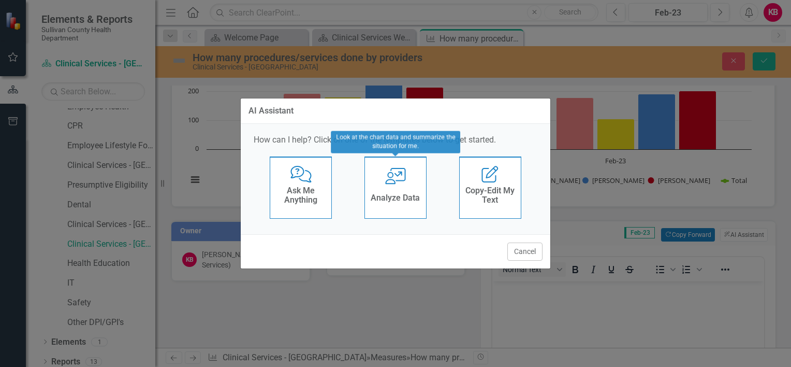
click at [396, 191] on div "Analyze Data" at bounding box center [395, 199] width 49 height 17
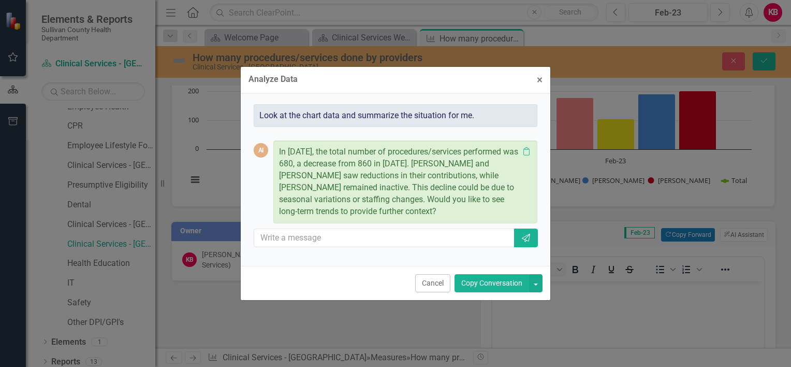
click at [497, 281] on button "Copy Conversation" at bounding box center [492, 283] width 75 height 18
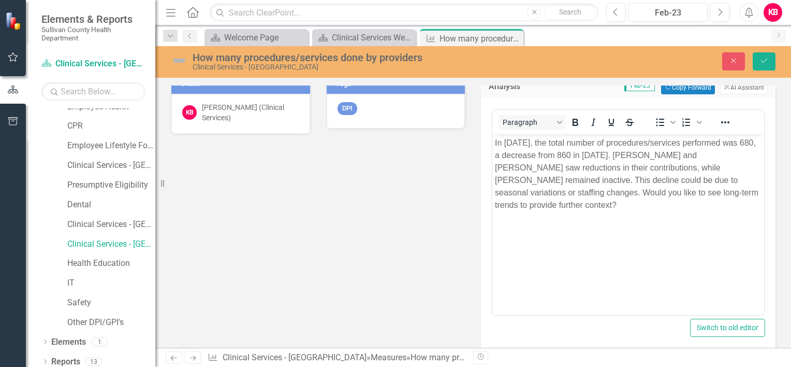
scroll to position [376, 0]
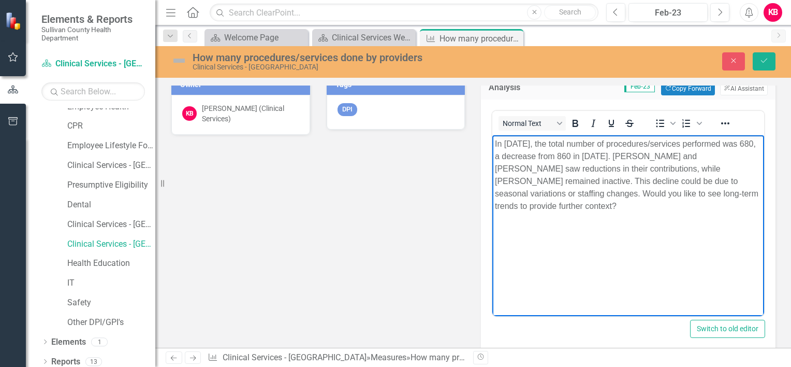
click at [587, 207] on p "In February 2023, the total number of procedures/services performed was 680, a …" at bounding box center [628, 174] width 267 height 75
click at [598, 180] on p "In February 2023, the total number of procedures/services performed was 680, a …" at bounding box center [628, 168] width 267 height 62
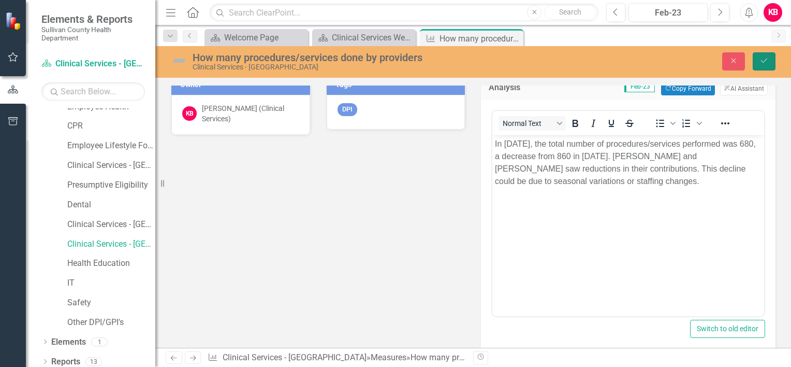
click at [762, 57] on icon "Save" at bounding box center [764, 60] width 9 height 7
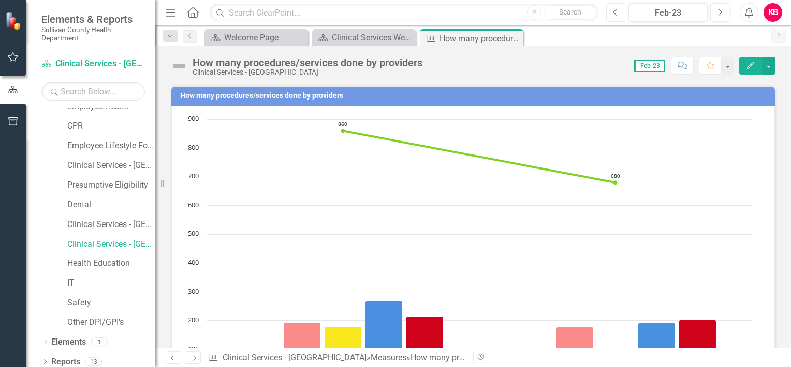
click at [616, 9] on icon "Previous" at bounding box center [616, 12] width 6 height 9
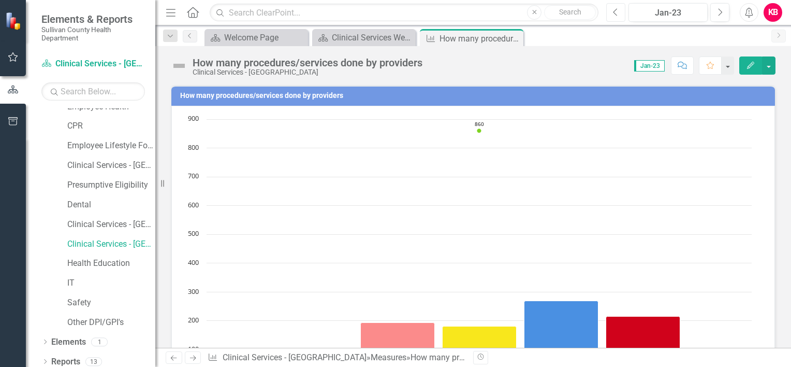
scroll to position [230, 0]
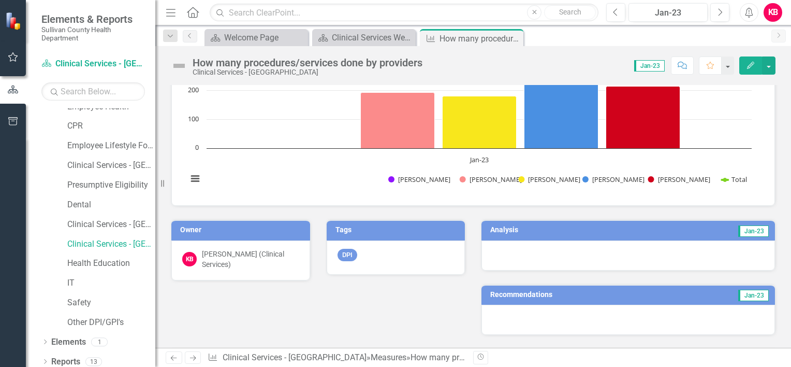
click at [642, 228] on td "Jan-23" at bounding box center [696, 231] width 148 height 16
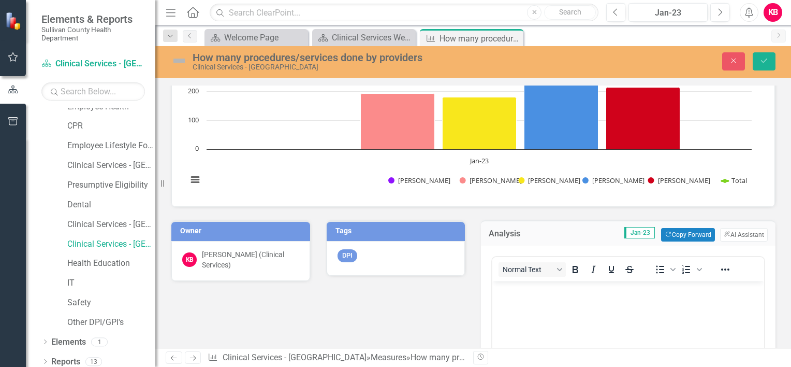
scroll to position [0, 0]
click at [723, 235] on button "ClearPoint AI AI Assistant" at bounding box center [744, 234] width 48 height 13
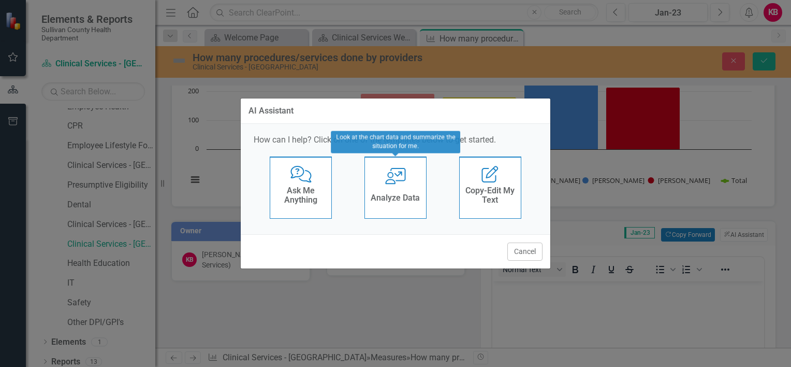
click at [386, 192] on div "Analyze Data" at bounding box center [395, 199] width 49 height 17
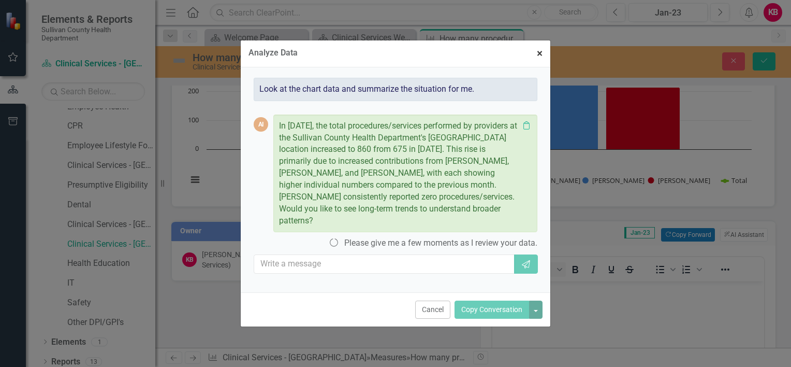
click at [539, 54] on span "×" at bounding box center [540, 53] width 6 height 12
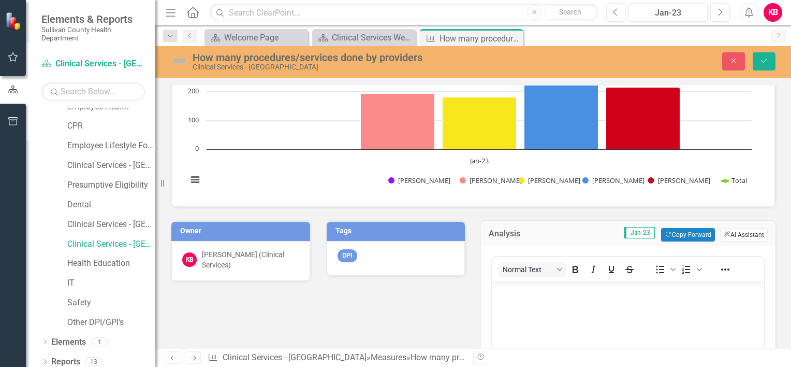
click at [734, 231] on button "ClearPoint AI AI Assistant" at bounding box center [744, 234] width 48 height 13
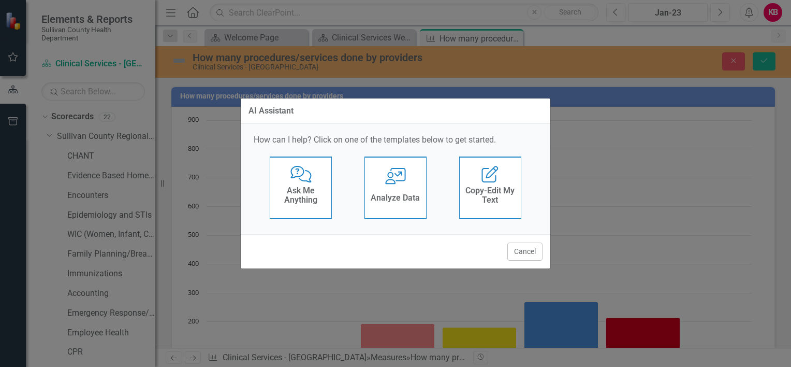
scroll to position [230, 0]
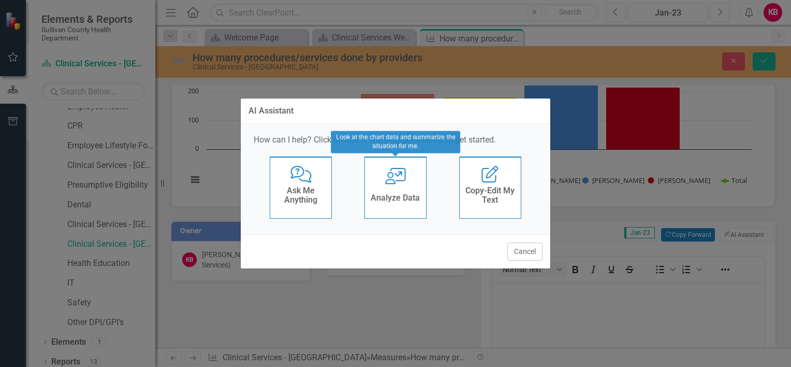
click at [396, 190] on div "User with Chart Analyze Data" at bounding box center [396, 187] width 62 height 62
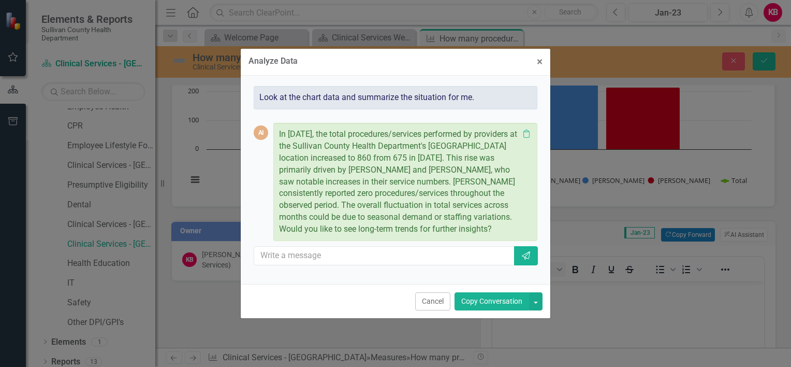
click at [476, 298] on button "Copy Conversation" at bounding box center [492, 301] width 75 height 18
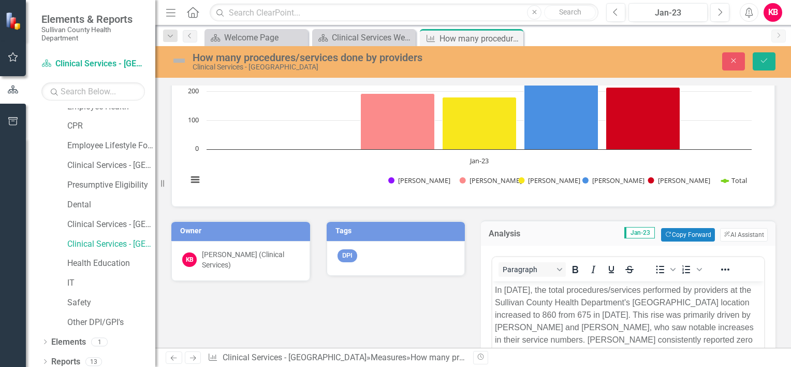
click at [782, 278] on div "How many procedures/services done by providers Chart Combination chart with 6 d…" at bounding box center [473, 353] width 636 height 1020
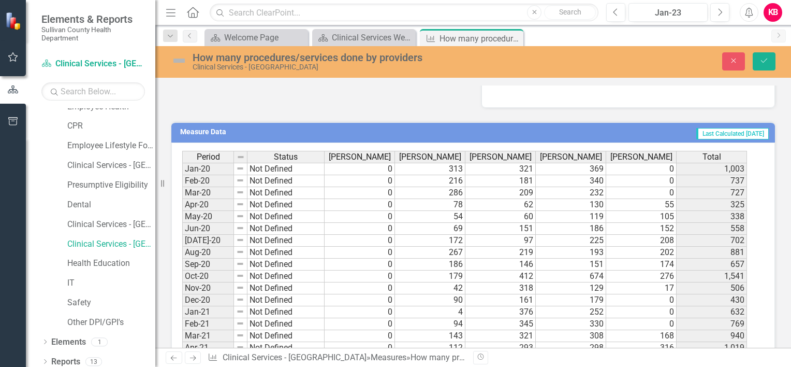
scroll to position [459, 0]
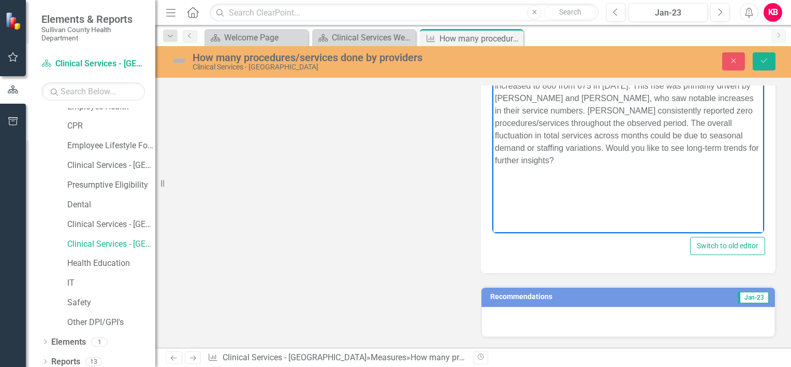
click at [574, 160] on p "In [DATE], the total procedures/services performed by providers at the Sullivan…" at bounding box center [628, 110] width 267 height 112
click at [687, 121] on p "In [DATE], the total procedures/services performed by providers at the Sullivan…" at bounding box center [628, 103] width 267 height 99
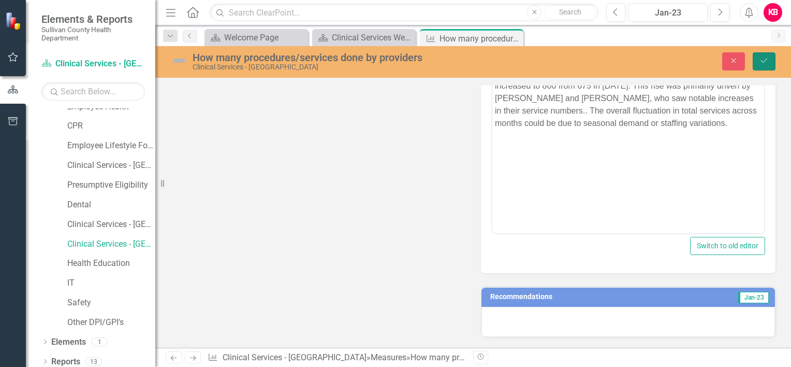
click at [762, 63] on icon "Save" at bounding box center [764, 60] width 9 height 7
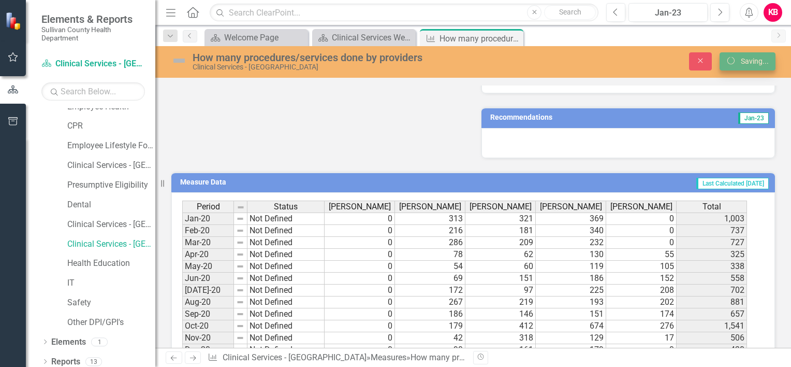
scroll to position [455, 0]
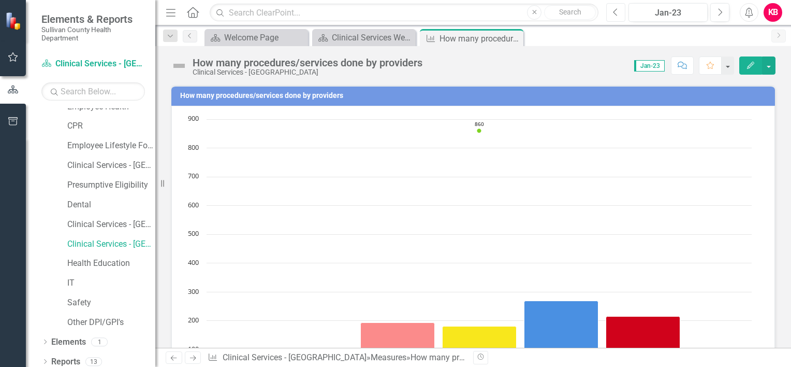
click at [619, 12] on button "Previous" at bounding box center [615, 12] width 19 height 19
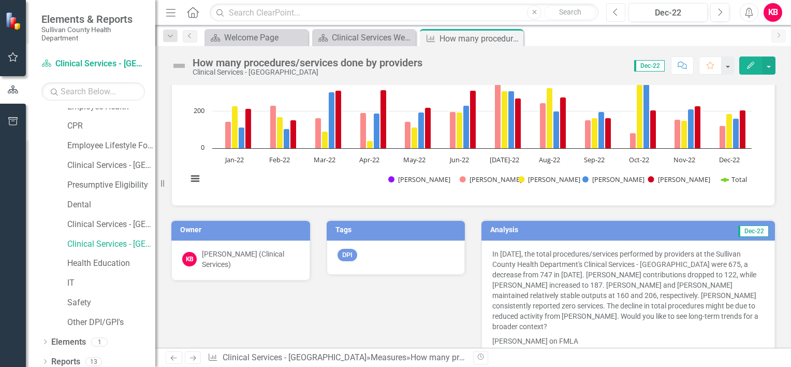
scroll to position [460, 0]
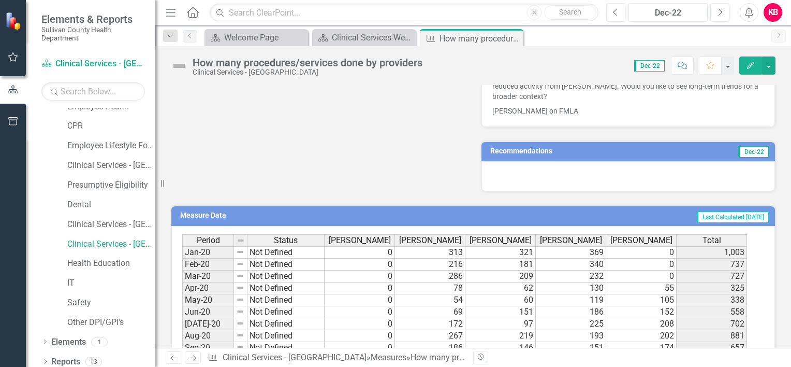
click at [748, 62] on icon "Edit" at bounding box center [750, 65] width 9 height 7
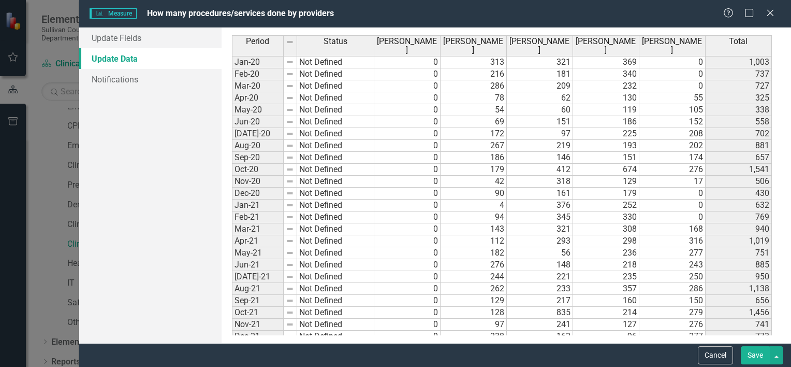
scroll to position [0, 0]
click at [133, 40] on link "Update Fields" at bounding box center [150, 37] width 142 height 21
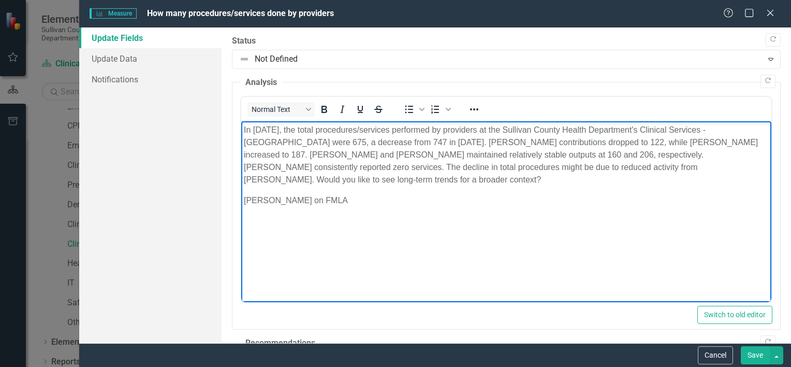
click at [353, 181] on p "In [DATE], the total procedures/services performed by providers at the Sullivan…" at bounding box center [505, 155] width 525 height 62
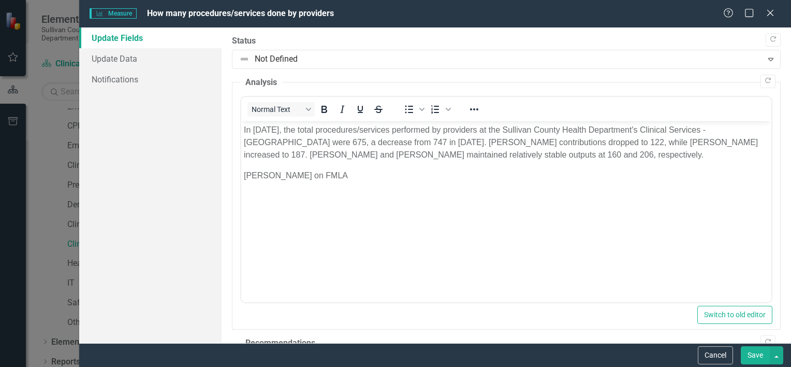
click at [752, 355] on button "Save" at bounding box center [755, 355] width 29 height 18
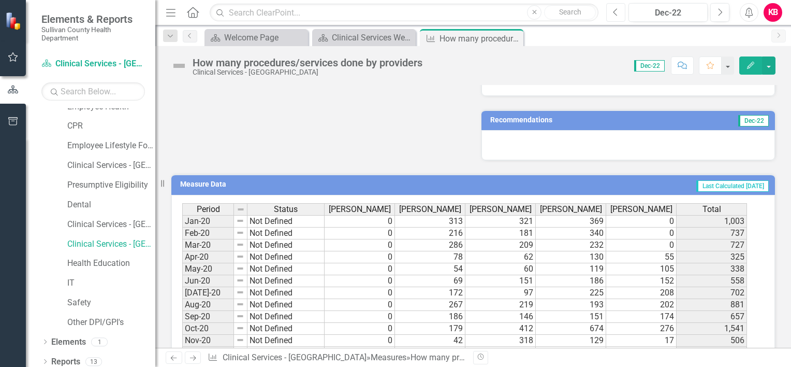
click at [615, 10] on icon "Previous" at bounding box center [616, 12] width 6 height 9
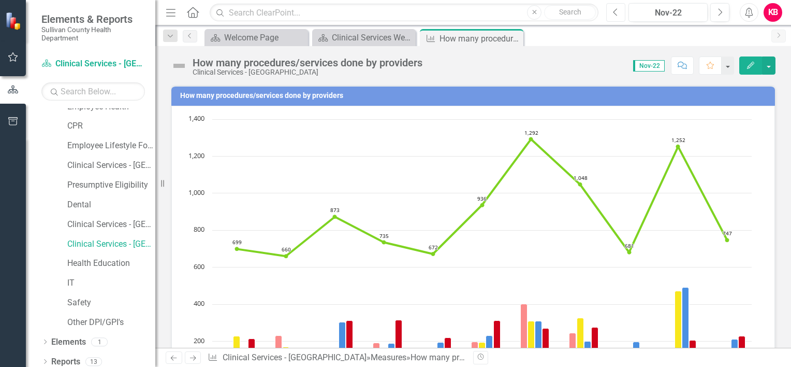
scroll to position [230, 0]
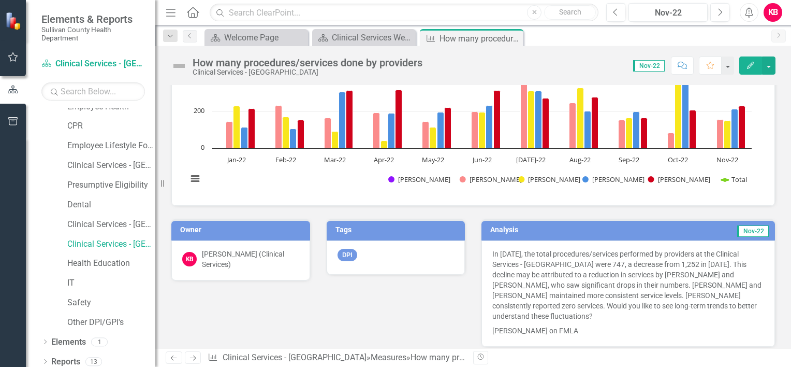
click at [749, 64] on icon "Edit" at bounding box center [750, 65] width 9 height 7
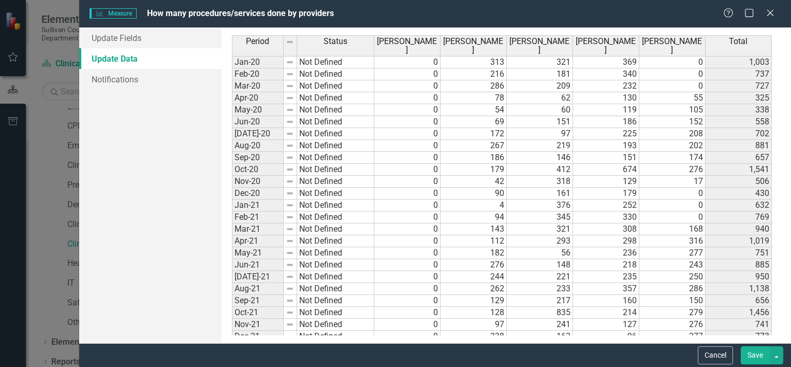
scroll to position [0, 0]
click at [135, 35] on link "Update Fields" at bounding box center [150, 37] width 142 height 21
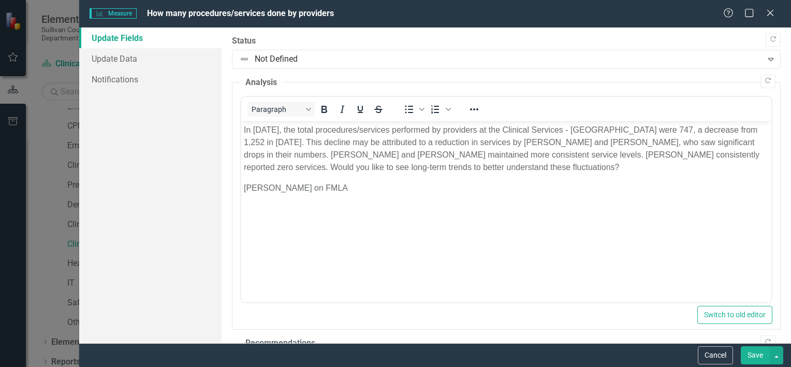
click at [585, 169] on p "In [DATE], the total procedures/services performed by providers at the Clinical…" at bounding box center [505, 149] width 525 height 50
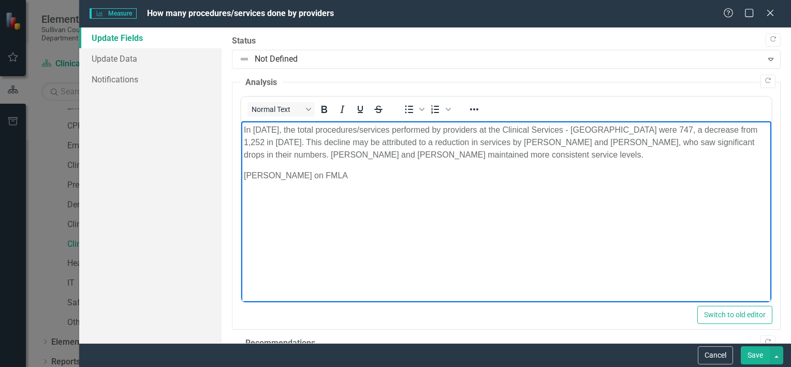
click at [756, 352] on button "Save" at bounding box center [755, 355] width 29 height 18
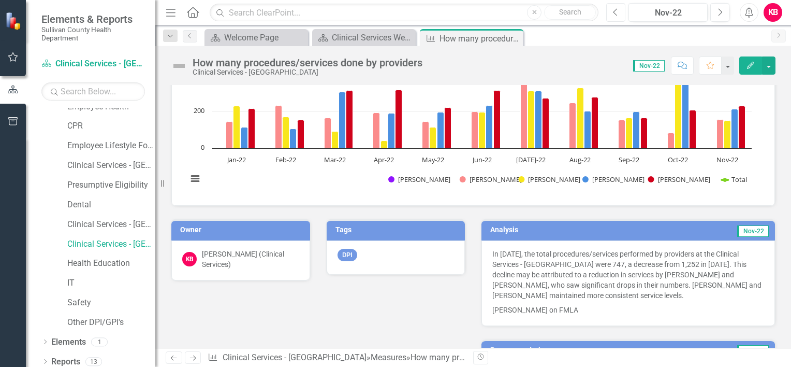
click at [613, 12] on icon "Previous" at bounding box center [616, 12] width 6 height 9
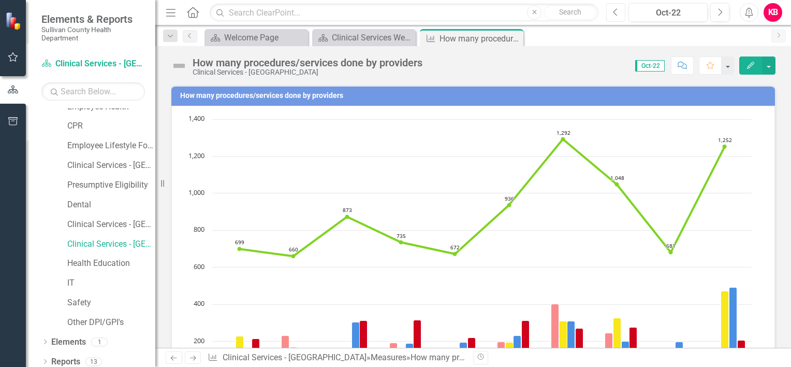
scroll to position [230, 0]
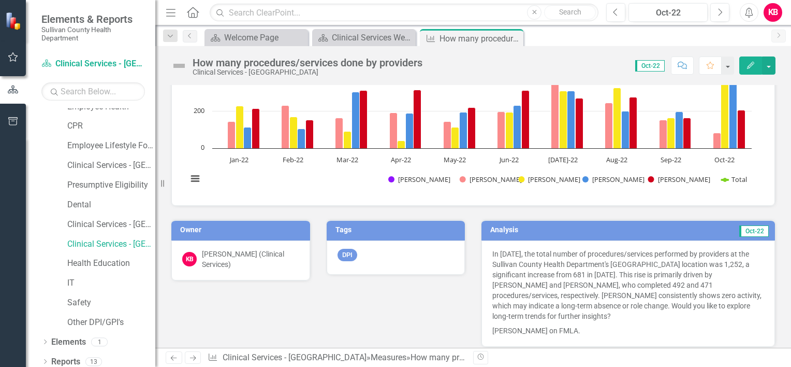
click at [752, 66] on icon "button" at bounding box center [750, 65] width 7 height 7
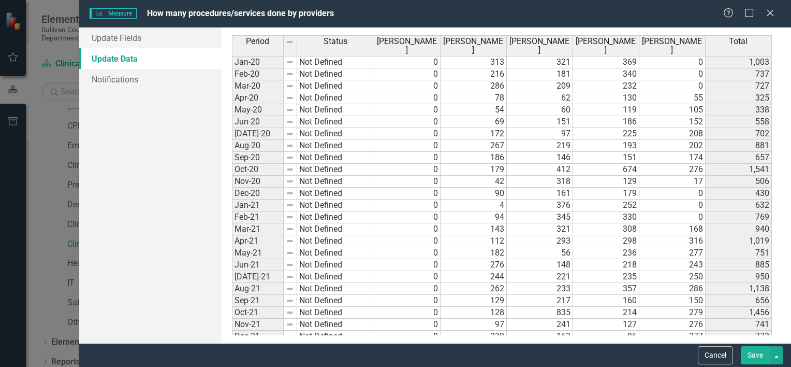
scroll to position [0, 0]
click at [152, 37] on link "Update Fields" at bounding box center [150, 37] width 142 height 21
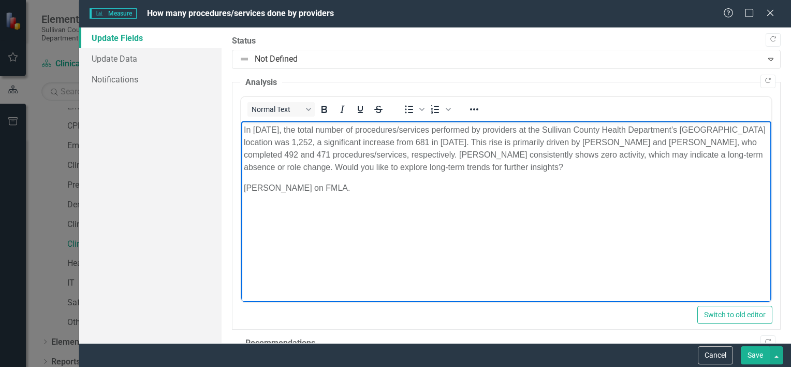
click at [565, 167] on p "In [DATE], the total number of procedures/services performed by providers at th…" at bounding box center [505, 149] width 525 height 50
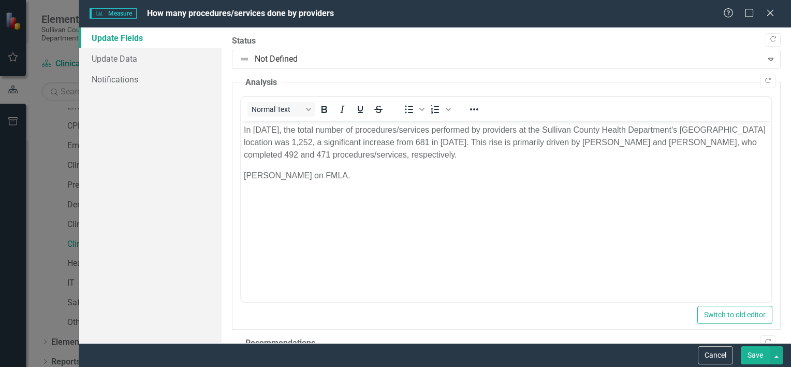
click at [776, 266] on div ""Update" fields in ClearPoint are the fields that change from reporting period …" at bounding box center [507, 184] width 570 height 315
click at [753, 356] on button "Save" at bounding box center [755, 355] width 29 height 18
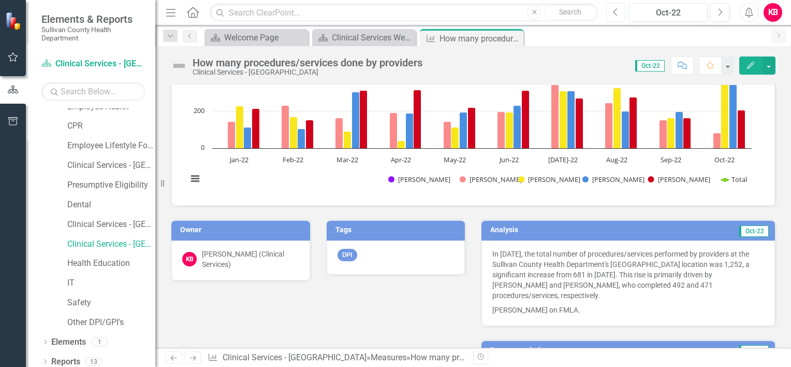
click at [616, 14] on icon "button" at bounding box center [616, 11] width 4 height 7
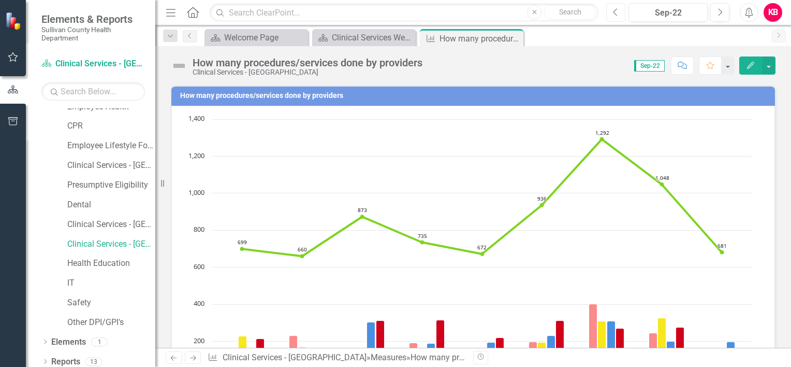
scroll to position [230, 0]
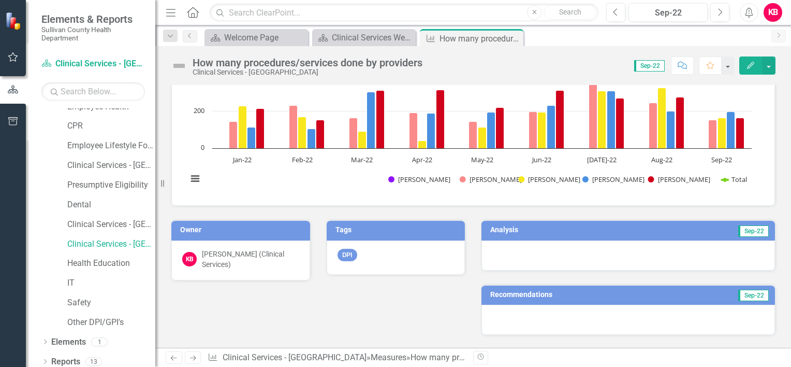
click at [630, 226] on td "Sep-22" at bounding box center [696, 231] width 148 height 16
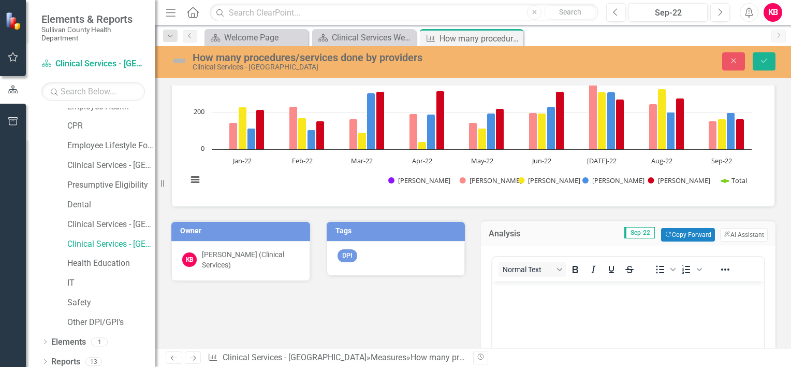
scroll to position [0, 0]
click at [731, 230] on button "ClearPoint AI AI Assistant" at bounding box center [744, 234] width 48 height 13
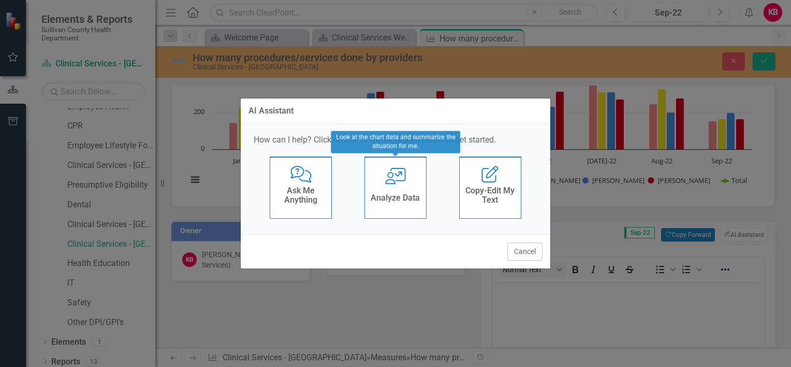
click at [410, 193] on h4 "Analyze Data" at bounding box center [395, 197] width 49 height 9
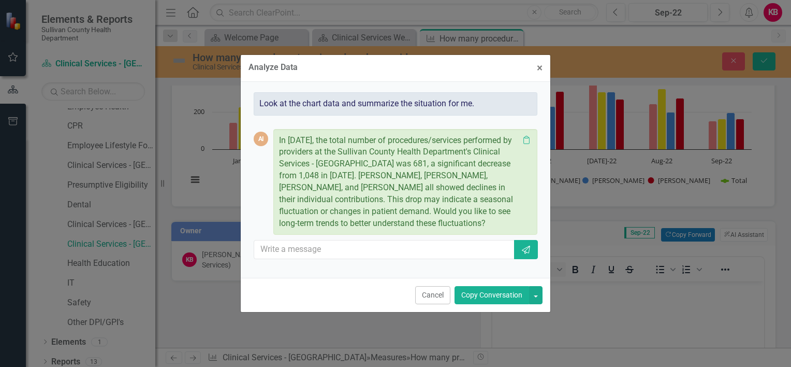
click at [492, 294] on button "Copy Conversation" at bounding box center [492, 295] width 75 height 18
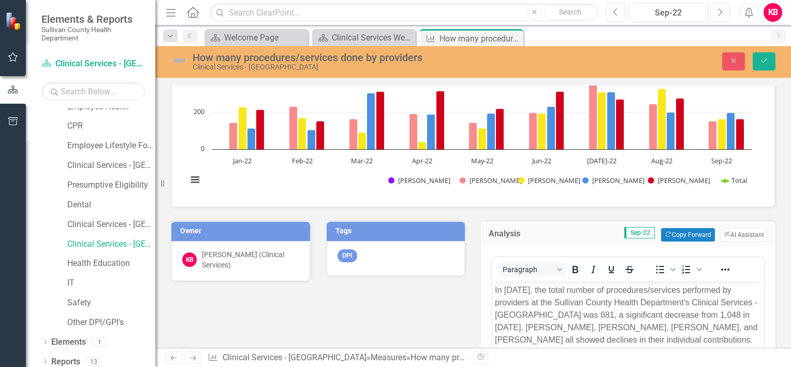
scroll to position [459, 0]
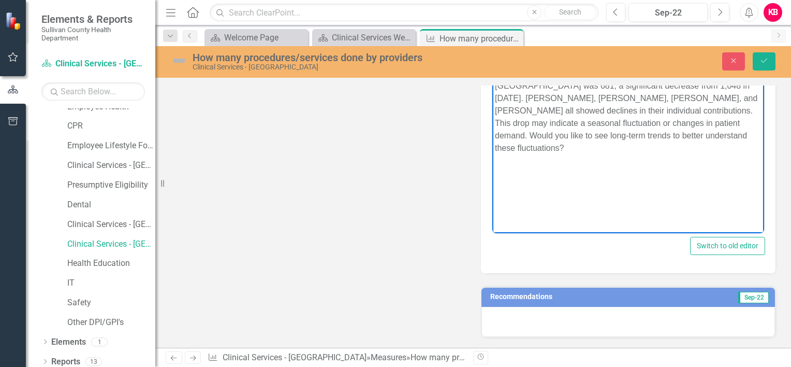
click at [556, 154] on body "In [DATE], the total number of procedures/services performed by providers at th…" at bounding box center [628, 129] width 272 height 155
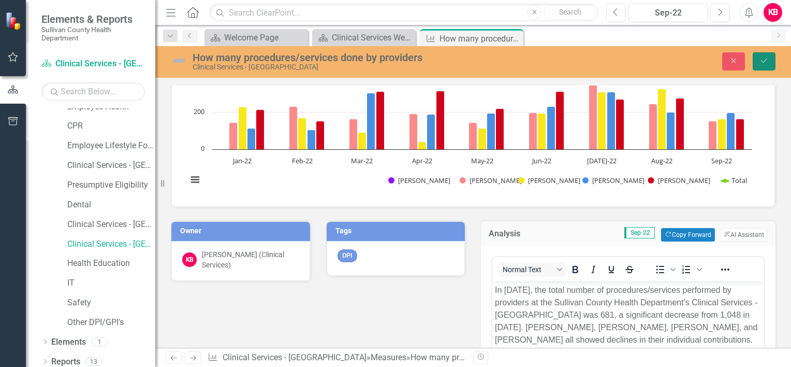
click at [764, 59] on icon "Save" at bounding box center [764, 60] width 9 height 7
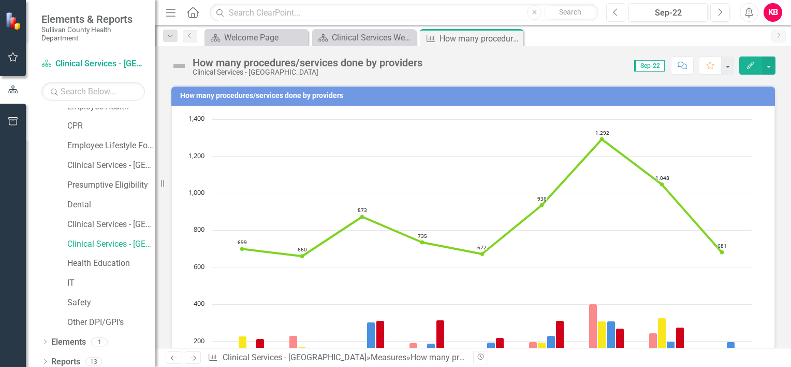
click at [616, 10] on icon "Previous" at bounding box center [616, 12] width 6 height 9
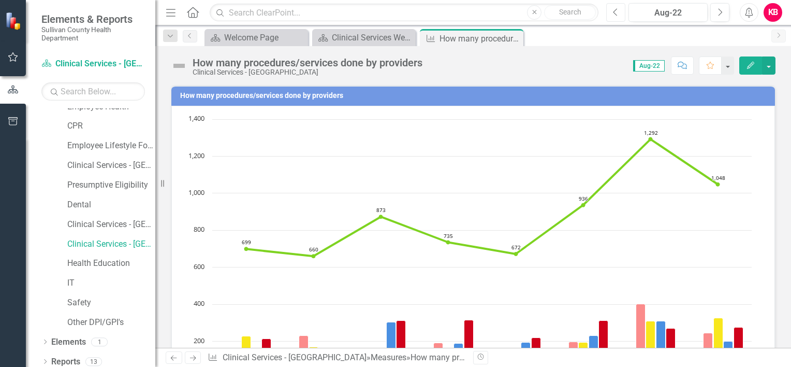
scroll to position [230, 0]
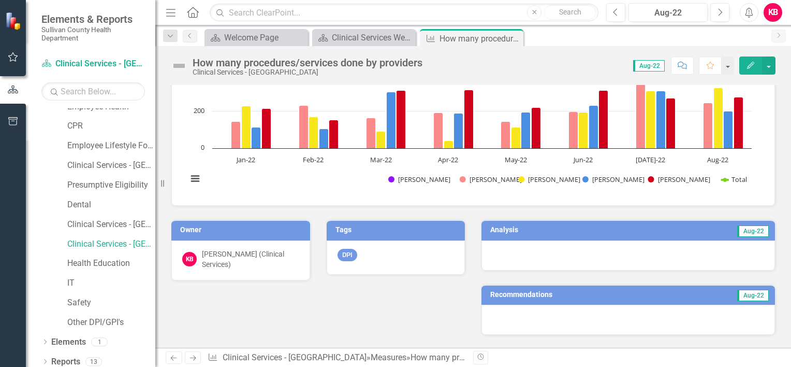
click at [665, 228] on td "Aug-22" at bounding box center [694, 231] width 151 height 16
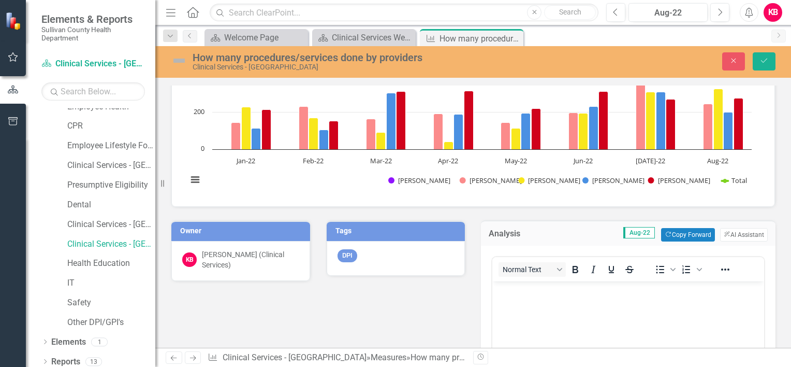
scroll to position [0, 0]
click at [731, 231] on button "ClearPoint AI AI Assistant" at bounding box center [744, 234] width 48 height 13
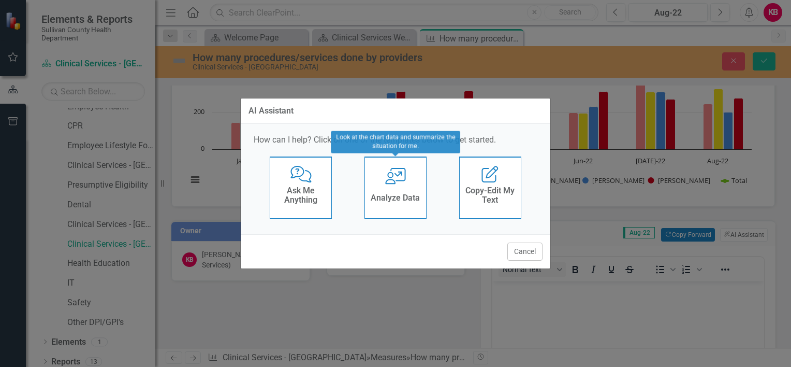
click at [388, 184] on icon at bounding box center [395, 176] width 21 height 17
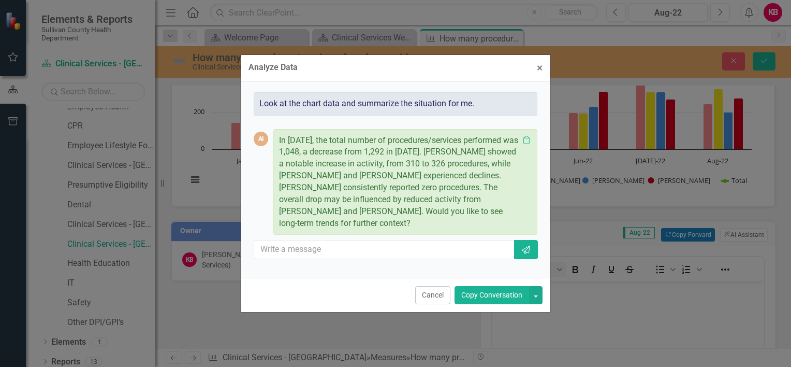
click at [497, 293] on button "Copy Conversation" at bounding box center [492, 295] width 75 height 18
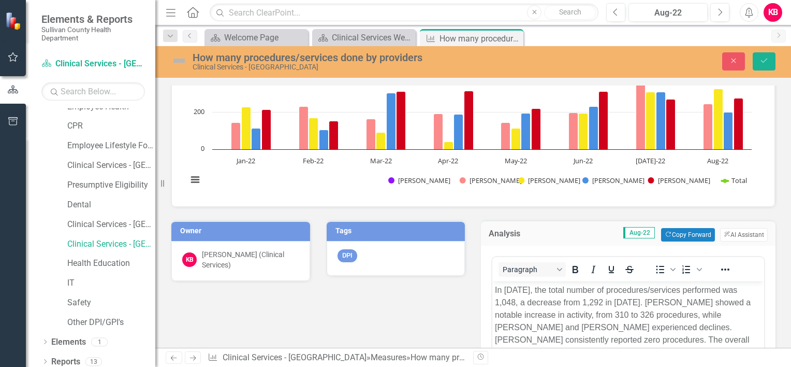
click at [782, 311] on div "How many procedures/services done by providers Chart Combination chart with 6 d…" at bounding box center [473, 353] width 636 height 1020
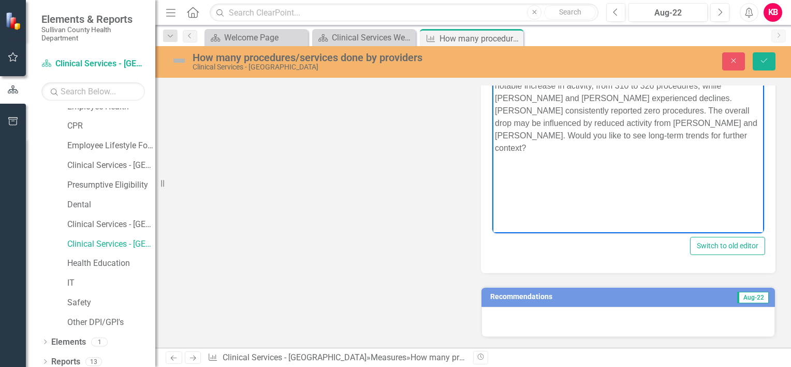
click at [709, 136] on p "In [DATE], the total number of procedures/services performed was 1,048, a decre…" at bounding box center [628, 103] width 267 height 99
click at [636, 111] on p "In [DATE], the total number of procedures/services performed was 1,048, a decre…" at bounding box center [628, 97] width 267 height 87
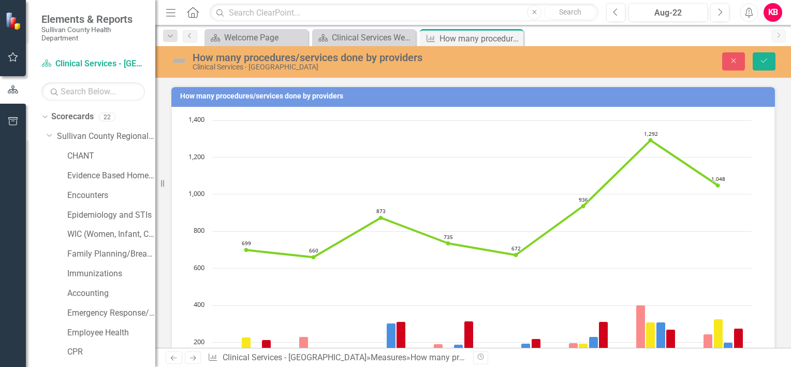
scroll to position [459, 0]
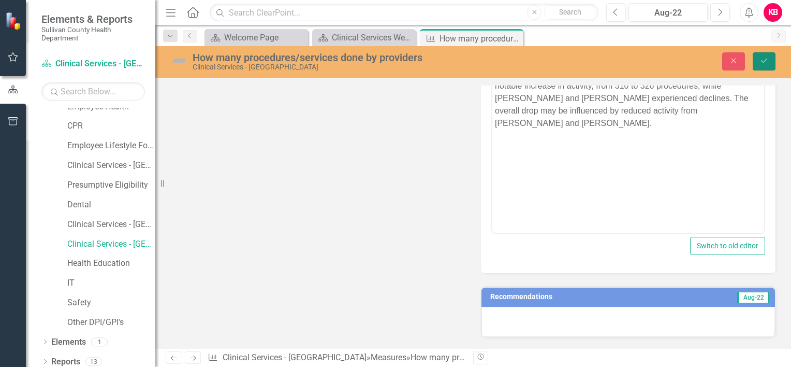
click at [758, 60] on button "Save" at bounding box center [764, 61] width 23 height 18
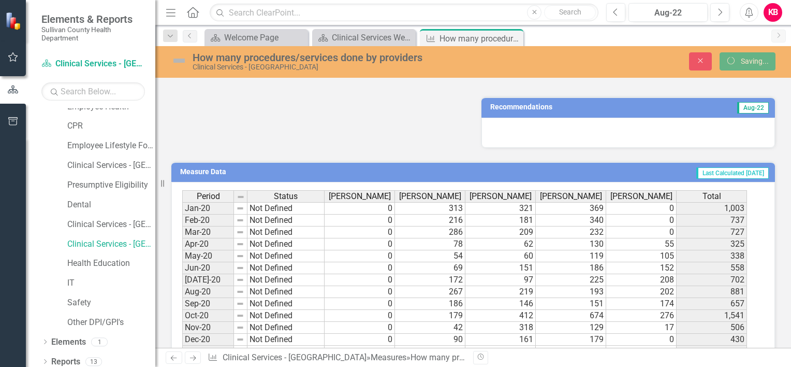
scroll to position [455, 0]
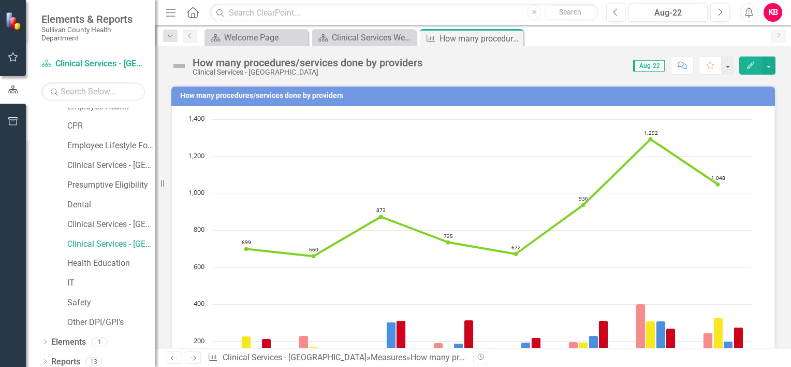
click at [749, 68] on icon "button" at bounding box center [750, 65] width 7 height 7
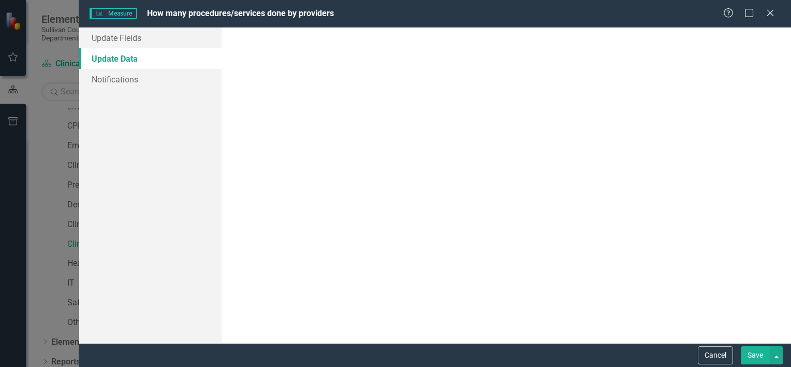
scroll to position [0, 0]
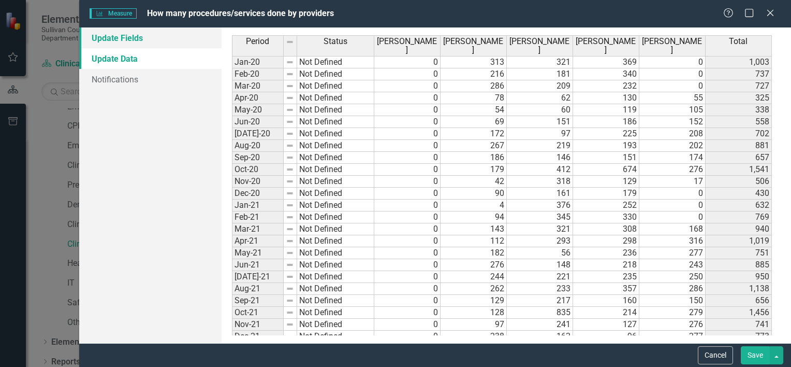
click at [133, 39] on link "Update Fields" at bounding box center [150, 37] width 142 height 21
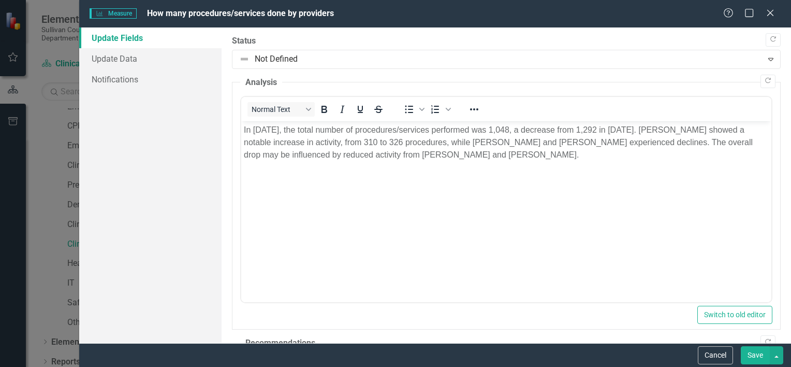
click at [755, 351] on button "Save" at bounding box center [755, 355] width 29 height 18
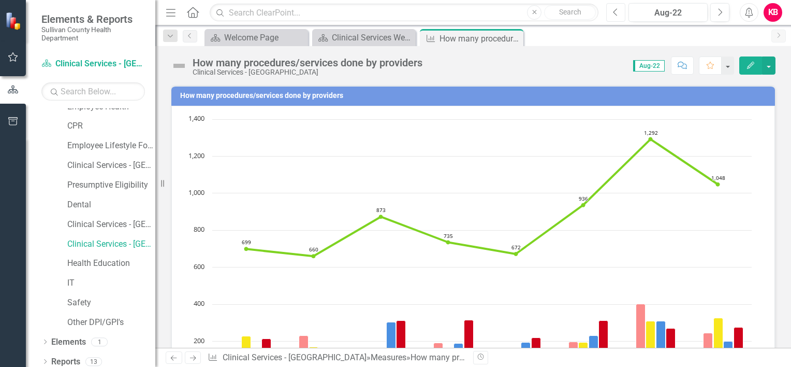
click at [615, 11] on icon "button" at bounding box center [616, 11] width 4 height 7
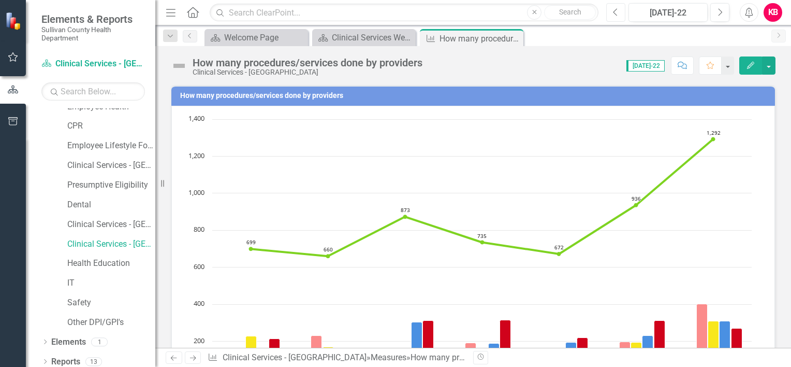
scroll to position [230, 0]
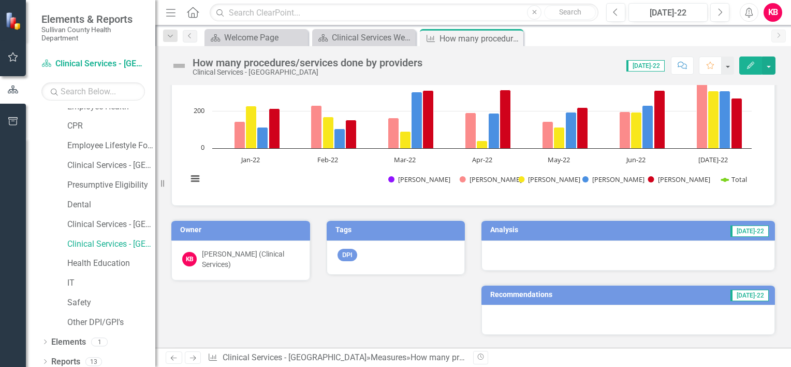
click at [671, 233] on td "[DATE]-22" at bounding box center [688, 231] width 164 height 16
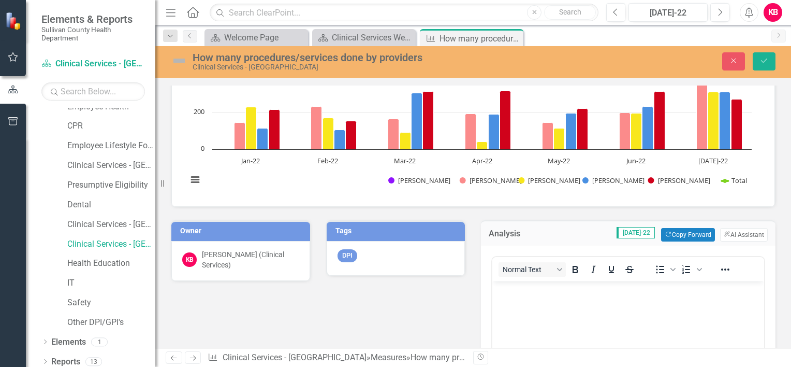
scroll to position [0, 0]
click at [724, 233] on icon "ClearPoint AI" at bounding box center [727, 234] width 7 height 6
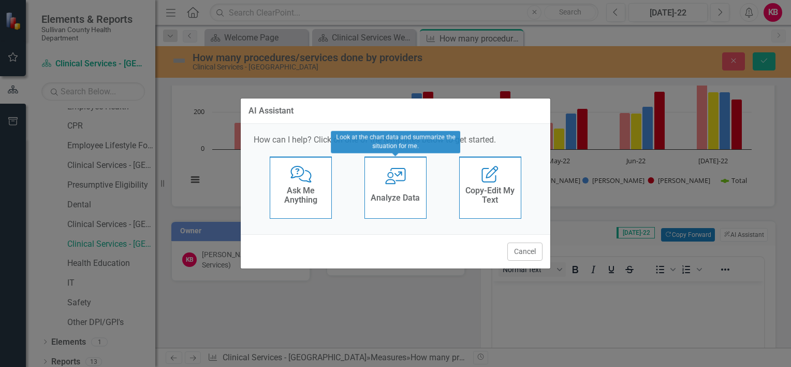
click at [400, 184] on div "User with Chart Analyze Data" at bounding box center [396, 187] width 62 height 62
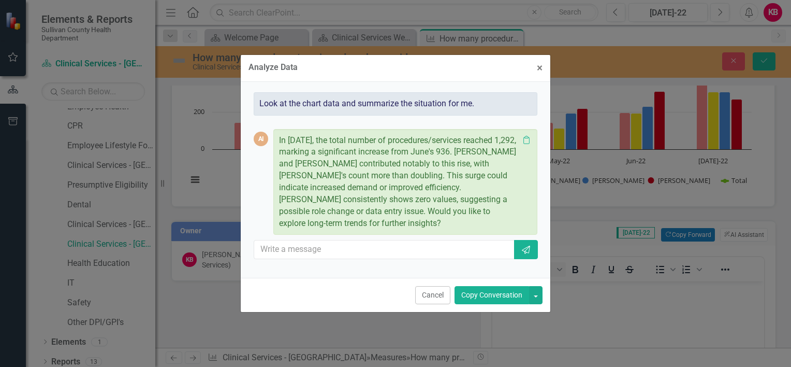
click at [493, 295] on button "Copy Conversation" at bounding box center [492, 295] width 75 height 18
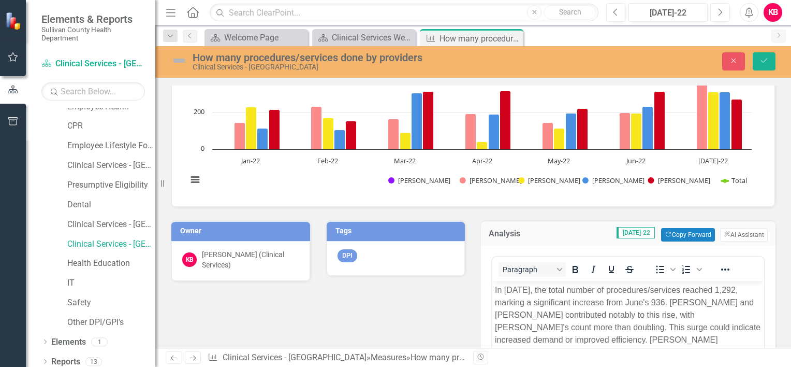
scroll to position [459, 0]
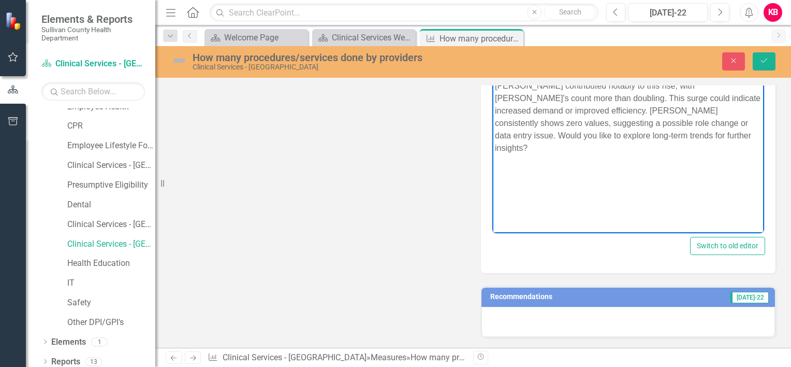
click at [667, 134] on p "In [DATE], the total number of procedures/services reached 1,292, marking a sig…" at bounding box center [628, 103] width 267 height 99
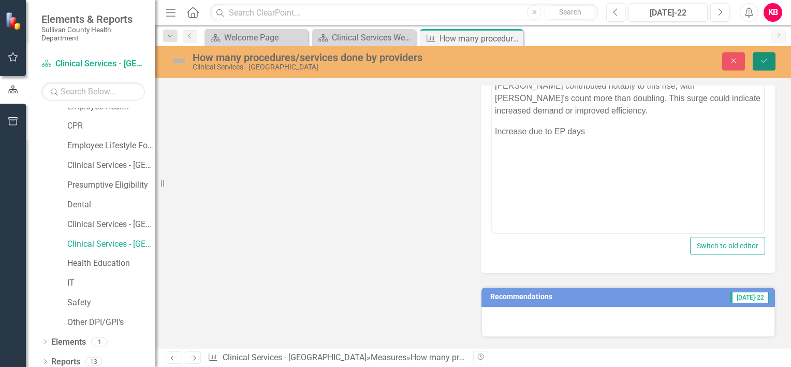
click at [760, 64] on icon "Save" at bounding box center [764, 60] width 9 height 7
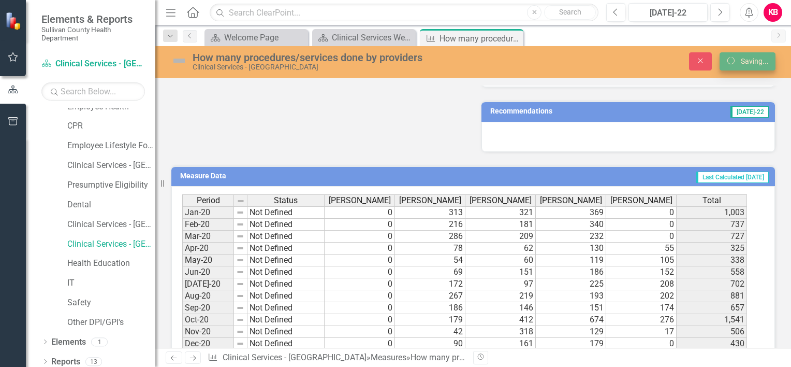
scroll to position [455, 0]
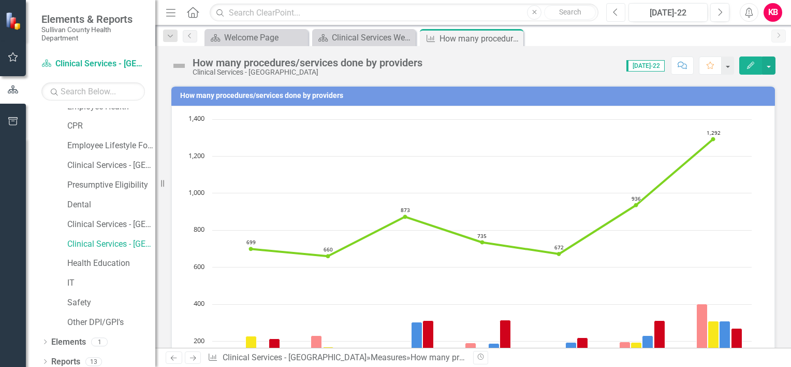
click at [615, 13] on icon "button" at bounding box center [616, 11] width 4 height 7
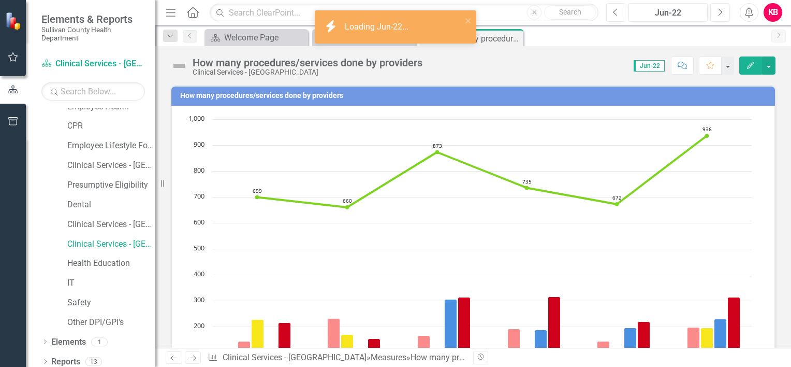
scroll to position [230, 0]
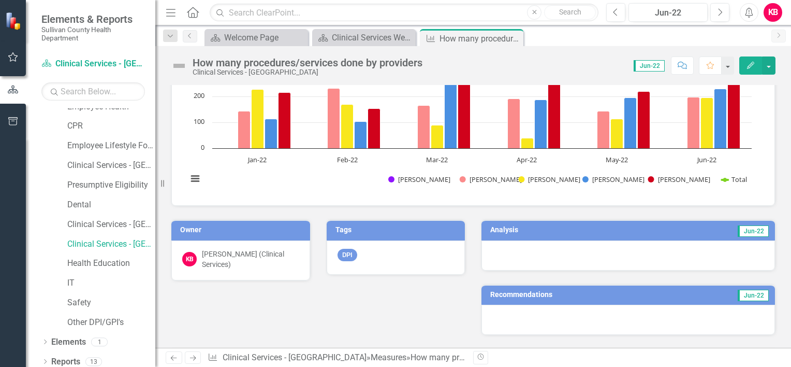
click at [678, 234] on td "Jun-22" at bounding box center [695, 231] width 150 height 16
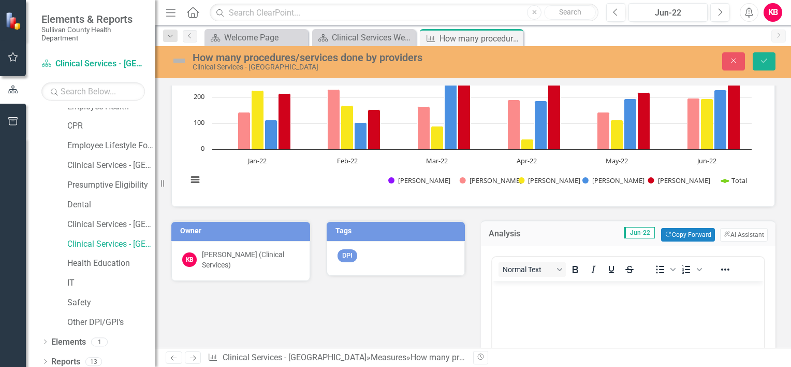
scroll to position [0, 0]
click at [724, 233] on button "ClearPoint AI AI Assistant" at bounding box center [744, 234] width 48 height 13
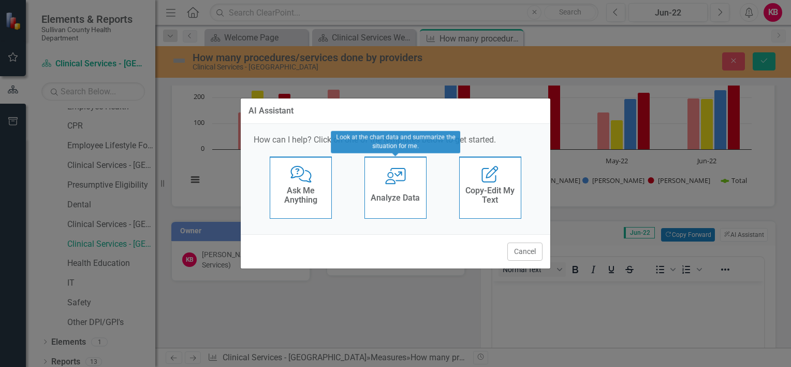
click at [383, 181] on div "User with Chart Analyze Data" at bounding box center [396, 187] width 62 height 62
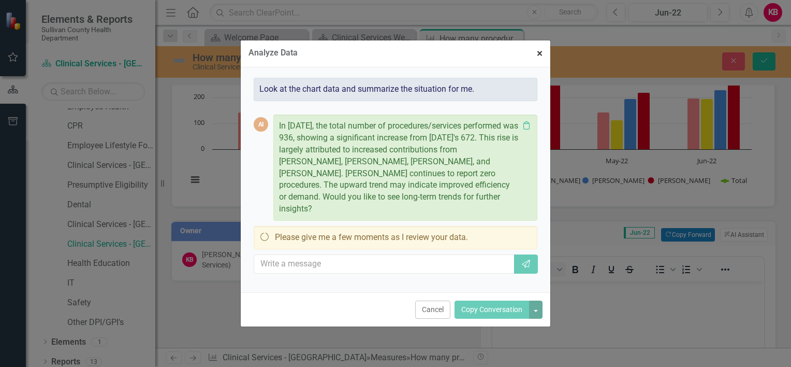
click at [539, 58] on span "×" at bounding box center [540, 53] width 6 height 12
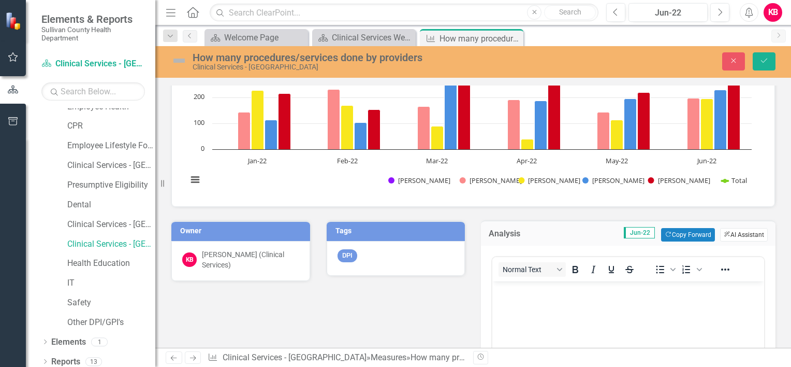
click at [728, 232] on button "ClearPoint AI AI Assistant" at bounding box center [744, 234] width 48 height 13
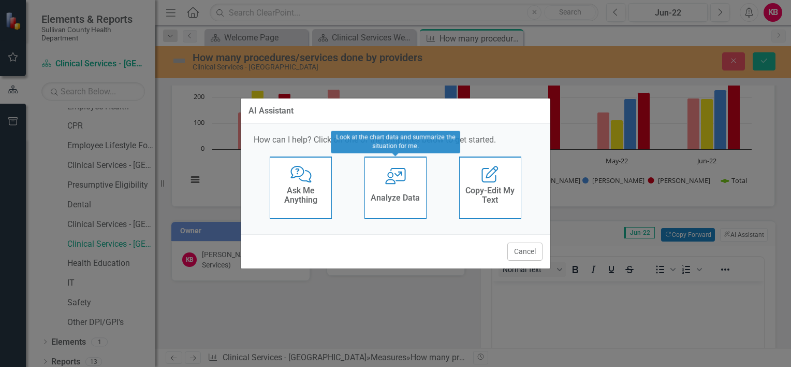
click at [396, 182] on icon "User with Chart" at bounding box center [395, 176] width 21 height 17
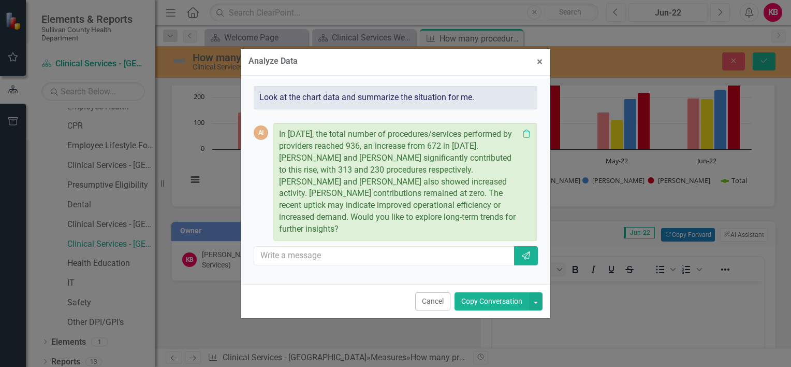
click at [485, 292] on button "Copy Conversation" at bounding box center [492, 301] width 75 height 18
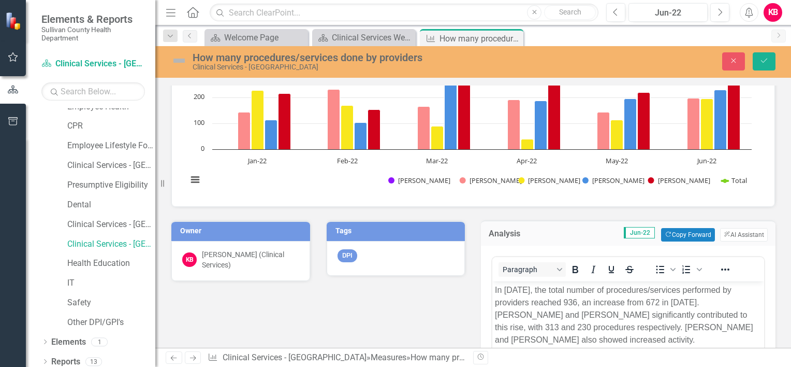
scroll to position [459, 0]
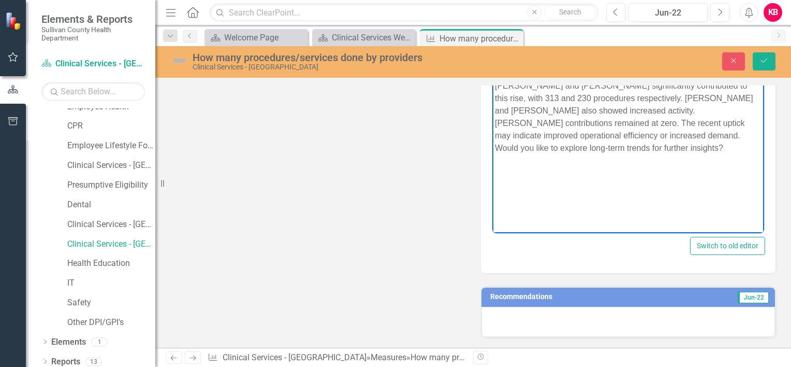
click at [595, 149] on p "In [DATE], the total number of procedures/services performed by providers reach…" at bounding box center [628, 103] width 267 height 99
click at [558, 123] on p "In [DATE], the total number of procedures/services performed by providers reach…" at bounding box center [628, 97] width 267 height 87
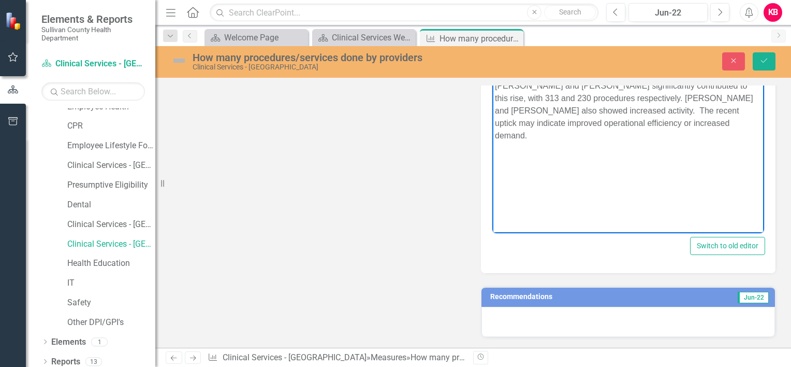
click at [694, 122] on p "In [DATE], the total number of procedures/services performed by providers reach…" at bounding box center [628, 97] width 267 height 87
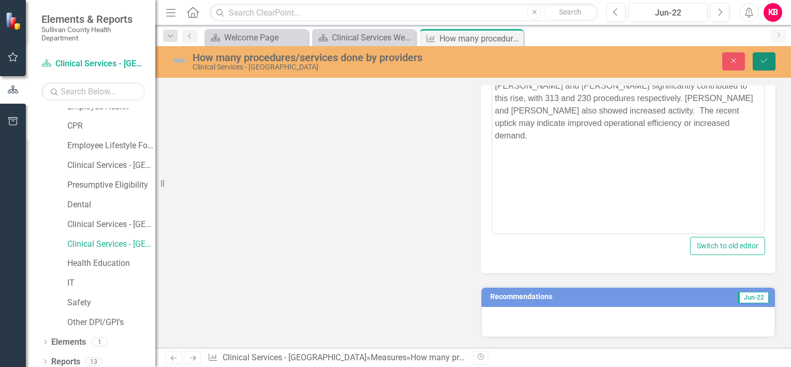
click at [763, 56] on button "Save" at bounding box center [764, 61] width 23 height 18
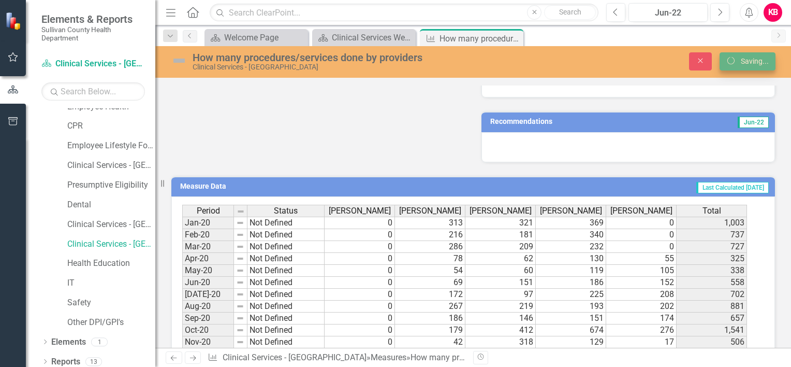
scroll to position [455, 0]
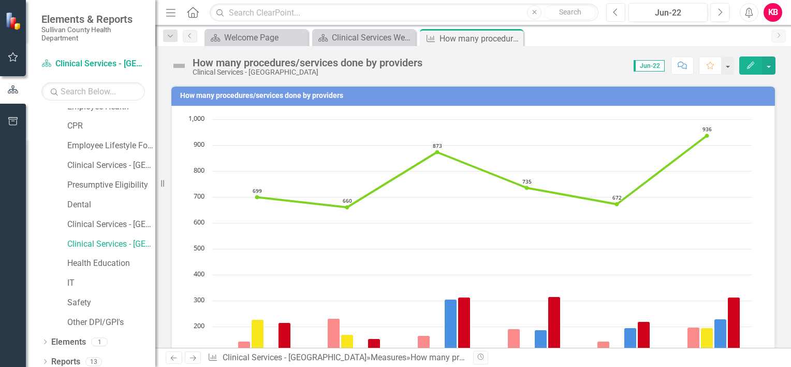
click at [619, 11] on button "Previous" at bounding box center [615, 12] width 19 height 19
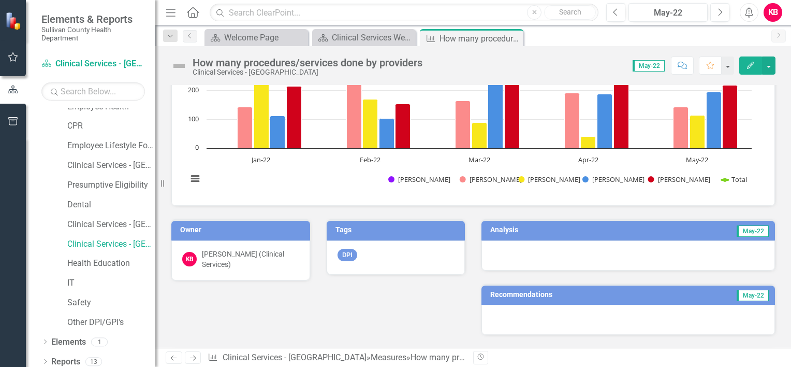
click at [640, 229] on td "May-22" at bounding box center [694, 231] width 152 height 16
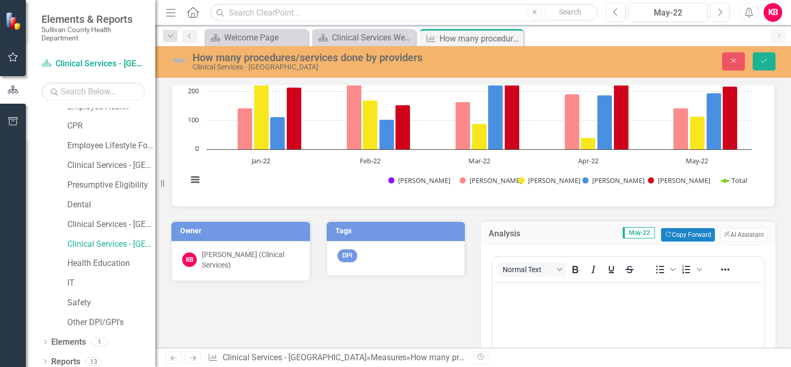
scroll to position [0, 0]
click at [730, 233] on button "ClearPoint AI AI Assistant" at bounding box center [744, 234] width 48 height 13
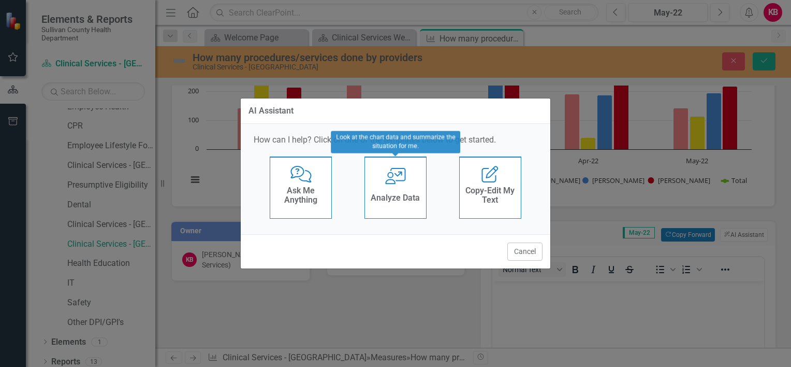
click at [400, 180] on icon "User with Chart" at bounding box center [395, 176] width 21 height 17
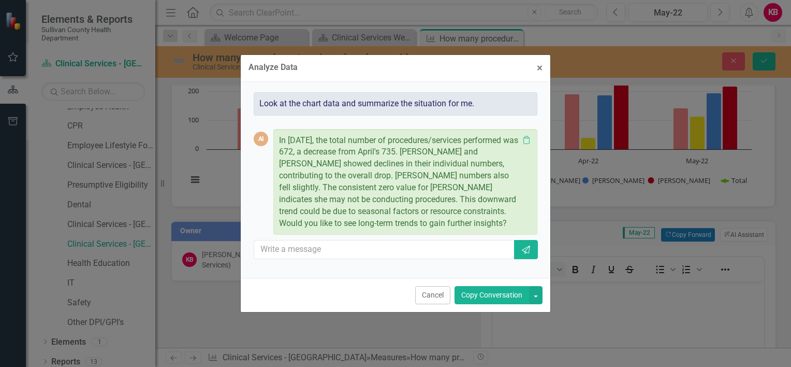
click at [499, 294] on button "Copy Conversation" at bounding box center [492, 295] width 75 height 18
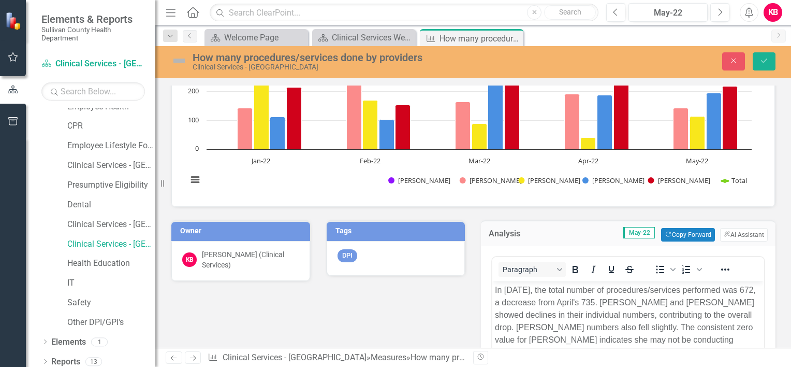
scroll to position [459, 0]
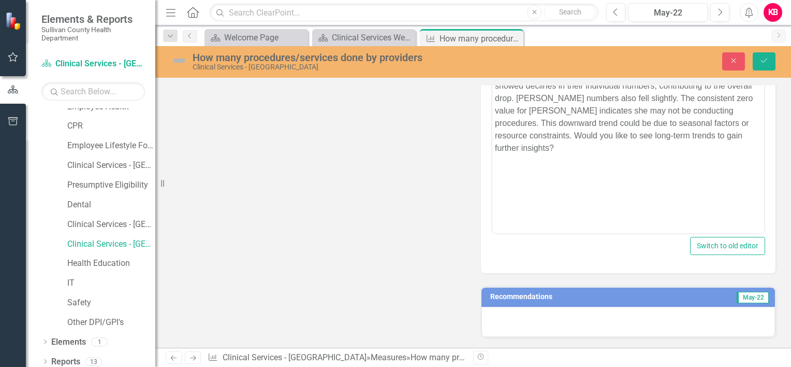
click at [558, 151] on p "In [DATE], the total number of procedures/services performed was 672, a decreas…" at bounding box center [628, 103] width 267 height 99
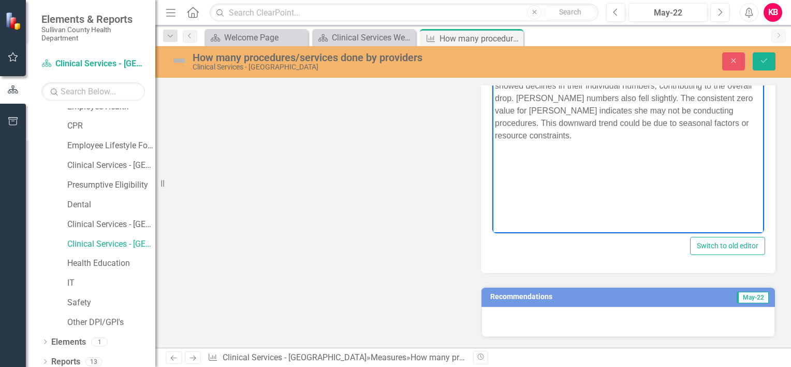
click at [538, 123] on p "In [DATE], the total number of procedures/services performed was 672, a decreas…" at bounding box center [628, 97] width 267 height 87
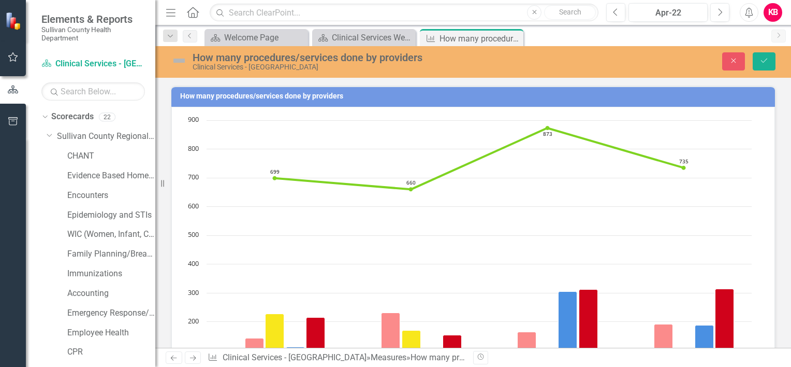
scroll to position [459, 0]
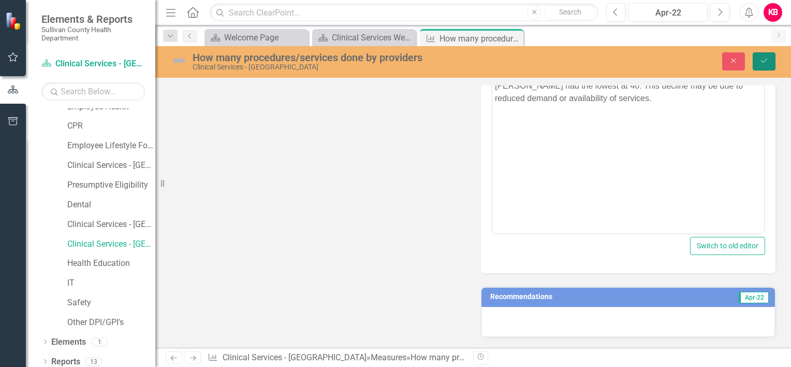
click at [759, 61] on button "Save" at bounding box center [764, 61] width 23 height 18
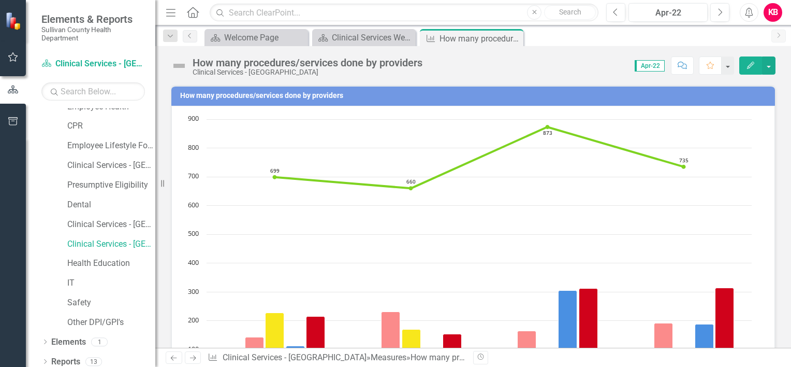
scroll to position [230, 0]
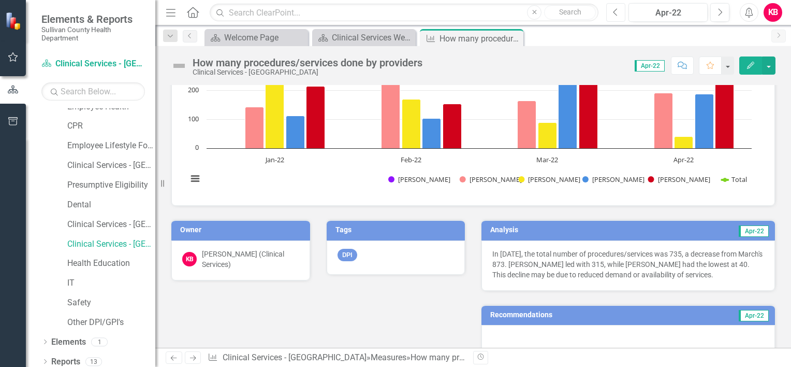
click at [618, 12] on icon "Previous" at bounding box center [616, 12] width 6 height 9
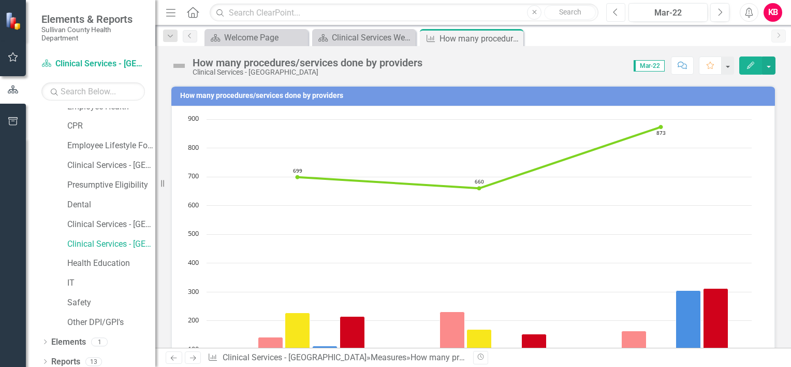
scroll to position [230, 0]
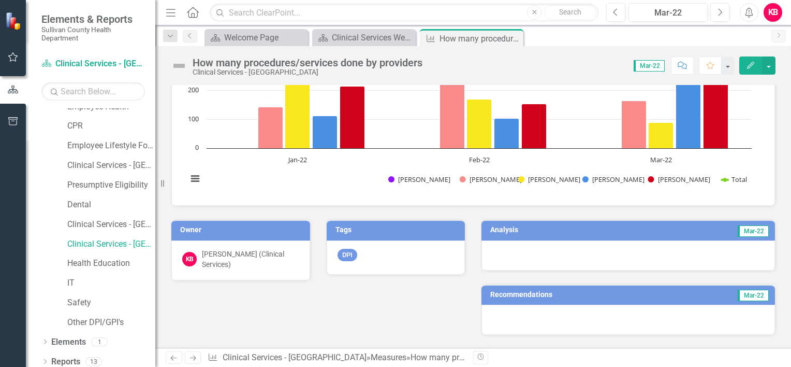
click at [668, 231] on td "Mar-22" at bounding box center [695, 231] width 150 height 16
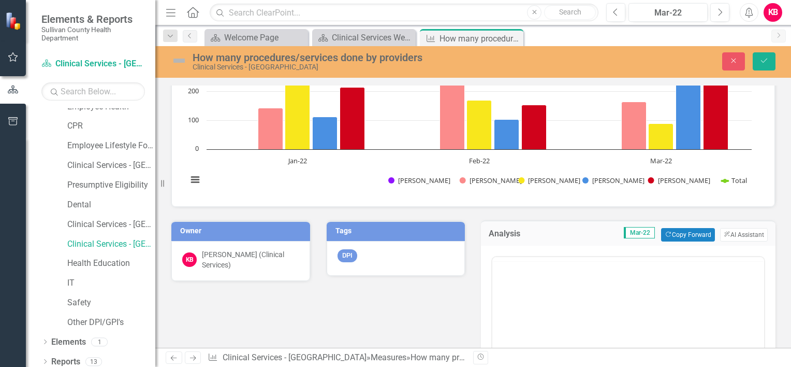
scroll to position [0, 0]
click at [727, 232] on button "ClearPoint AI AI Assistant" at bounding box center [744, 234] width 48 height 13
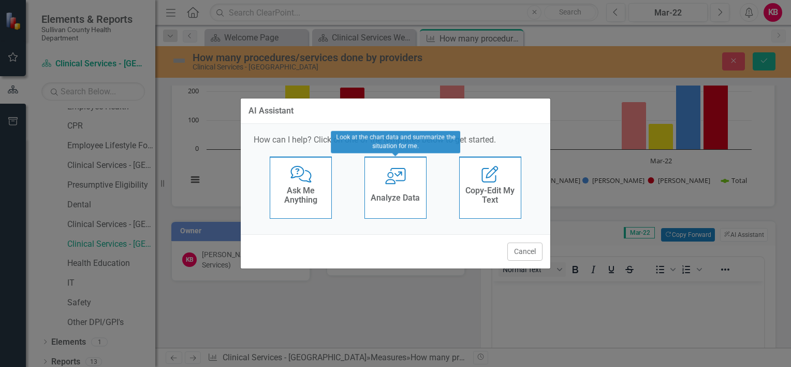
click at [389, 177] on icon at bounding box center [395, 176] width 21 height 17
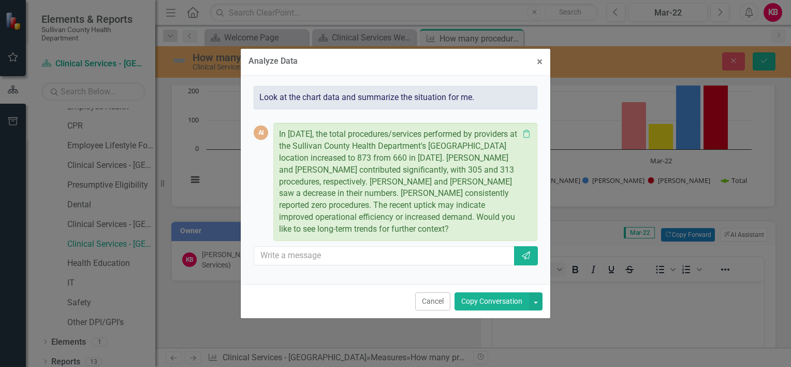
click at [493, 302] on button "Copy Conversation" at bounding box center [492, 301] width 75 height 18
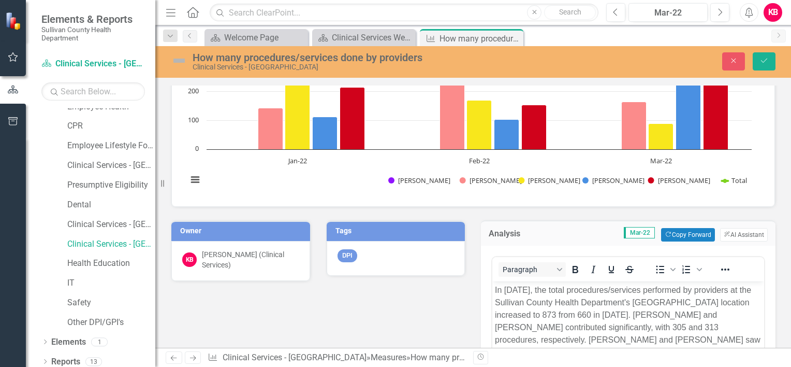
scroll to position [459, 0]
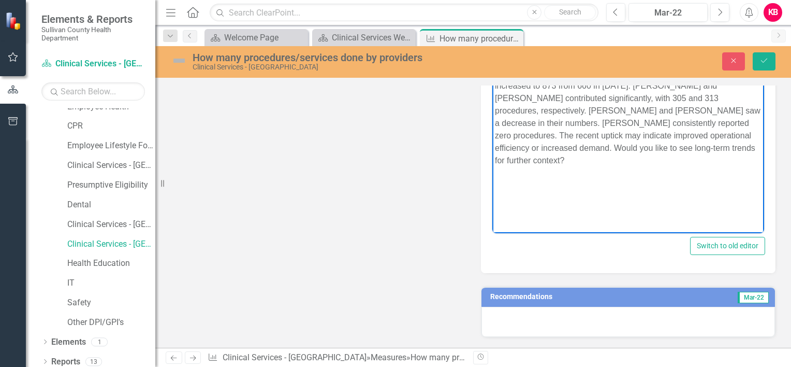
click at [744, 148] on p "In [DATE], the total procedures/services performed by providers at the Sullivan…" at bounding box center [628, 110] width 267 height 112
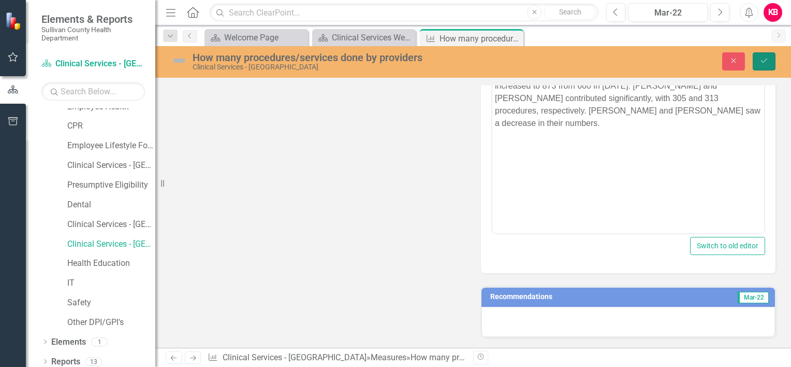
click at [762, 58] on icon "Save" at bounding box center [764, 60] width 9 height 7
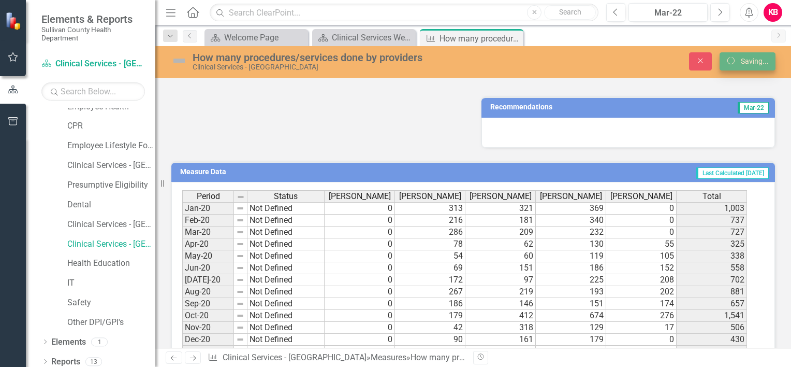
scroll to position [455, 0]
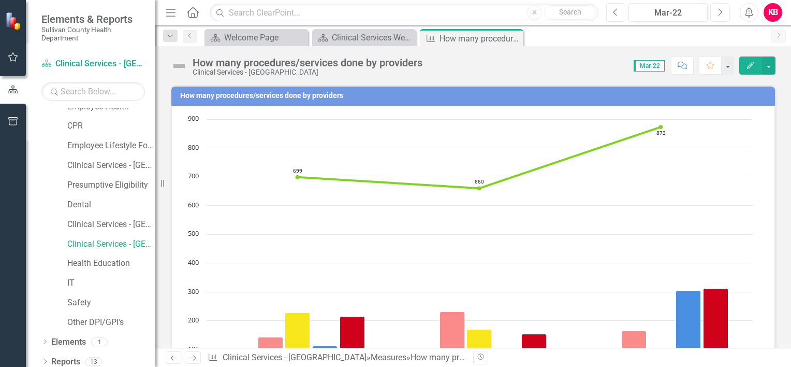
click at [618, 13] on icon "Previous" at bounding box center [616, 12] width 6 height 9
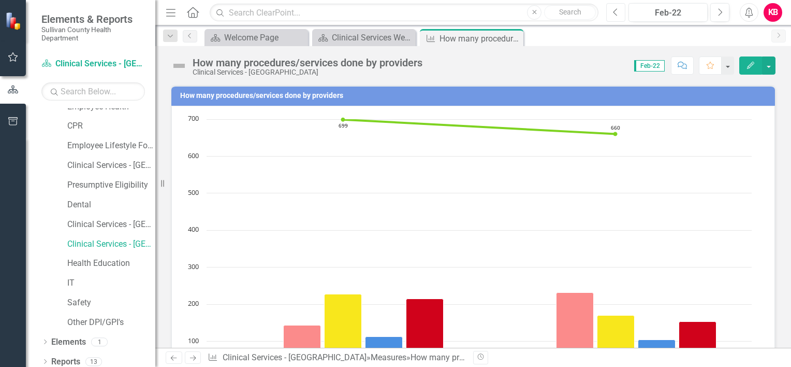
scroll to position [230, 0]
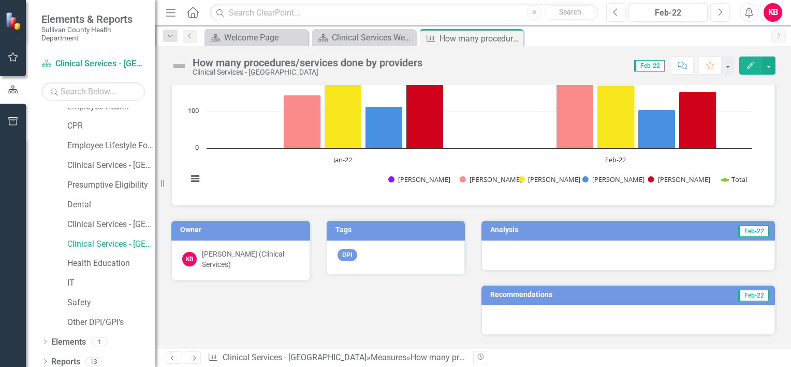
click at [615, 233] on td "Analysis" at bounding box center [556, 231] width 132 height 16
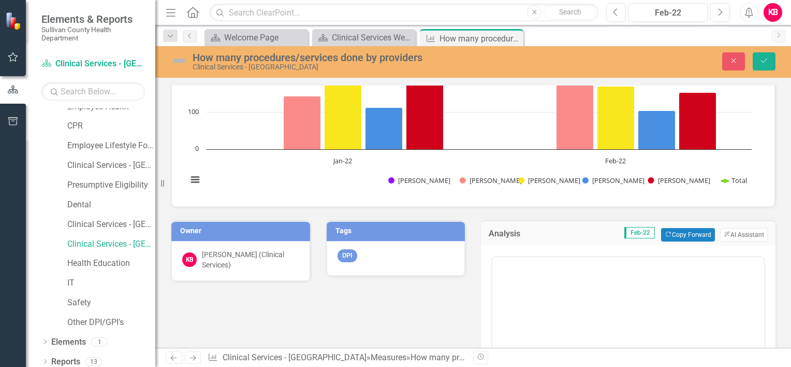
scroll to position [0, 0]
click at [727, 231] on button "ClearPoint AI AI Assistant" at bounding box center [744, 234] width 48 height 13
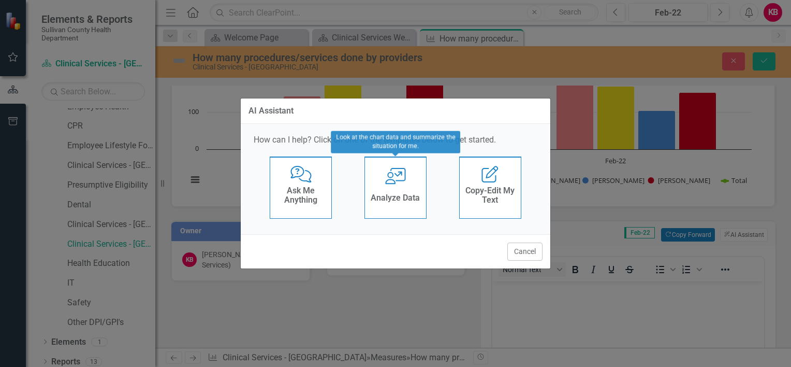
click at [405, 181] on icon "User with Chart" at bounding box center [395, 176] width 21 height 17
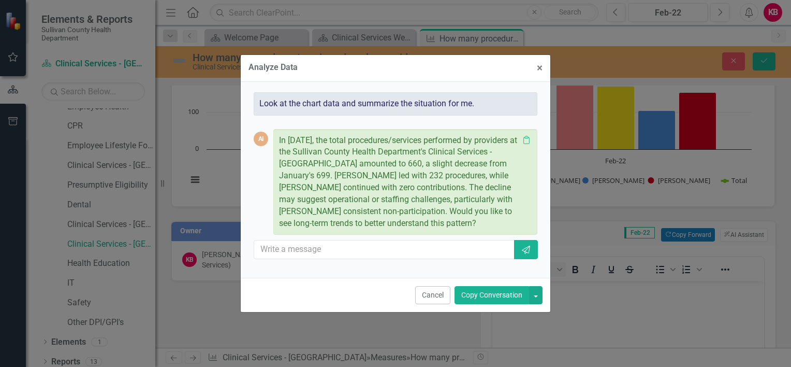
click at [489, 292] on button "Copy Conversation" at bounding box center [492, 295] width 75 height 18
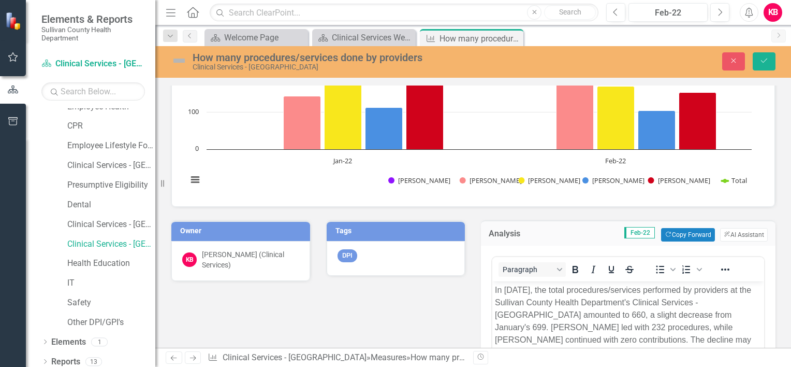
scroll to position [459, 0]
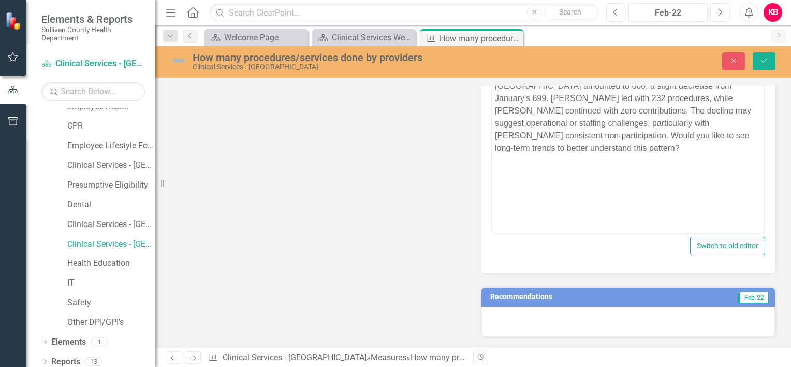
click at [591, 150] on p "In [DATE], the total procedures/services performed by providers at the Sullivan…" at bounding box center [628, 103] width 267 height 99
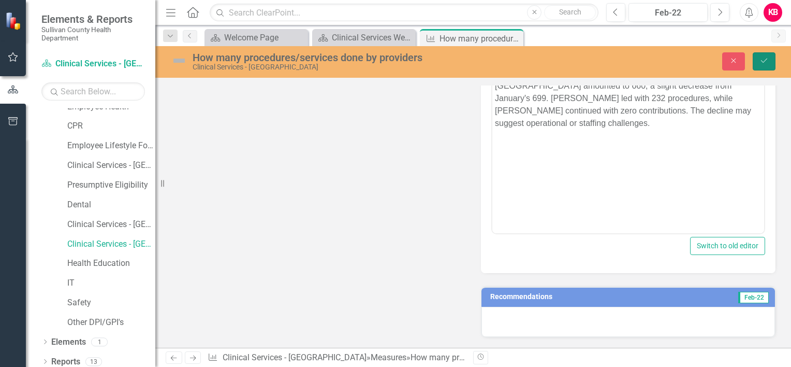
click at [757, 58] on button "Save" at bounding box center [764, 61] width 23 height 18
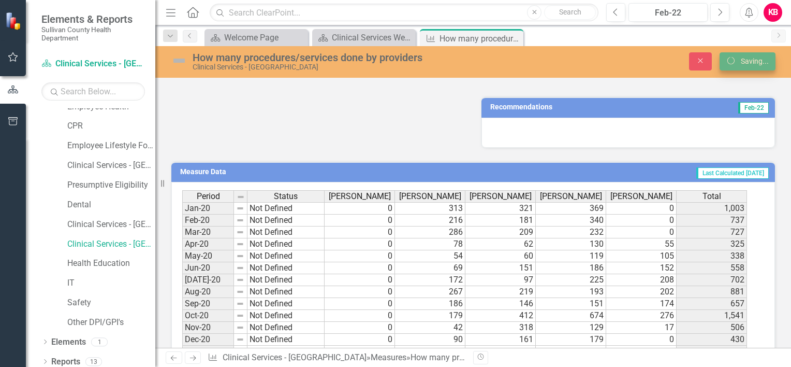
scroll to position [455, 0]
